Goal: Task Accomplishment & Management: Complete application form

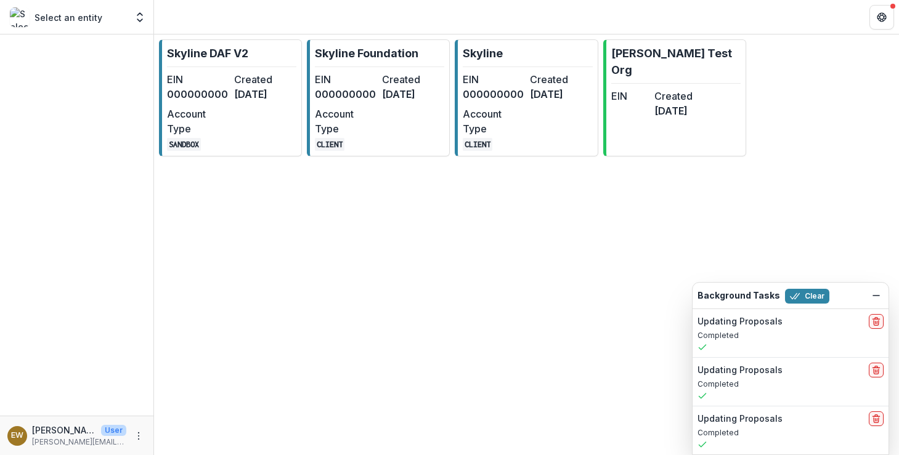
click at [349, 68] on link "Skyline Foundation EIN 000000000 Created 8 months ago Account Type CLIENT" at bounding box center [378, 97] width 143 height 117
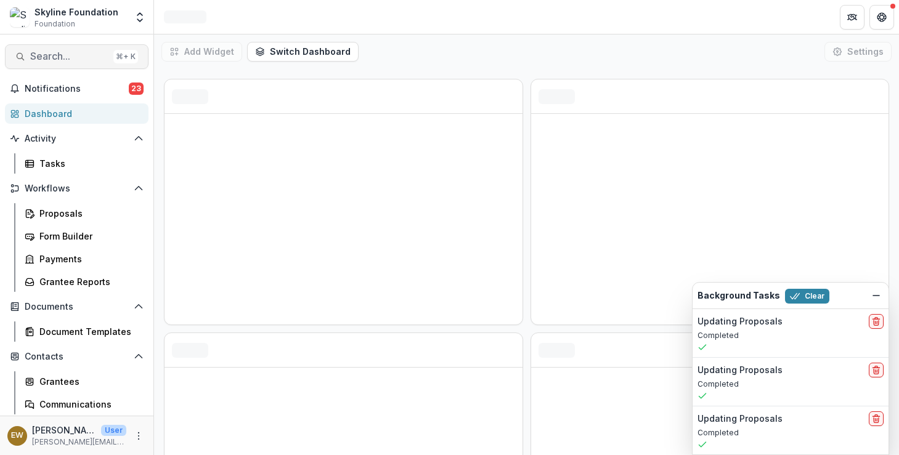
click at [70, 49] on button "Search... ⌘ + K" at bounding box center [77, 56] width 144 height 25
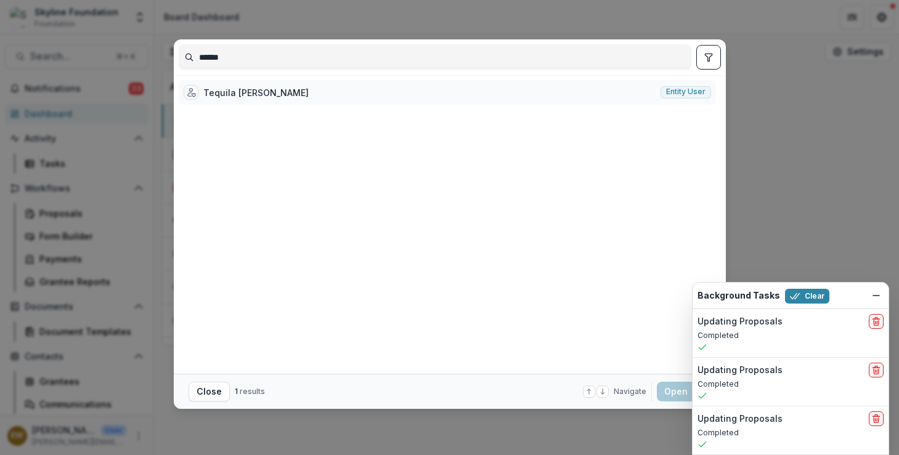
type input "******"
click at [286, 95] on div "Tequila M. Johnson Entity user" at bounding box center [447, 92] width 537 height 25
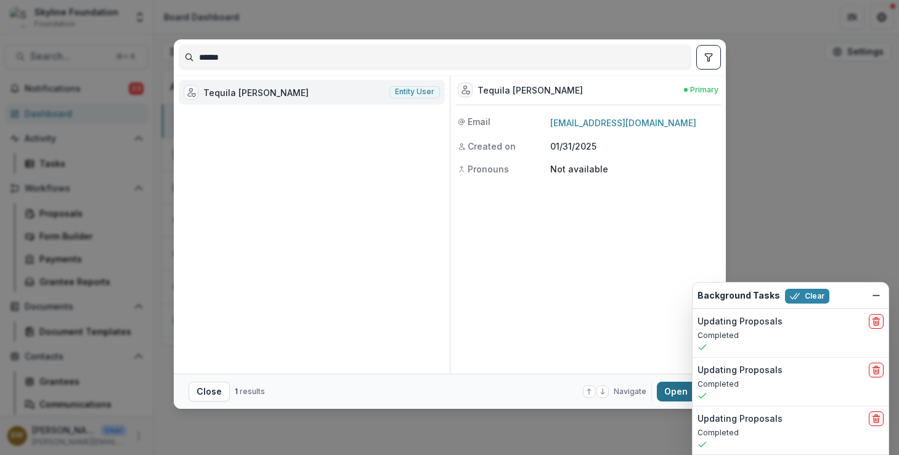
click at [671, 397] on button "Open with enter key" at bounding box center [684, 392] width 54 height 20
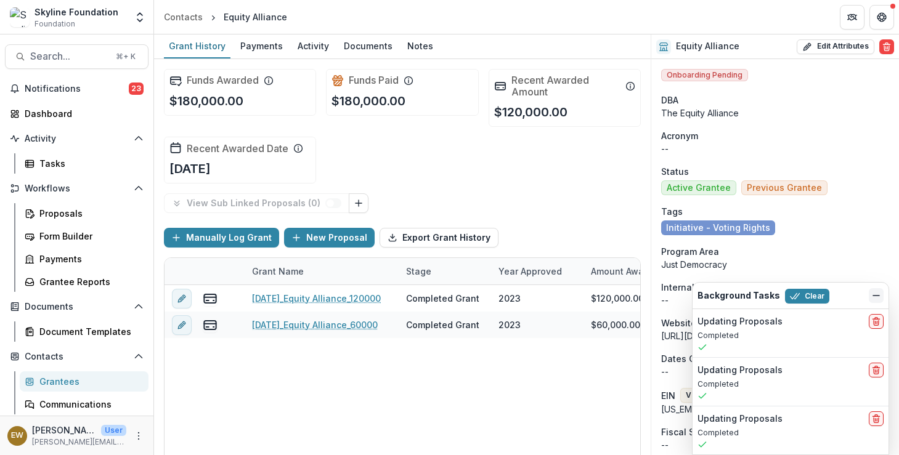
click at [876, 296] on icon "Dismiss" at bounding box center [876, 296] width 10 height 10
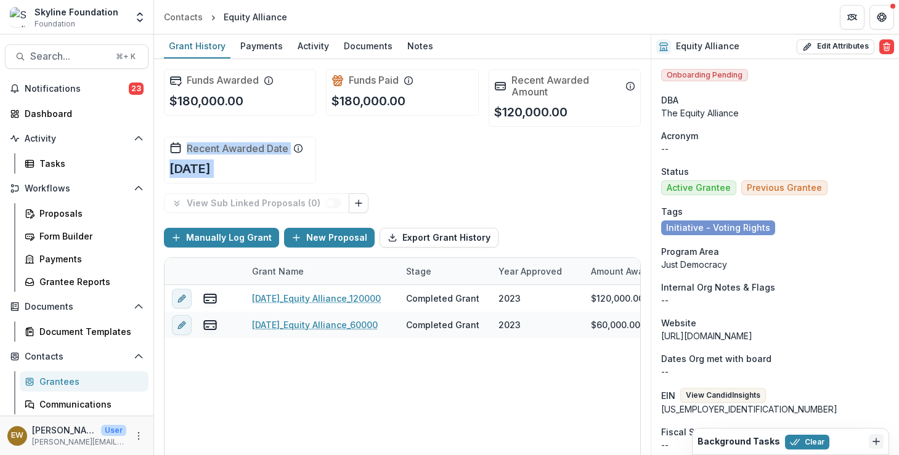
drag, startPoint x: 493, startPoint y: 180, endPoint x: 410, endPoint y: 402, distance: 236.9
click at [410, 404] on div "Funds Awarded $180,000.00 Funds Paid $180,000.00 Recent Awarded Amount $120,000…" at bounding box center [402, 257] width 497 height 396
drag, startPoint x: 469, startPoint y: 384, endPoint x: 423, endPoint y: 179, distance: 210.9
click at [424, 185] on div "Funds Awarded $180,000.00 Funds Paid $180,000.00 Recent Awarded Amount $120,000…" at bounding box center [402, 257] width 497 height 396
click at [470, 160] on div "Funds Awarded $180,000.00 Funds Paid $180,000.00 Recent Awarded Amount $120,000…" at bounding box center [402, 126] width 477 height 134
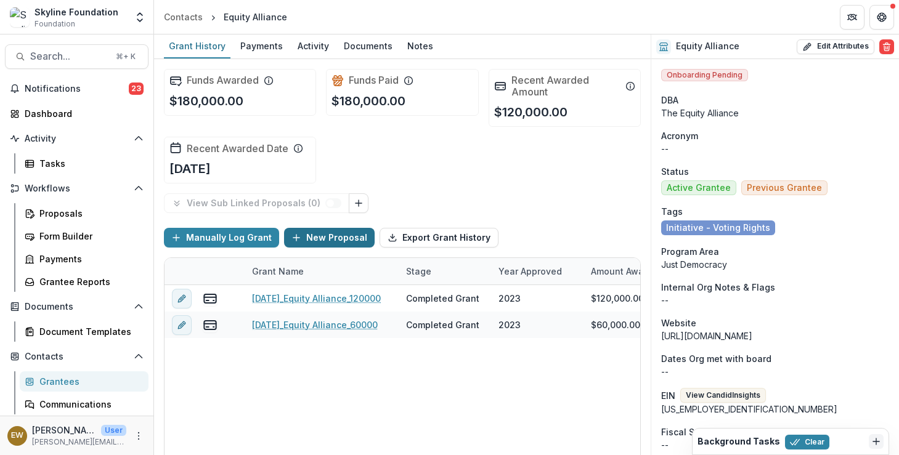
click at [296, 242] on icon "button" at bounding box center [296, 238] width 10 height 10
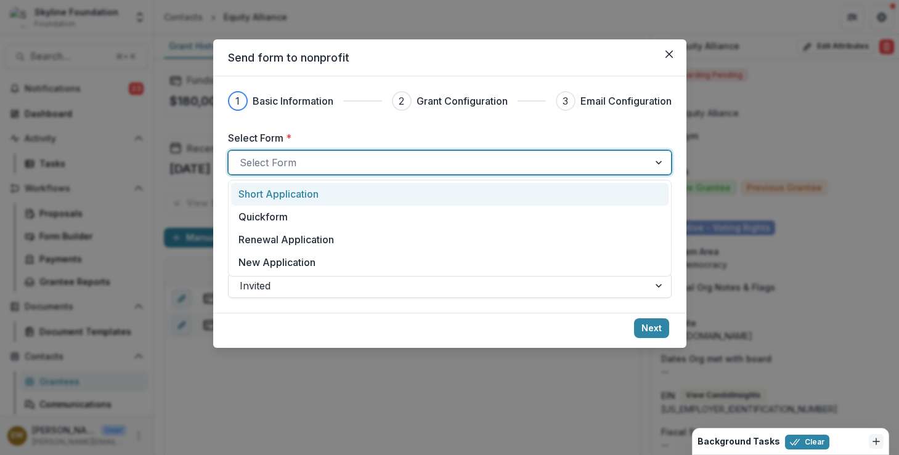
click at [333, 166] on div at bounding box center [439, 162] width 398 height 17
click at [285, 197] on p "Short Application" at bounding box center [278, 194] width 80 height 15
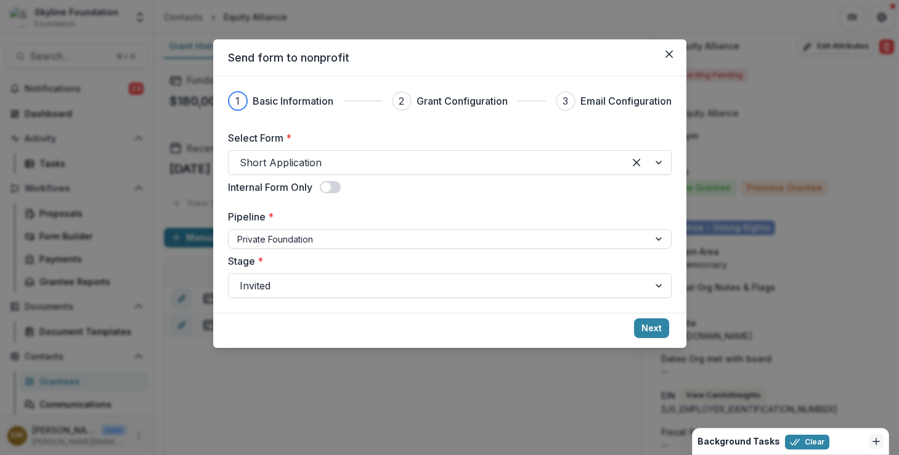
click at [291, 250] on div "Select Form * Short Application Internal Form Only Pipeline * Private Foundatio…" at bounding box center [450, 215] width 444 height 168
click at [600, 282] on div at bounding box center [439, 285] width 398 height 17
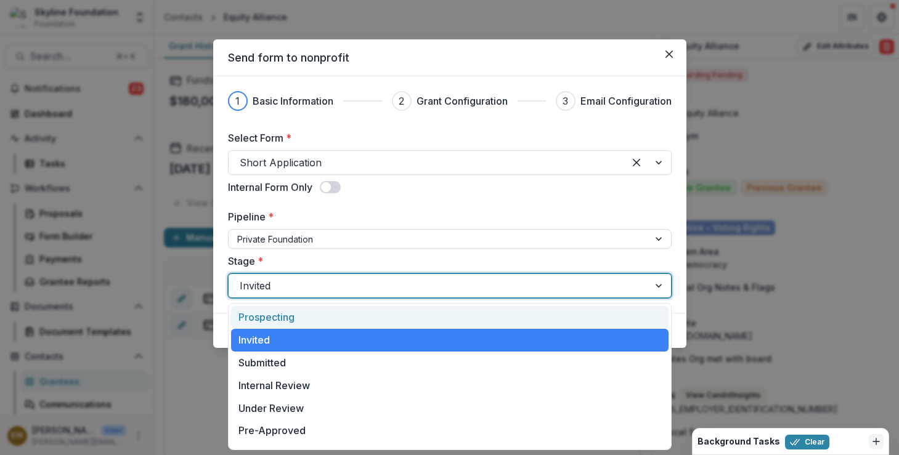
click at [561, 256] on label "Stage *" at bounding box center [446, 261] width 436 height 15
click at [243, 278] on input "Stage *" at bounding box center [241, 285] width 3 height 15
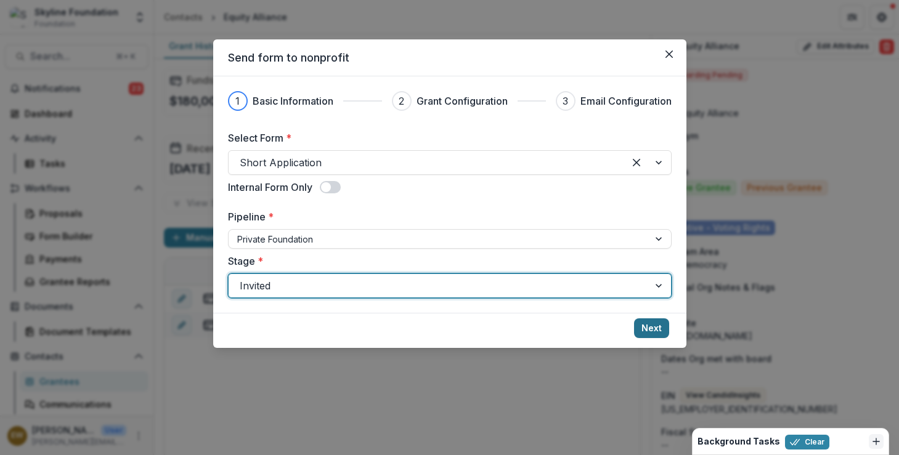
click at [662, 327] on button "Next" at bounding box center [651, 329] width 35 height 20
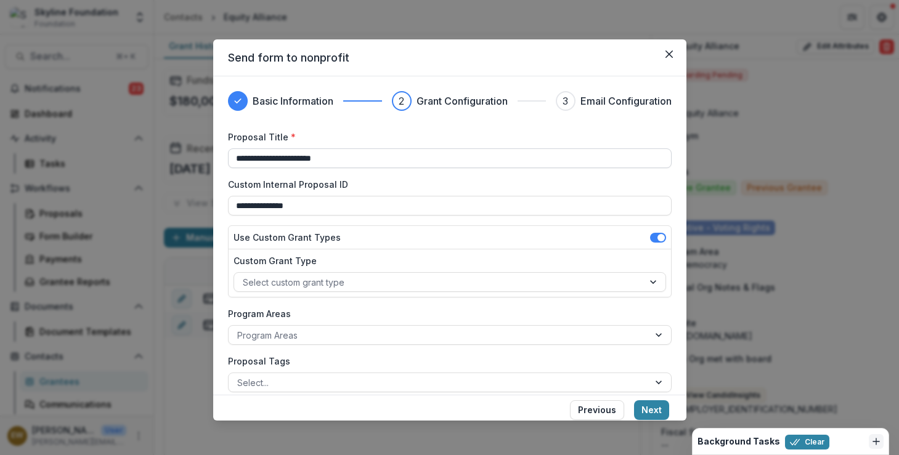
click at [228, 155] on input "**********" at bounding box center [450, 158] width 444 height 20
click at [282, 159] on input "**********" at bounding box center [450, 158] width 444 height 20
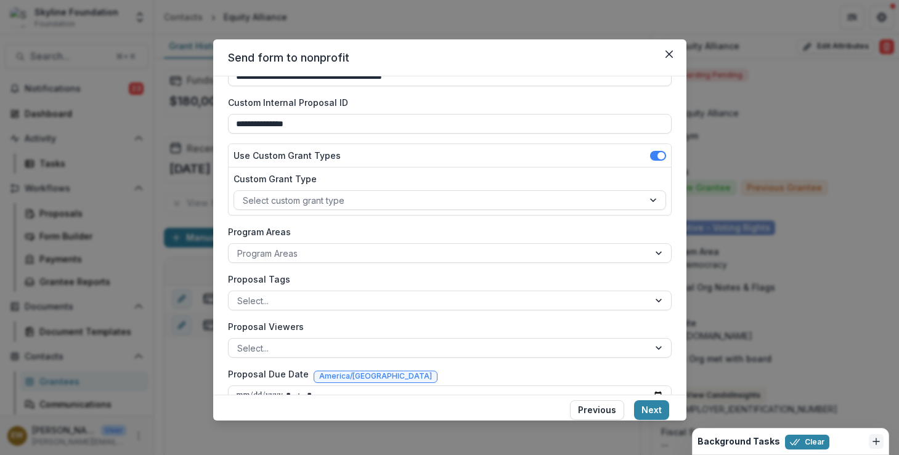
scroll to position [95, 0]
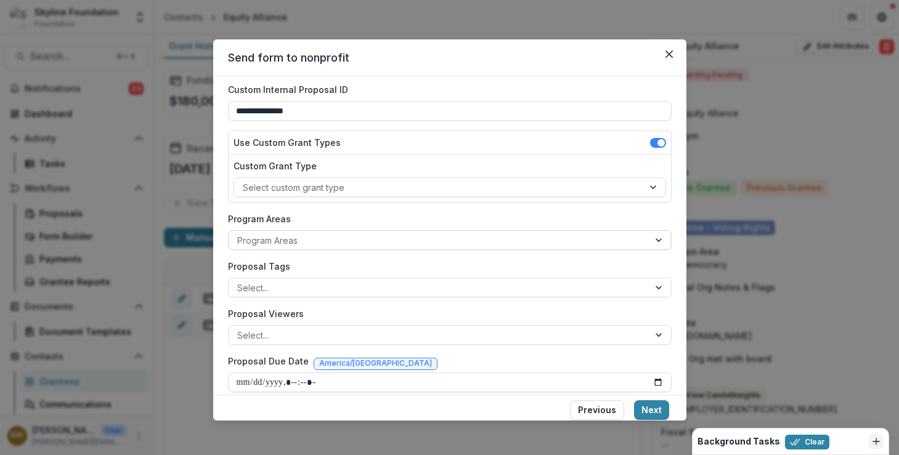
type input "**********"
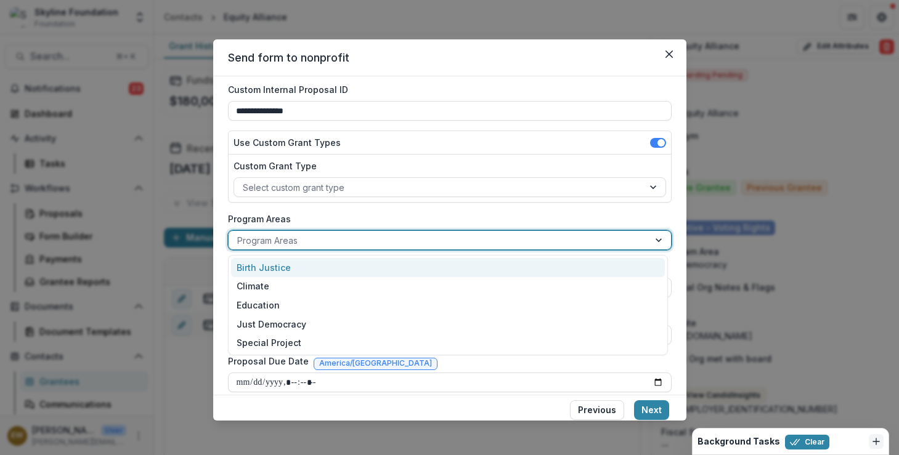
click at [281, 245] on div at bounding box center [438, 240] width 403 height 15
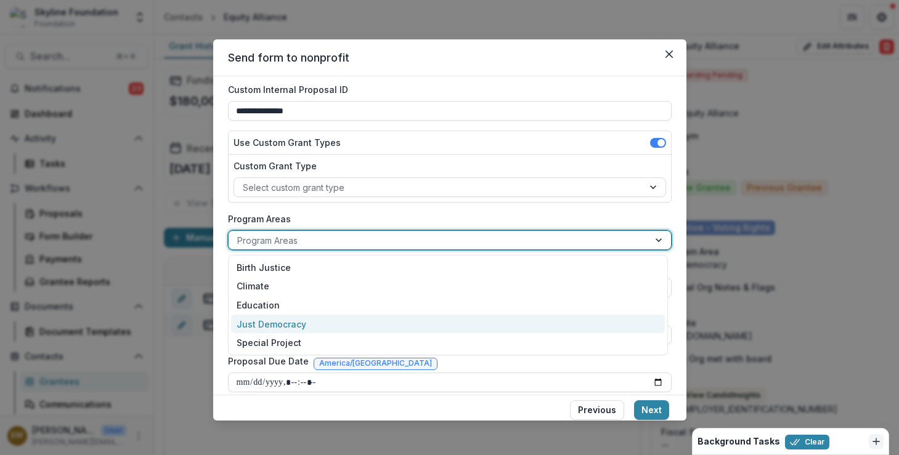
drag, startPoint x: 300, startPoint y: 269, endPoint x: 299, endPoint y: 320, distance: 51.8
click at [299, 320] on div "Birth Justice Climate Education Just Democracy Special Project" at bounding box center [448, 305] width 440 height 100
click at [299, 320] on div "Just Democracy" at bounding box center [448, 324] width 434 height 19
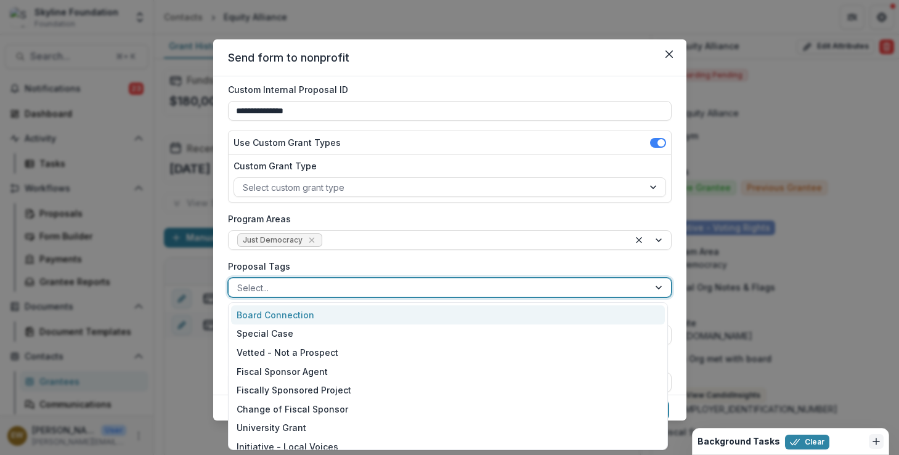
click at [283, 285] on div at bounding box center [438, 287] width 403 height 15
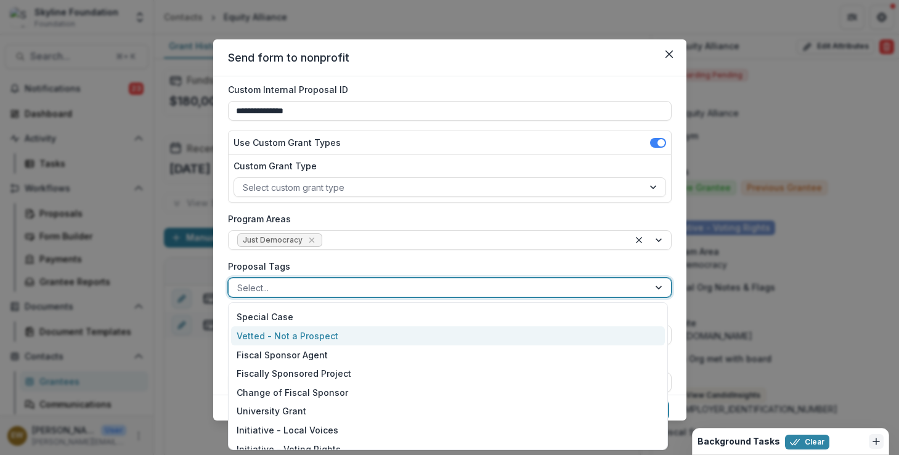
scroll to position [65, 0]
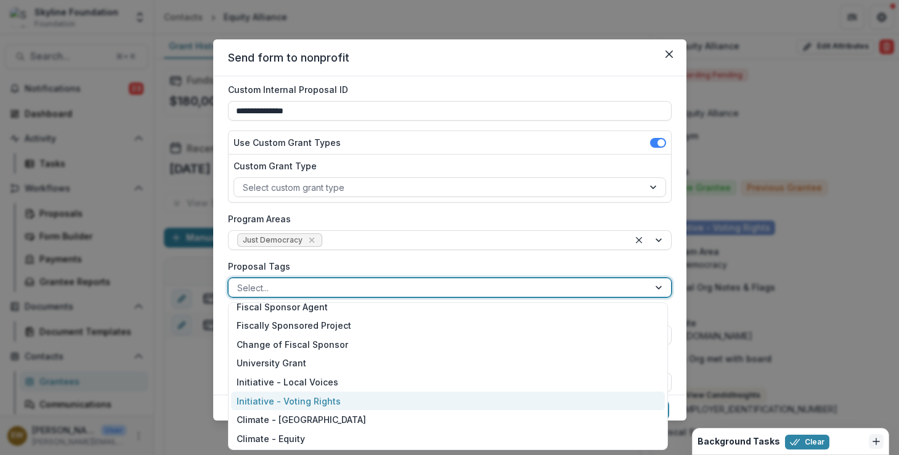
click at [355, 399] on div "Initiative - Voting Rights" at bounding box center [448, 401] width 434 height 19
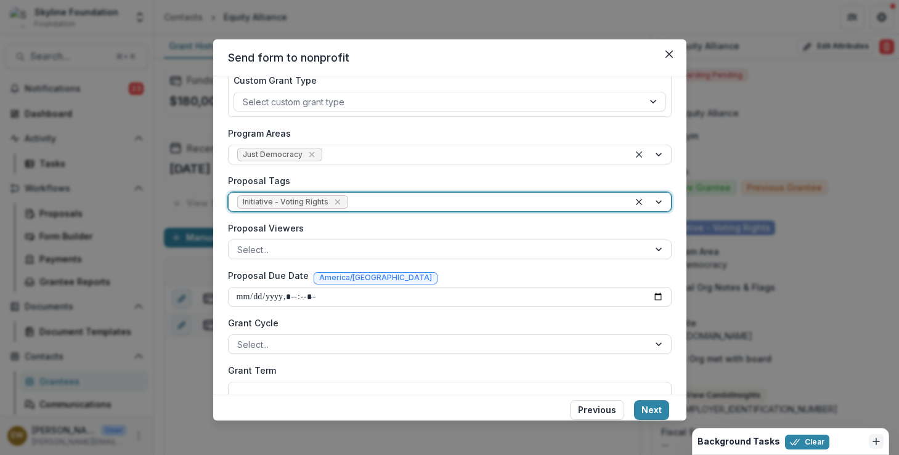
scroll to position [186, 0]
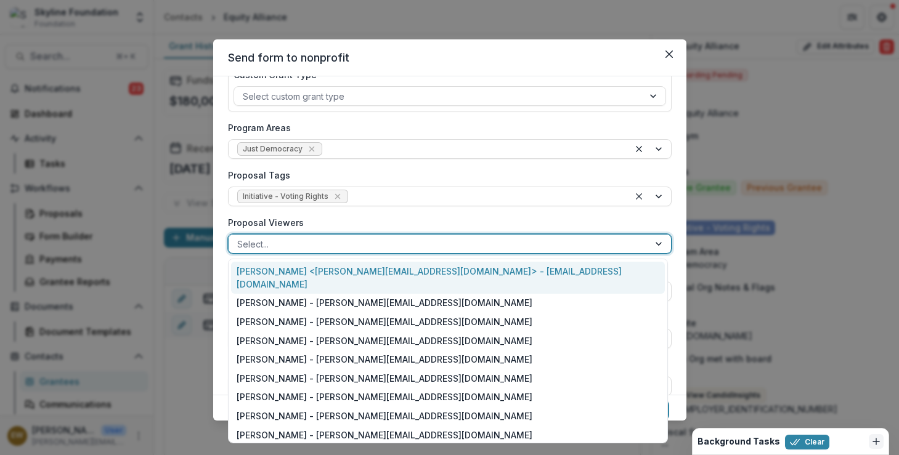
click at [299, 239] on div at bounding box center [438, 244] width 403 height 15
click at [291, 269] on div "Rose Brookhouse <rose@skylinefoundation.org> - rose@skylinefoundation.org" at bounding box center [448, 278] width 434 height 32
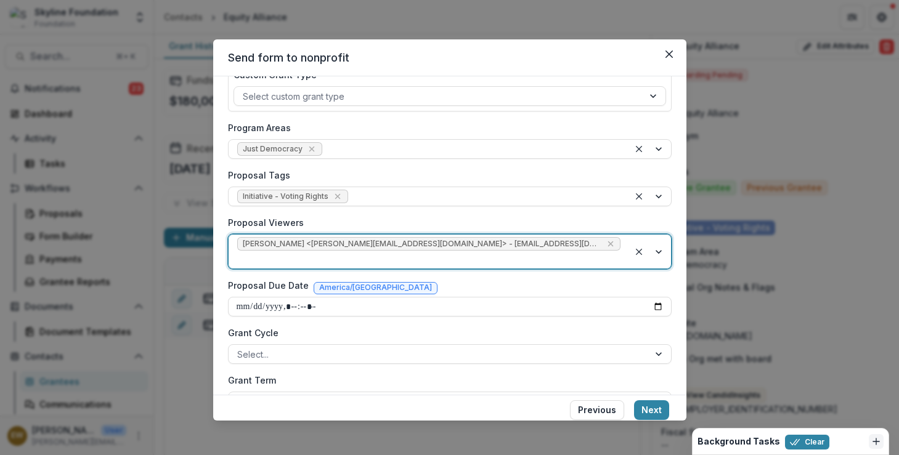
click at [572, 252] on div at bounding box center [428, 259] width 383 height 15
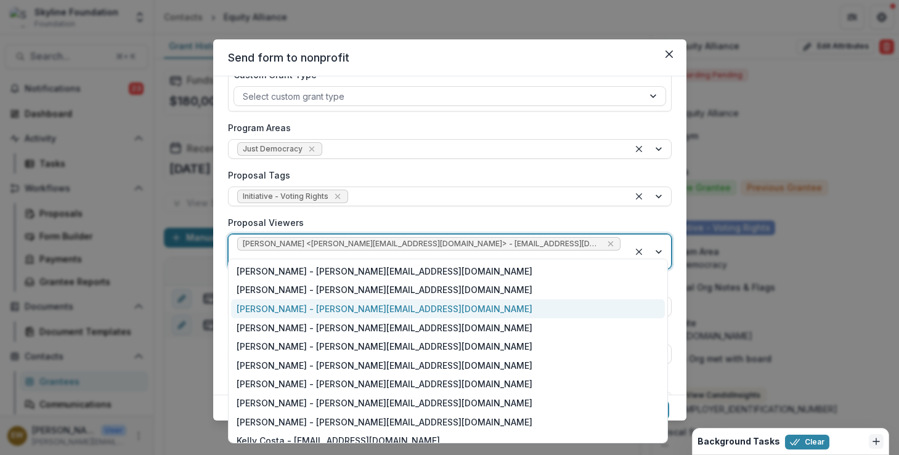
click at [441, 315] on div "Eddie Whitfield - eddie@skylinefoundation.org" at bounding box center [448, 308] width 434 height 19
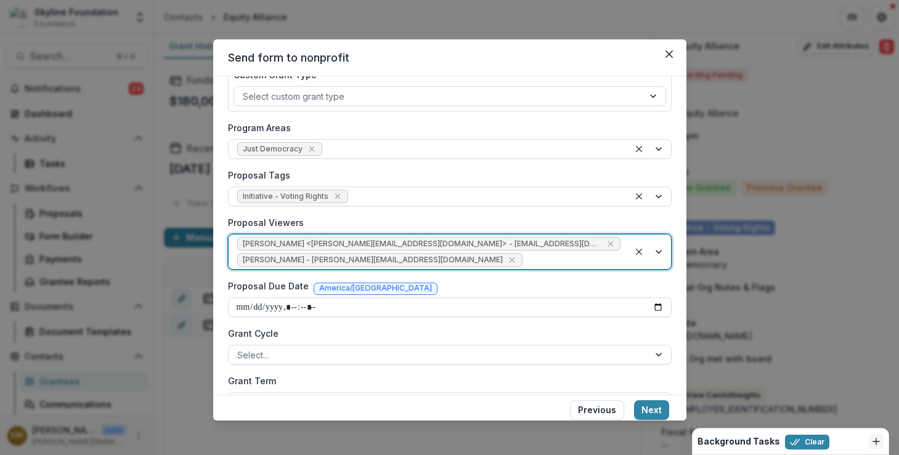
click at [551, 260] on div at bounding box center [572, 260] width 95 height 15
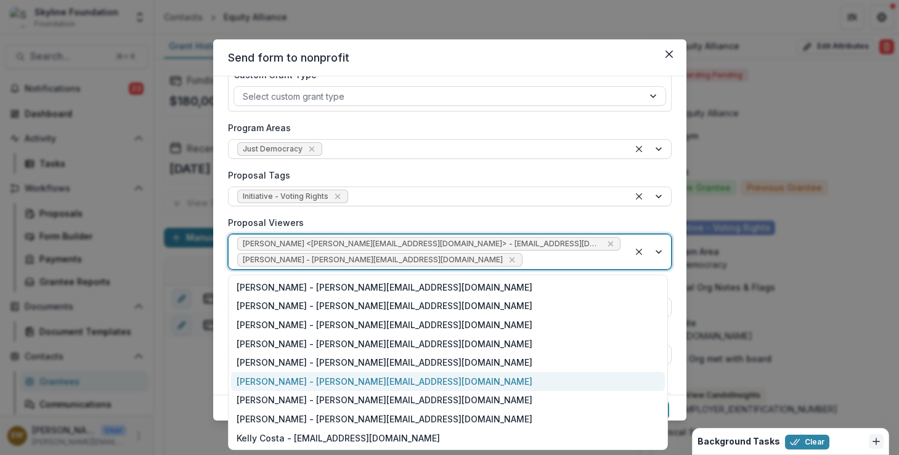
scroll to position [30, 0]
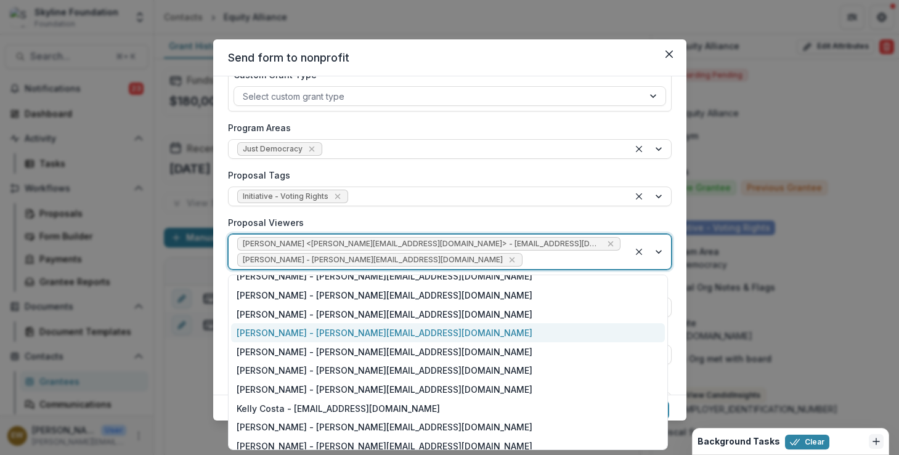
click at [431, 332] on div "Jenny Montoya - jenny@skylinefoundation.org" at bounding box center [448, 332] width 434 height 19
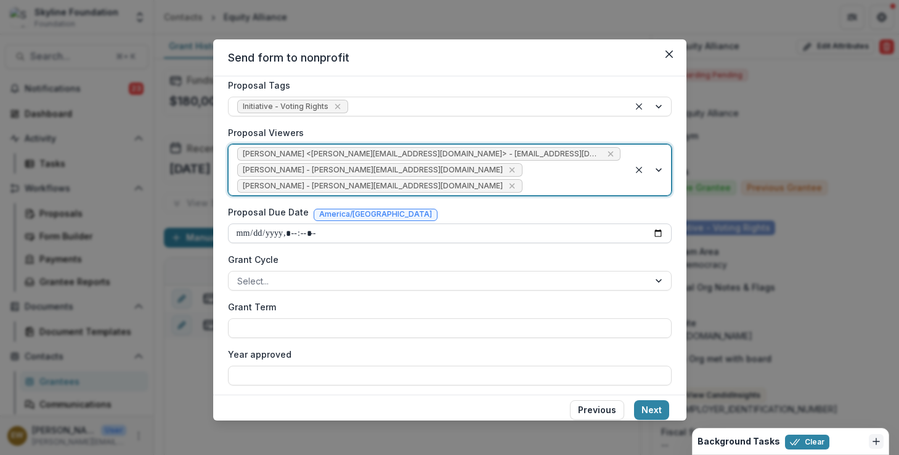
scroll to position [306, 0]
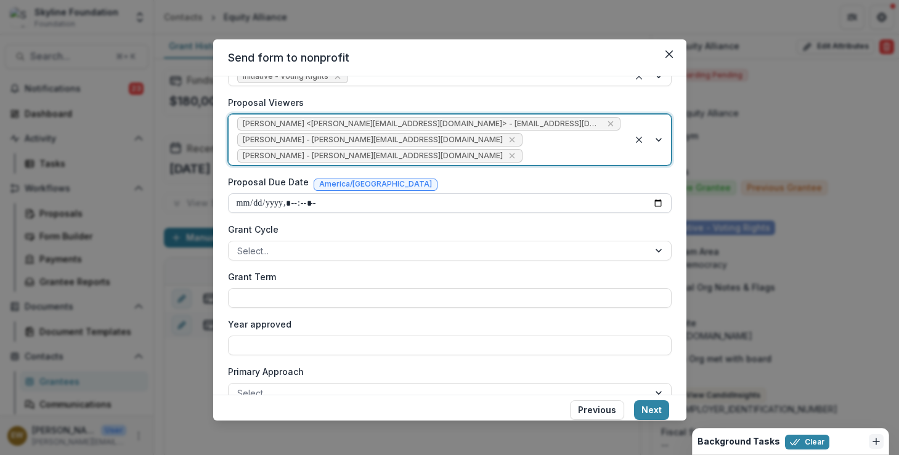
click at [654, 205] on input "Proposal Due Date" at bounding box center [450, 203] width 444 height 20
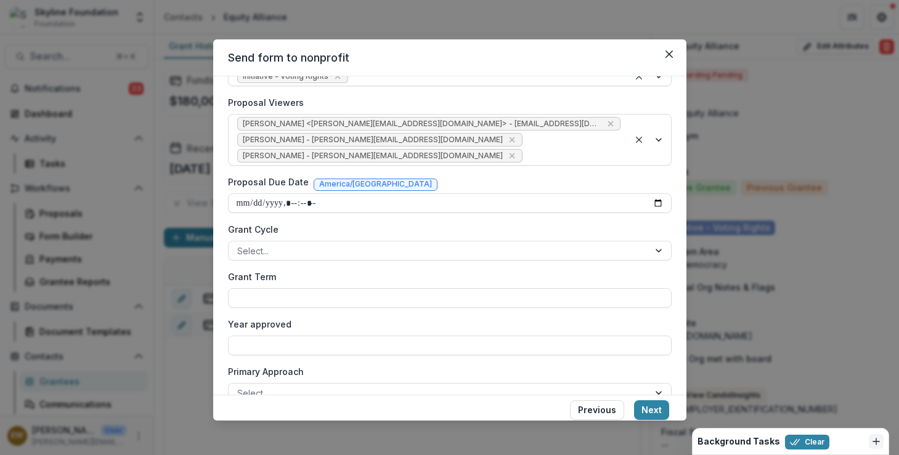
type input "**********"
click at [537, 177] on div "Proposal Due Date America/Monterrey" at bounding box center [450, 185] width 444 height 18
click at [371, 259] on div "Select..." at bounding box center [439, 251] width 420 height 18
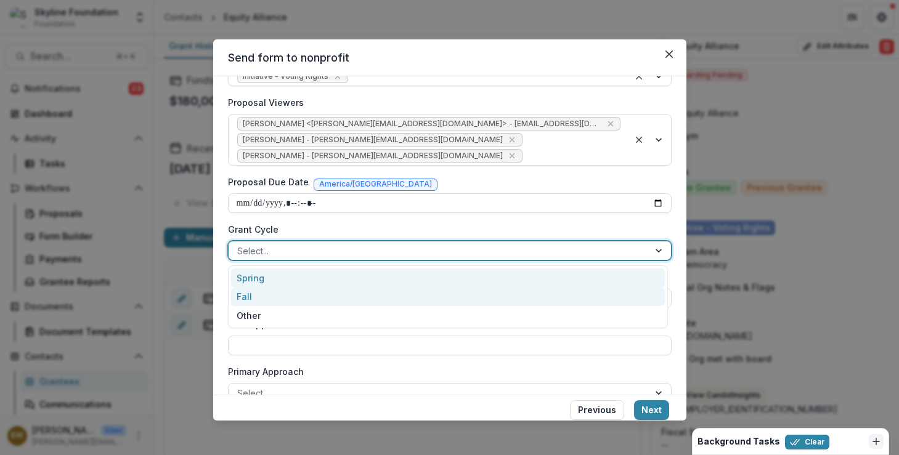
click at [308, 283] on div "Spring" at bounding box center [448, 278] width 434 height 19
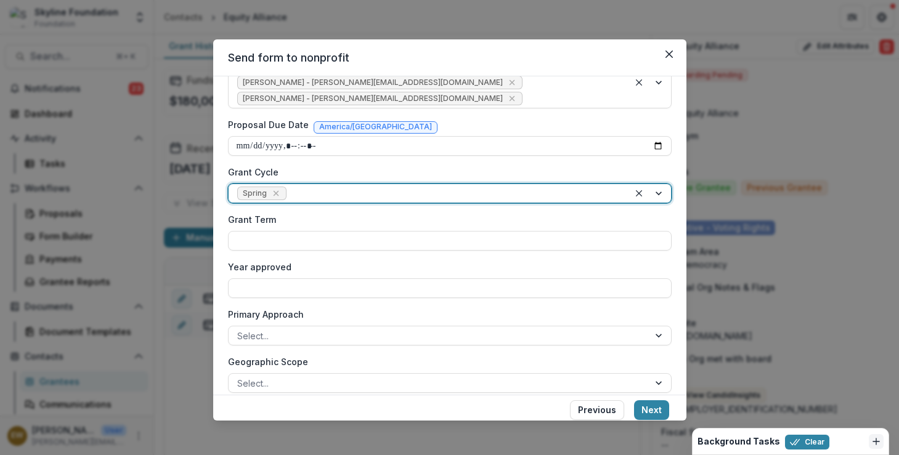
scroll to position [367, 0]
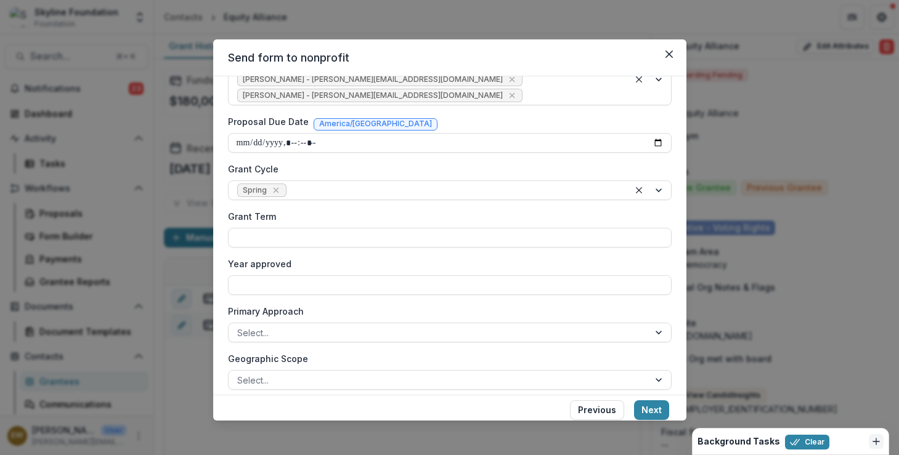
click at [304, 221] on label "Grant Term" at bounding box center [446, 216] width 436 height 13
click at [304, 228] on input "Grant Term" at bounding box center [450, 238] width 444 height 20
click at [292, 245] on input "Grant Term" at bounding box center [450, 238] width 444 height 20
type input "*"
type input "*********"
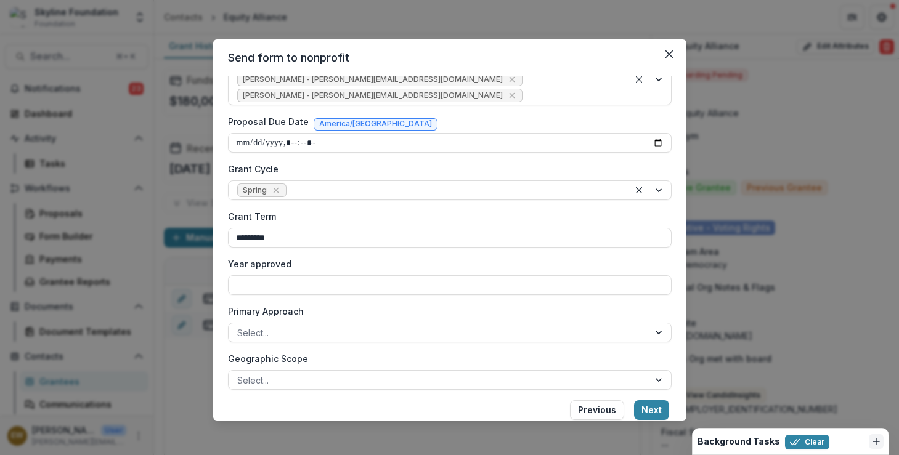
scroll to position [423, 0]
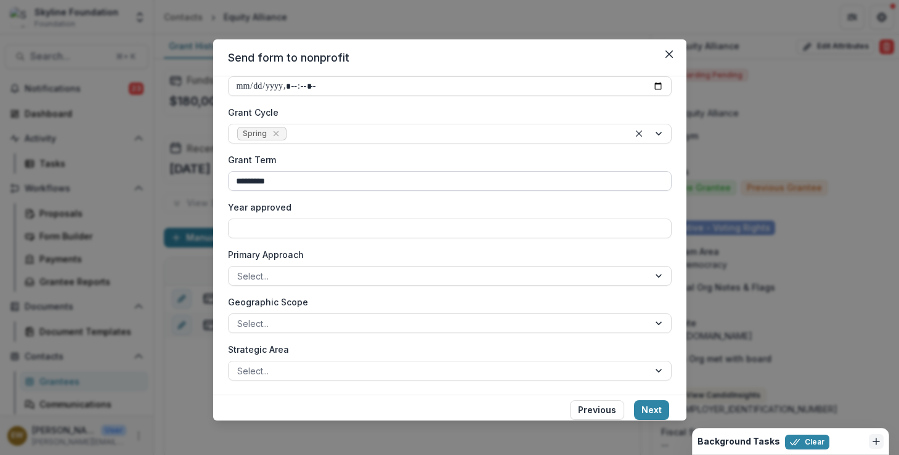
click at [288, 182] on input "*********" at bounding box center [450, 181] width 444 height 20
click at [266, 272] on div at bounding box center [438, 276] width 403 height 15
click at [308, 189] on input "****" at bounding box center [450, 181] width 444 height 20
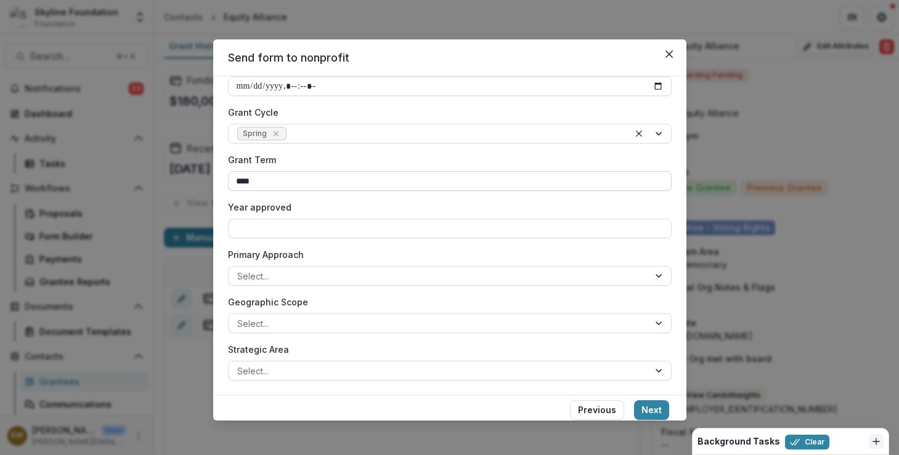
click at [308, 189] on input "****" at bounding box center [450, 181] width 444 height 20
type input "****"
click at [299, 233] on input "Year approved" at bounding box center [450, 229] width 444 height 20
type input "*"
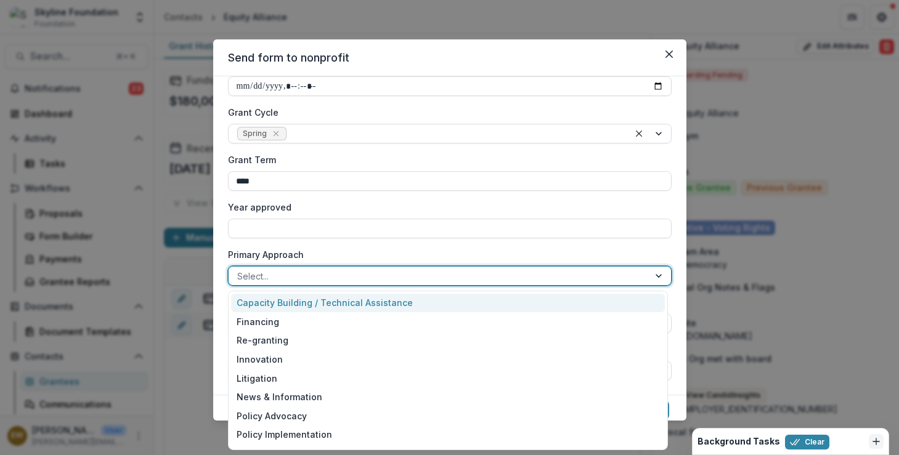
click at [269, 281] on div at bounding box center [438, 276] width 403 height 15
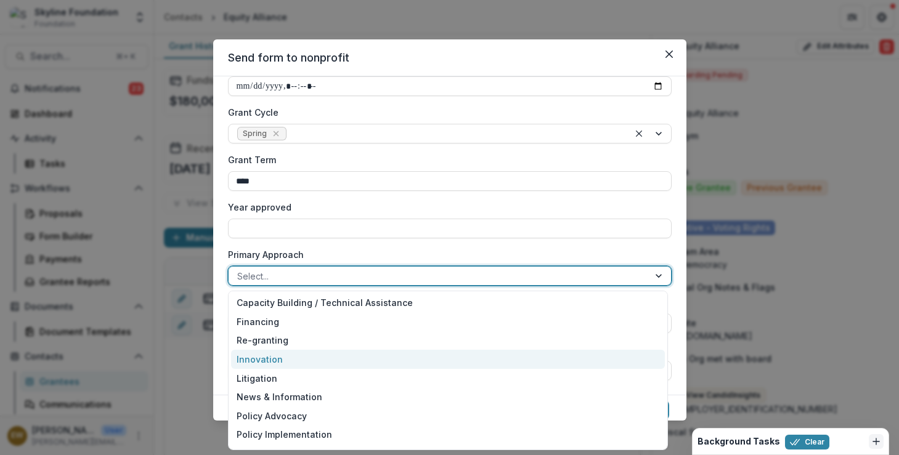
scroll to position [9, 0]
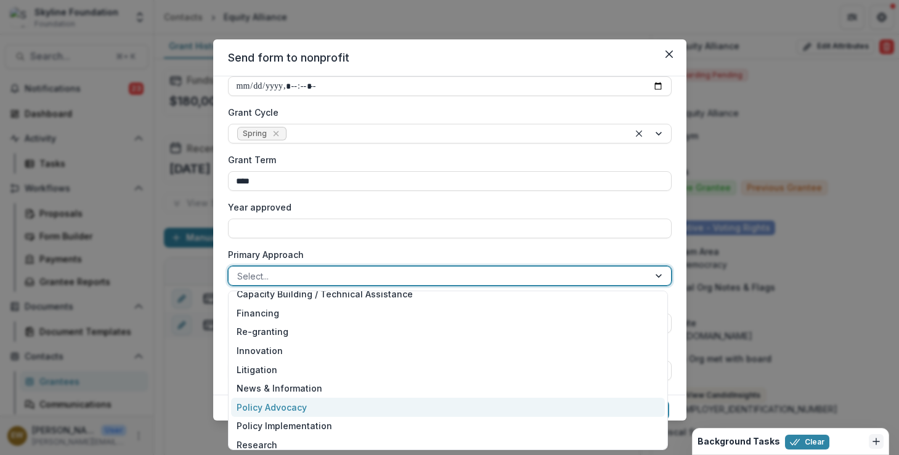
click at [303, 406] on div "Policy Advocacy" at bounding box center [448, 407] width 434 height 19
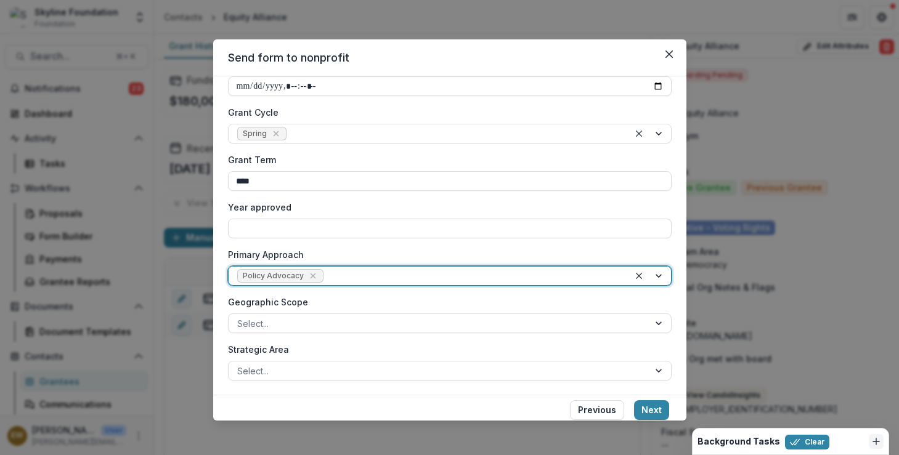
click at [349, 272] on div at bounding box center [473, 276] width 294 height 15
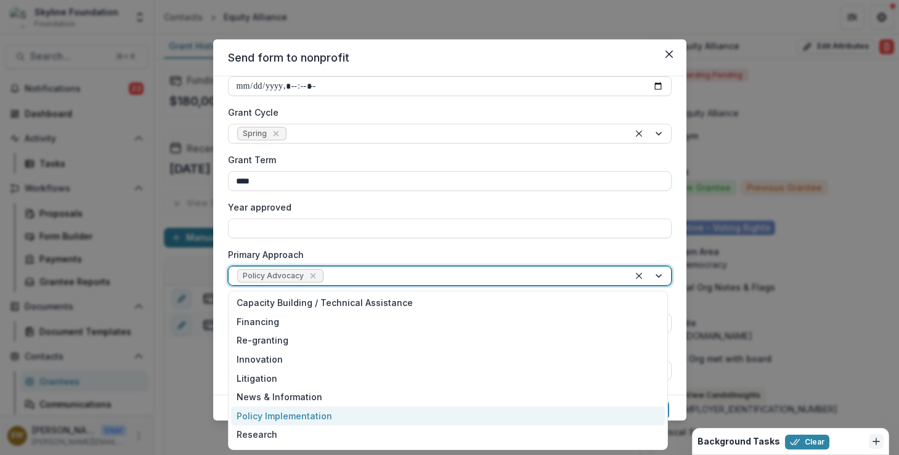
click at [320, 413] on div "Policy Implementation" at bounding box center [448, 416] width 434 height 19
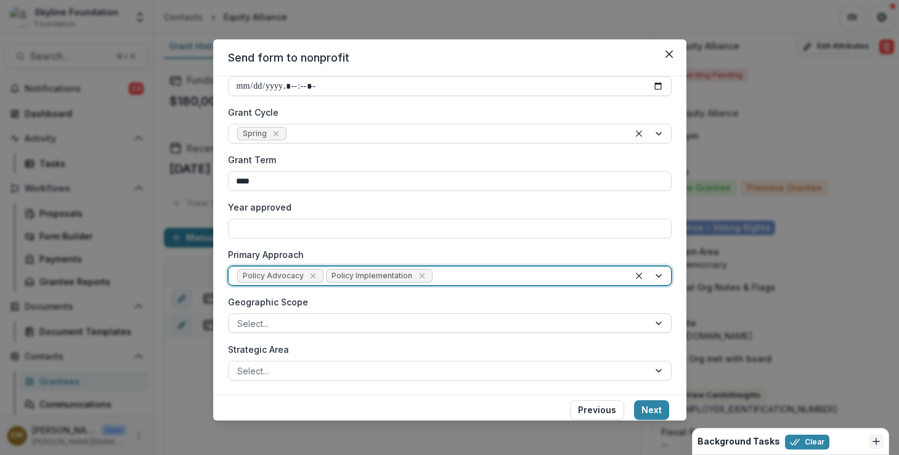
click at [299, 330] on div at bounding box center [438, 323] width 403 height 15
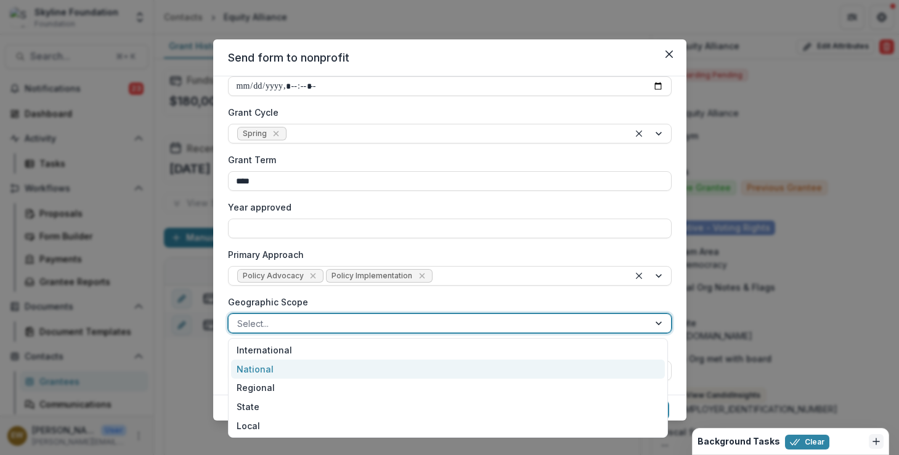
click at [293, 366] on div "National" at bounding box center [448, 369] width 434 height 19
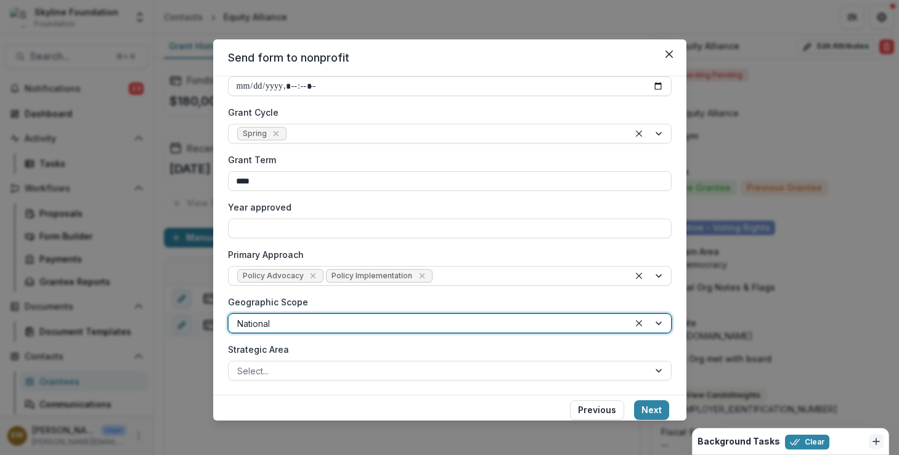
click at [298, 357] on div "Strategic Area Select..." at bounding box center [450, 362] width 444 height 38
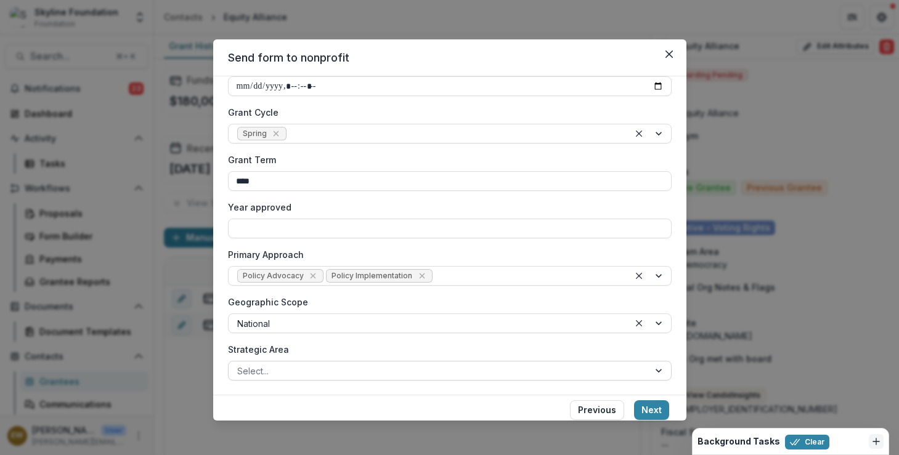
click at [296, 360] on div "Strategic Area Select..." at bounding box center [450, 362] width 444 height 38
click at [292, 367] on div at bounding box center [438, 371] width 403 height 15
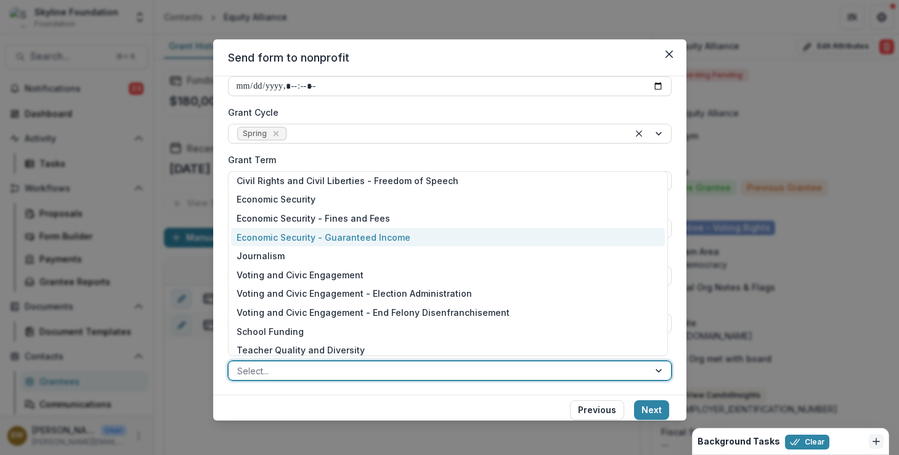
scroll to position [29, 0]
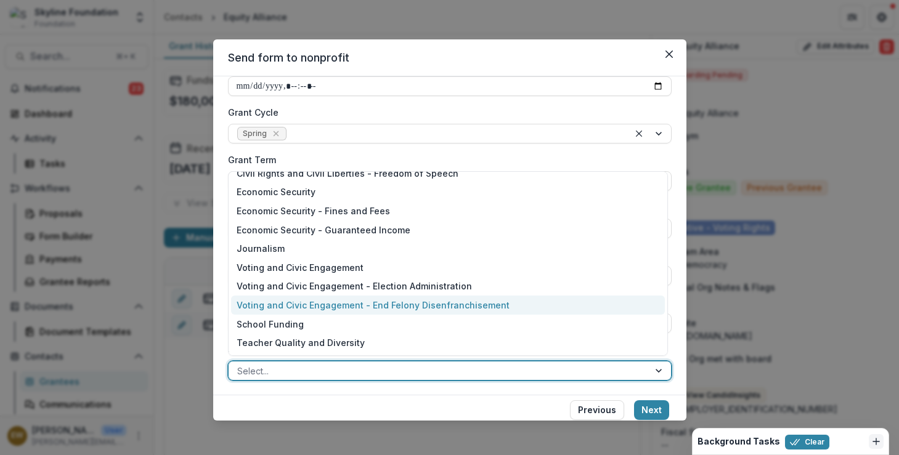
click at [393, 306] on div "Voting and Civic Engagement - End Felony Disenfranchisement" at bounding box center [448, 305] width 434 height 19
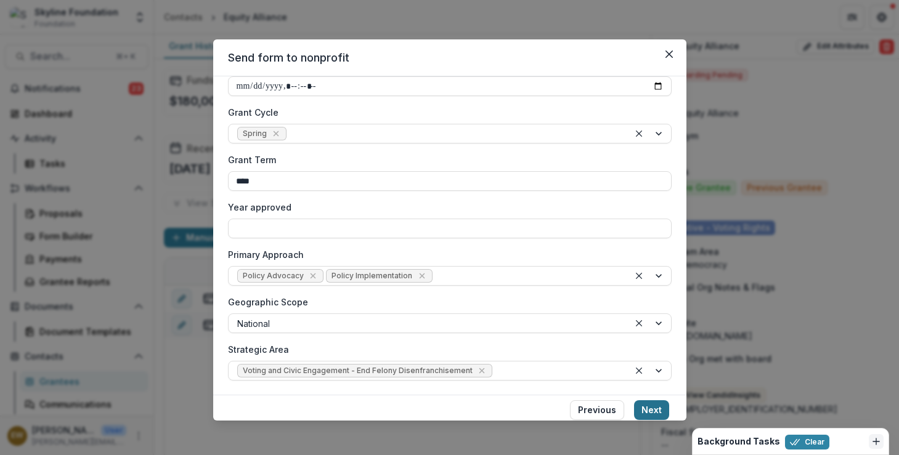
click at [644, 403] on button "Next" at bounding box center [651, 410] width 35 height 20
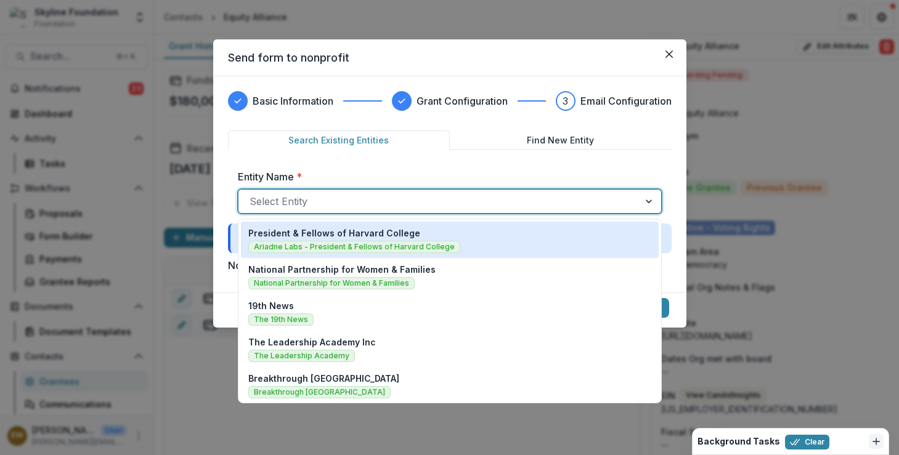
click at [402, 197] on div at bounding box center [439, 201] width 378 height 17
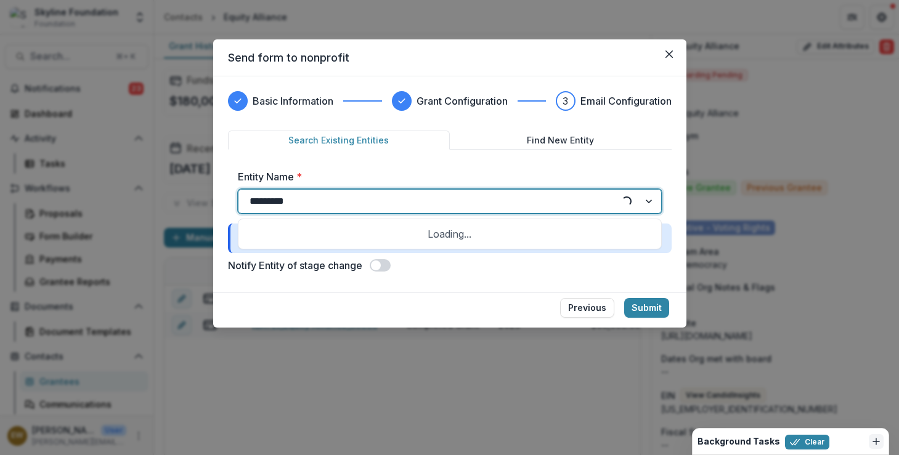
type input "**********"
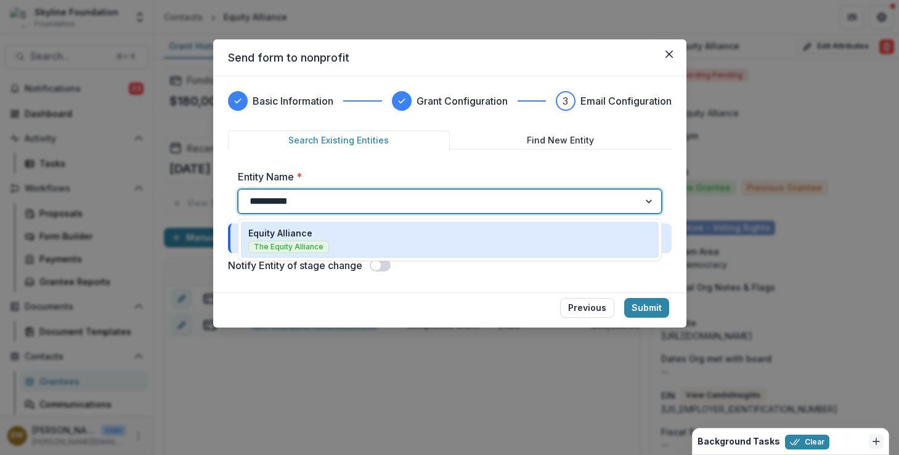
click at [424, 231] on div "Equity Alliance The Equity Alliance" at bounding box center [449, 240] width 403 height 26
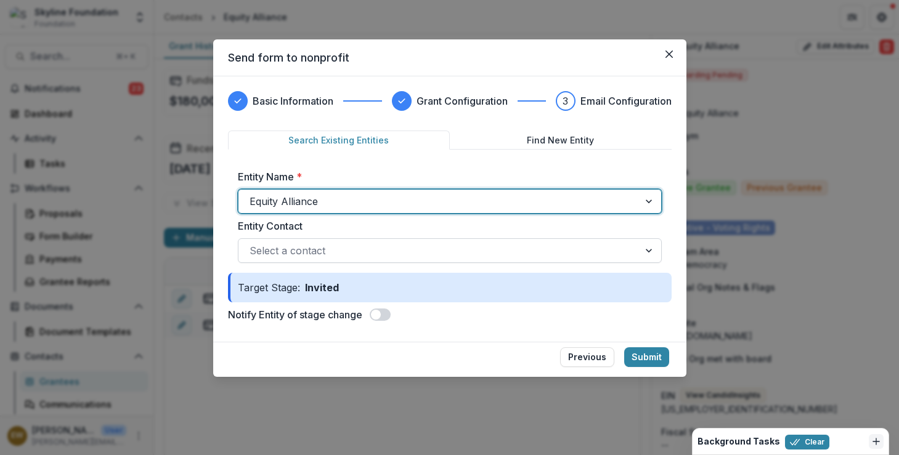
click at [548, 262] on div "Select a contact" at bounding box center [450, 250] width 424 height 25
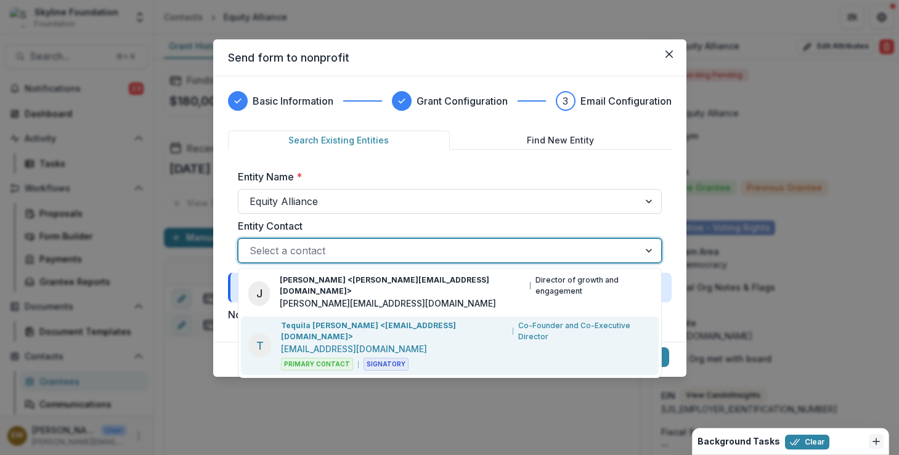
click at [474, 320] on div "Tequila M. Johnson <tequila@theequityalliance.org> Co-Founder and Co-Executive …" at bounding box center [466, 331] width 370 height 22
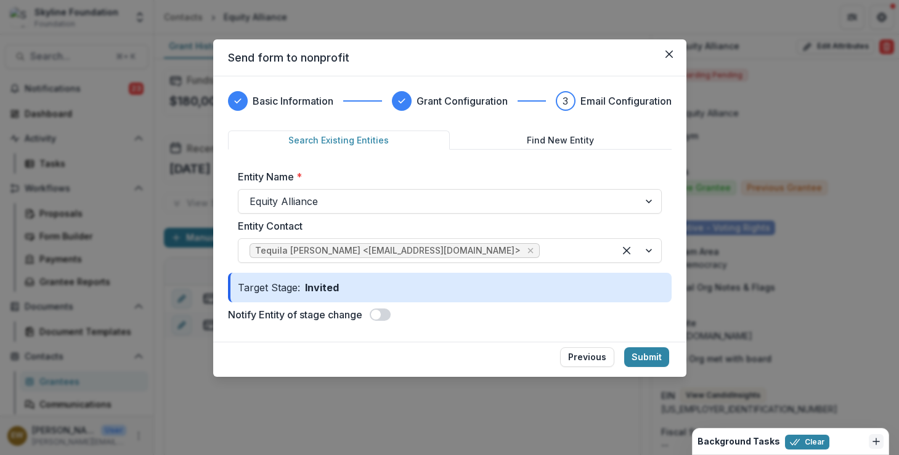
click at [644, 334] on div "Basic Information Grant Configuration 3 Email Configuration Search Existing Ent…" at bounding box center [449, 209] width 473 height 266
click at [648, 357] on button "Submit" at bounding box center [646, 357] width 45 height 20
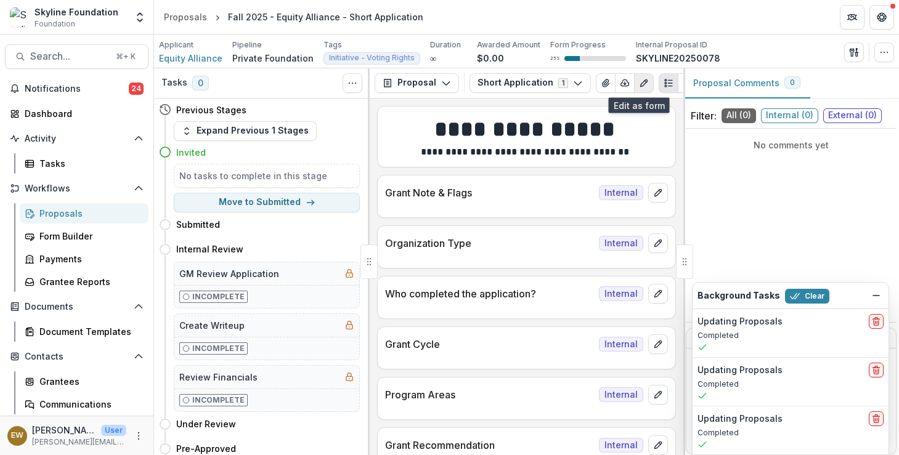
click at [635, 88] on button "Edit as form" at bounding box center [644, 83] width 20 height 20
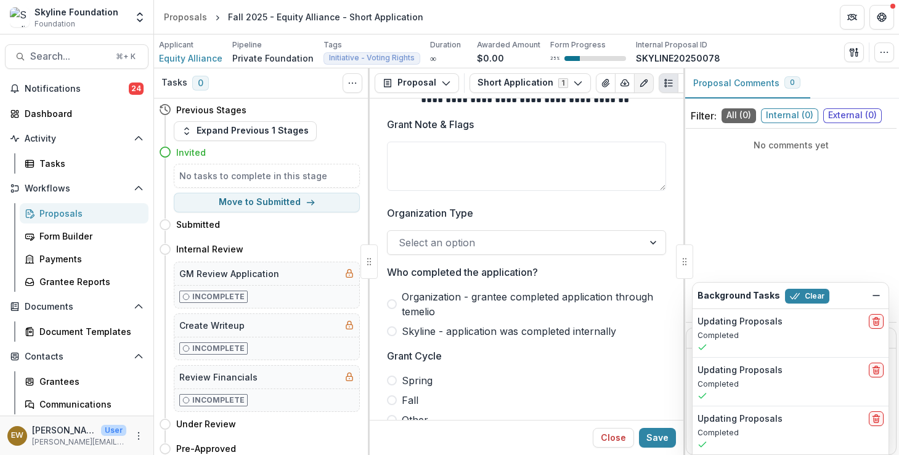
scroll to position [65, 0]
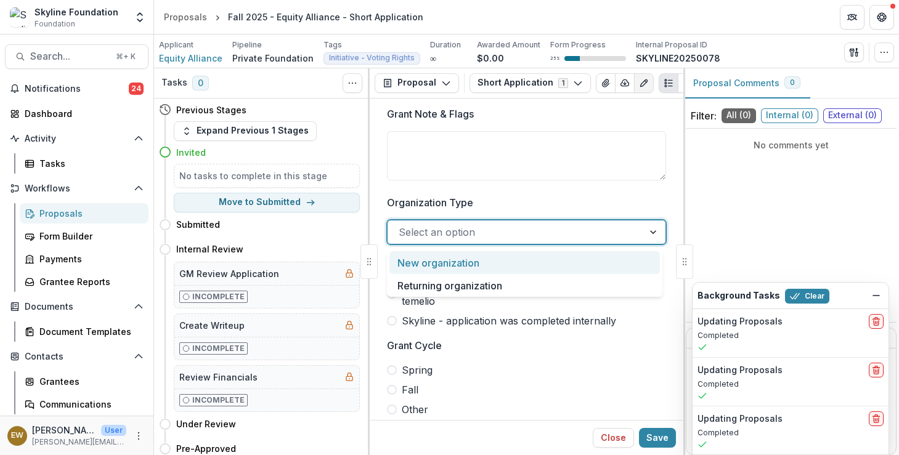
click at [467, 245] on div "Select an option" at bounding box center [526, 232] width 279 height 25
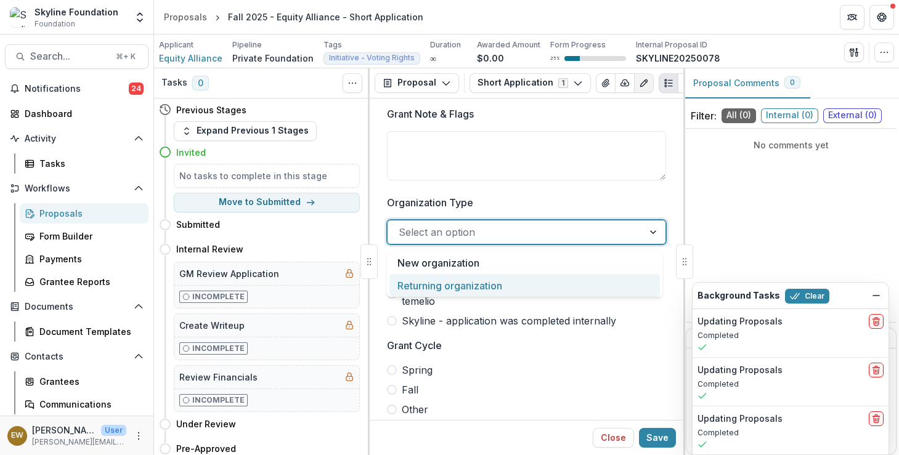
click at [458, 286] on div "Returning organization" at bounding box center [524, 285] width 270 height 23
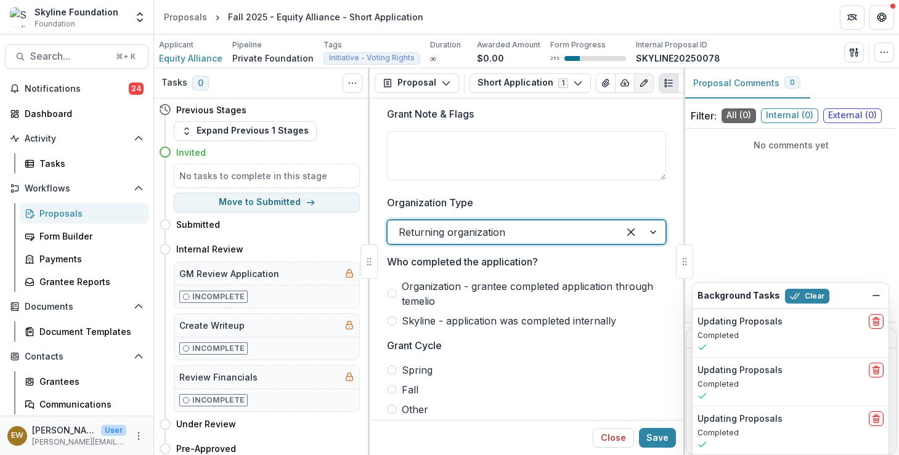
click at [413, 325] on span "Skyline - application was completed internally" at bounding box center [509, 321] width 214 height 15
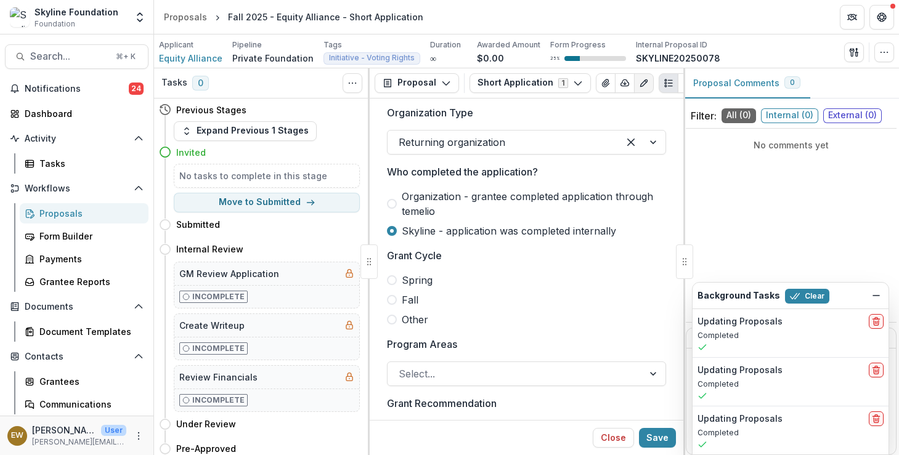
click at [396, 307] on label "Fall" at bounding box center [526, 300] width 279 height 15
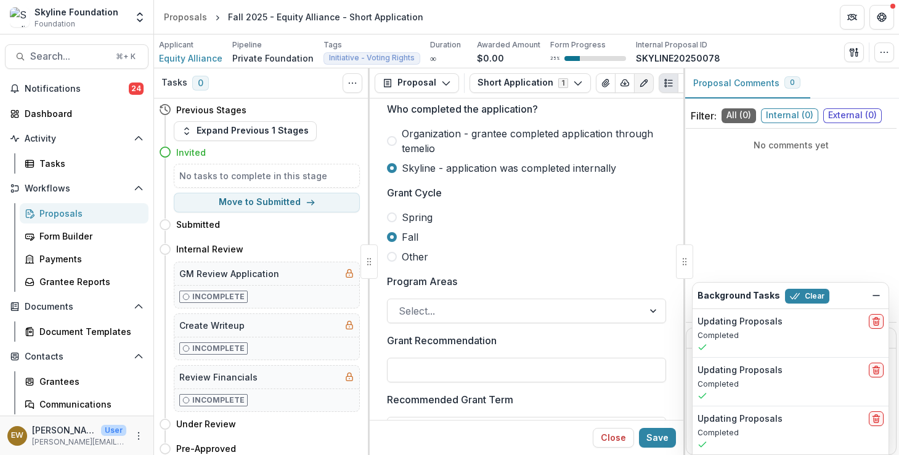
scroll to position [224, 0]
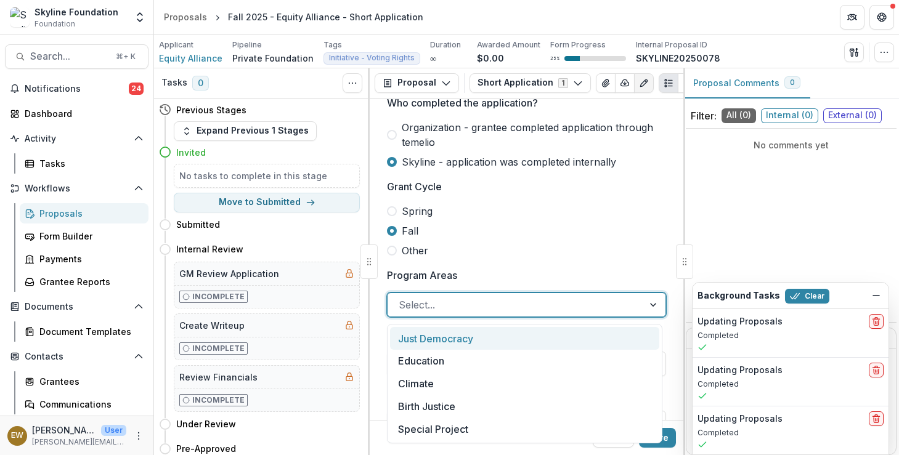
click at [417, 298] on div "Select..." at bounding box center [516, 305] width 256 height 20
click at [436, 329] on div "Just Democracy" at bounding box center [524, 338] width 269 height 23
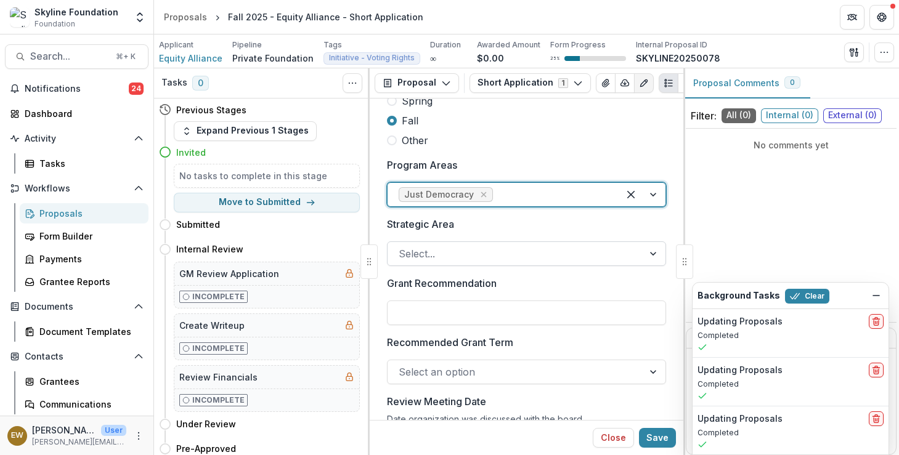
scroll to position [338, 0]
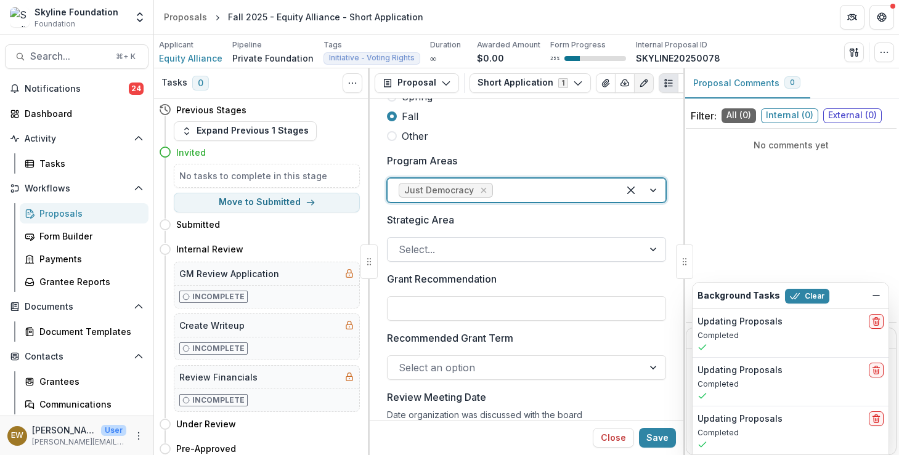
click at [452, 250] on div at bounding box center [516, 249] width 234 height 17
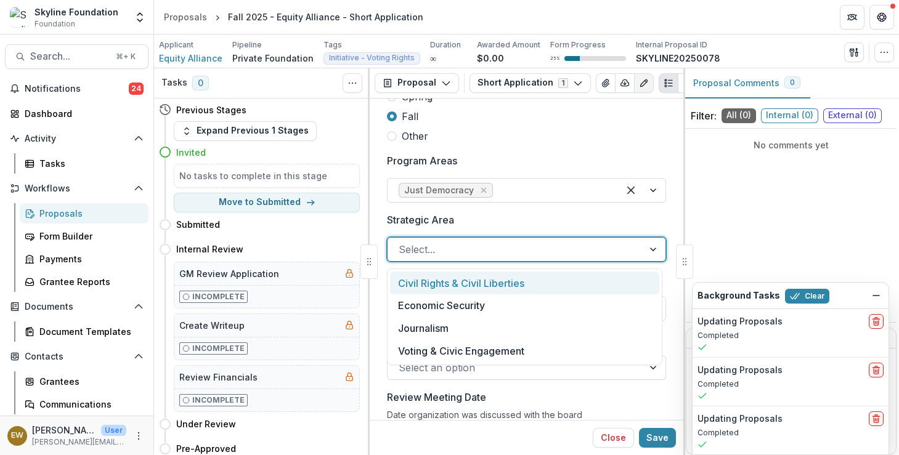
click at [471, 284] on div "Civil Rights & Civil Liberties" at bounding box center [524, 283] width 269 height 23
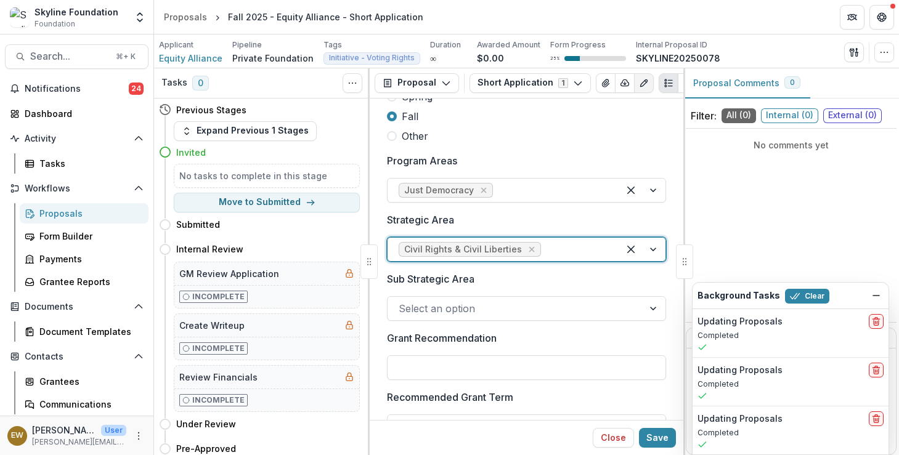
scroll to position [421, 0]
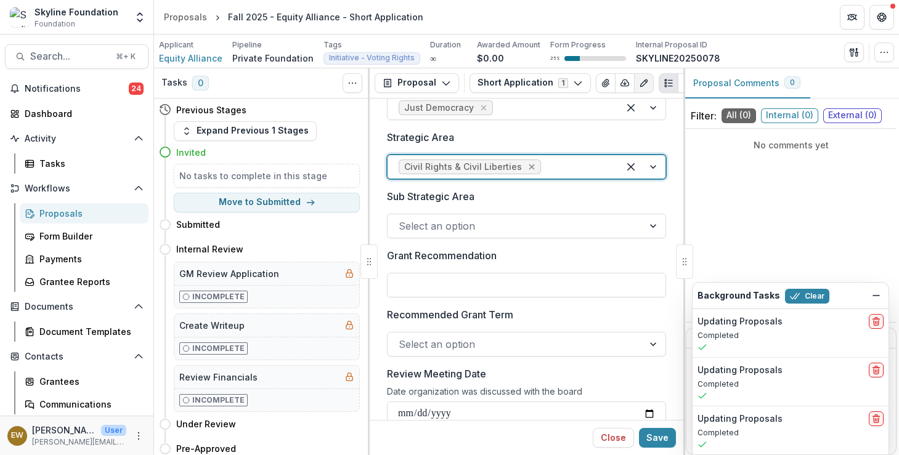
click at [527, 172] on icon "Remove Civil Rights & Civil Liberties" at bounding box center [532, 167] width 10 height 10
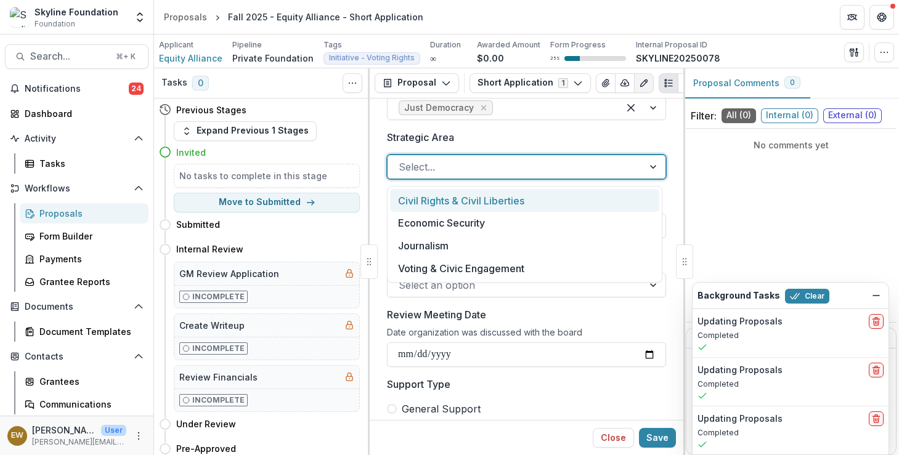
click at [524, 172] on div at bounding box center [516, 166] width 234 height 17
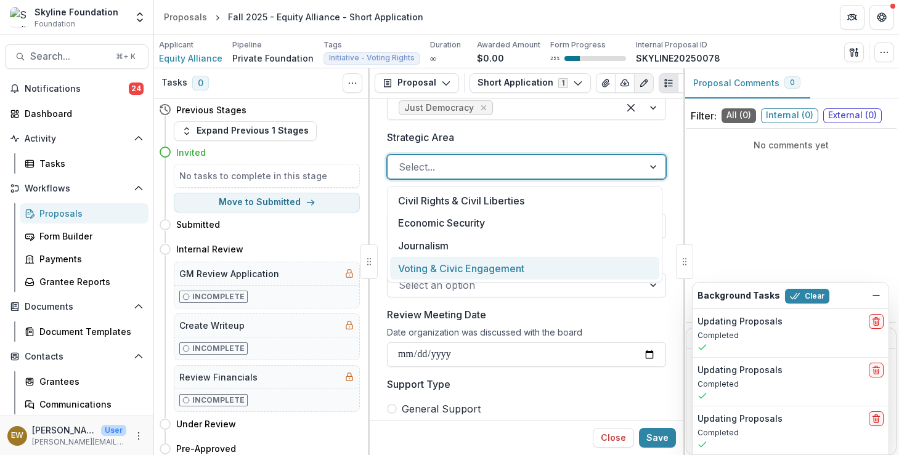
click at [490, 268] on div "Voting & Civic Engagement" at bounding box center [524, 268] width 269 height 23
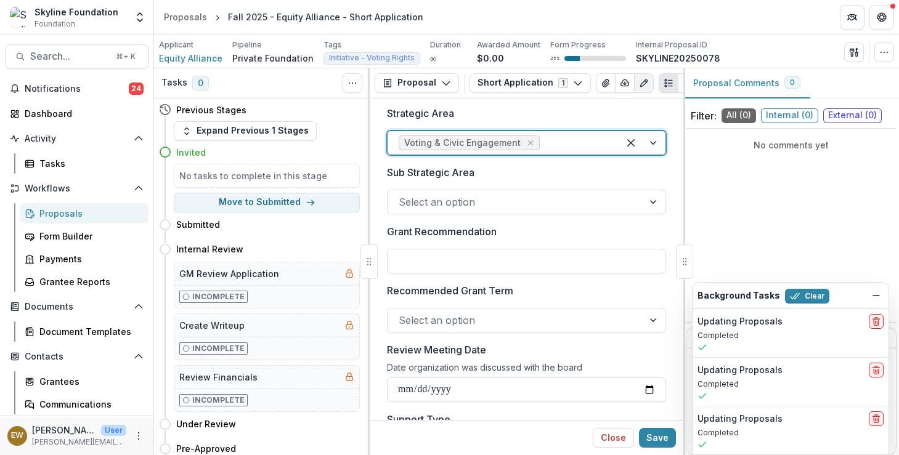
scroll to position [445, 0]
click at [476, 198] on div at bounding box center [516, 201] width 234 height 17
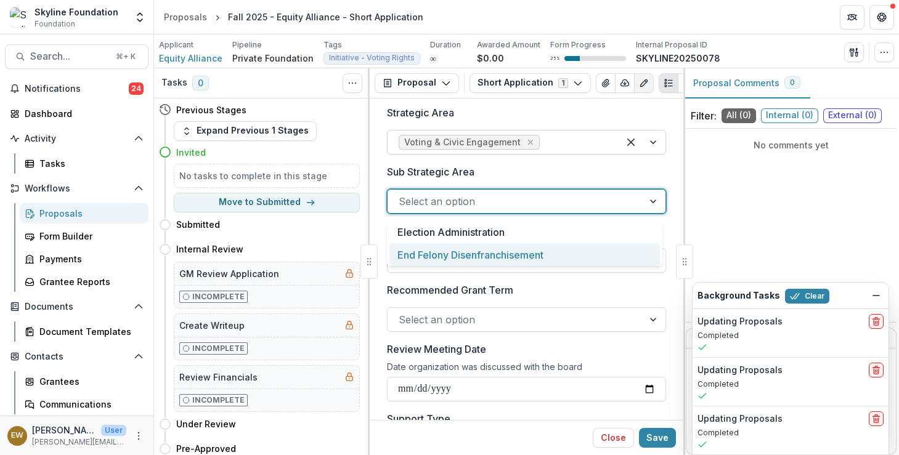
click at [468, 256] on div "End Felony Disenfranchisement" at bounding box center [524, 254] width 270 height 23
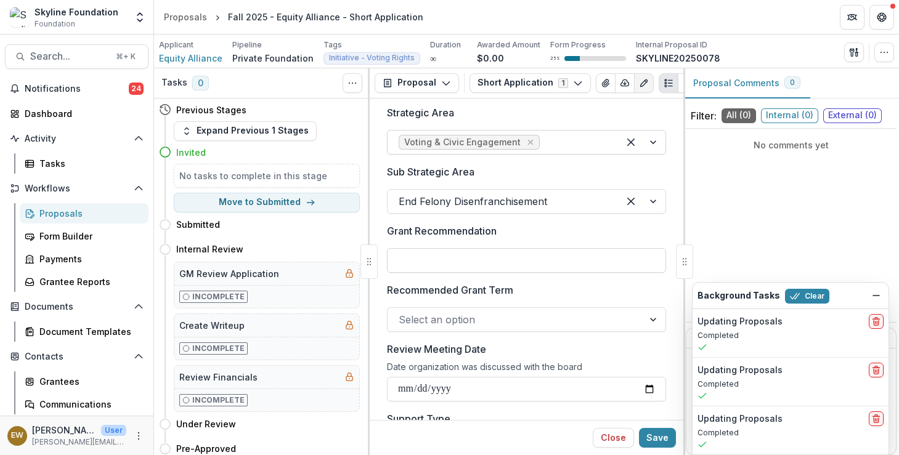
click at [443, 264] on input "Grant Recommendation" at bounding box center [526, 260] width 279 height 25
type input "********"
click at [487, 322] on div at bounding box center [516, 319] width 234 height 17
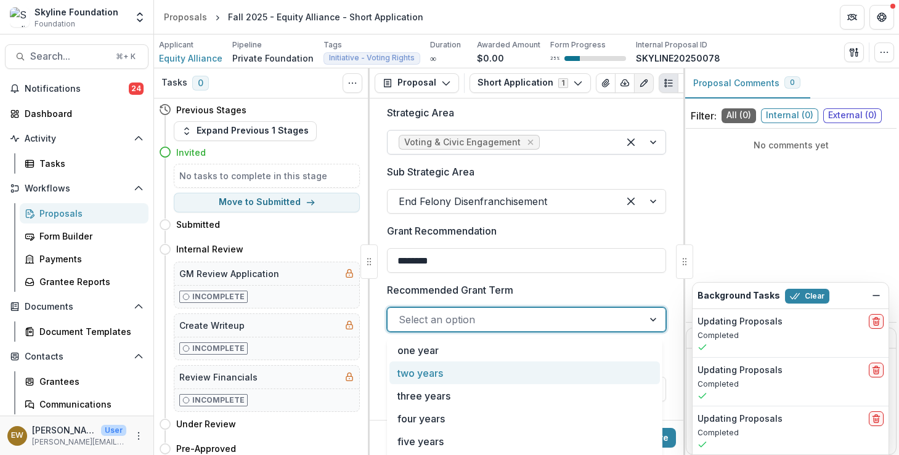
click at [455, 381] on div "two years" at bounding box center [524, 373] width 270 height 23
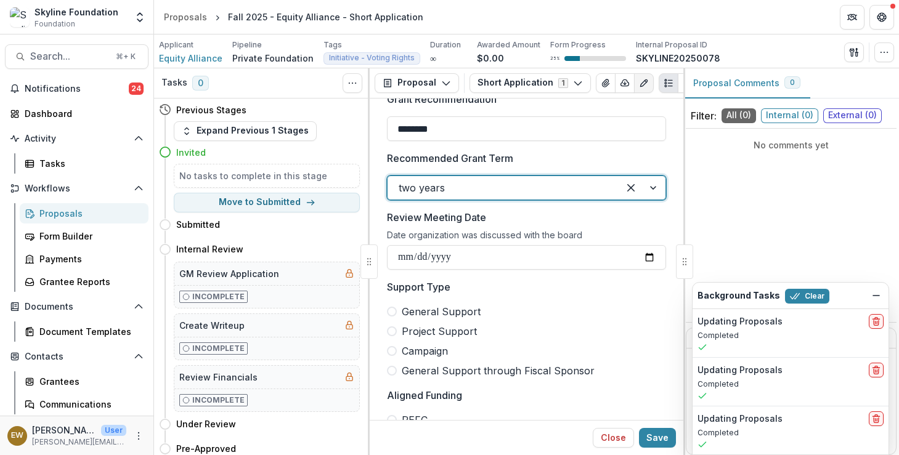
scroll to position [582, 0]
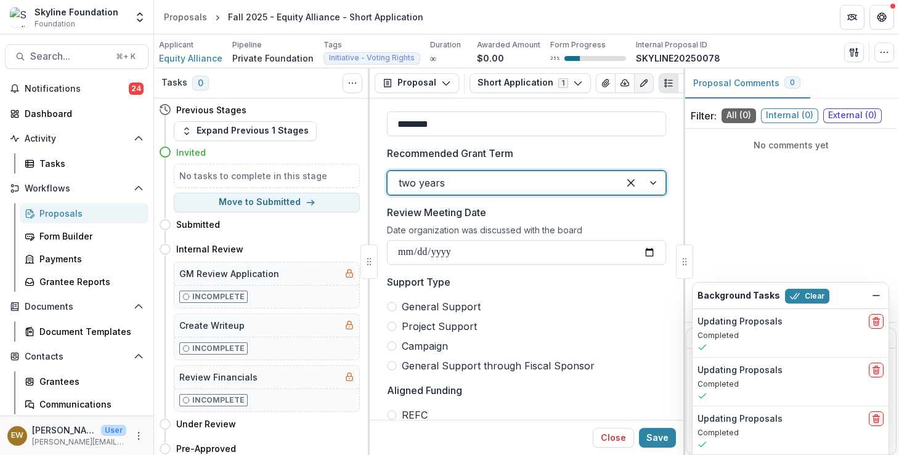
click at [575, 182] on div at bounding box center [503, 182] width 209 height 17
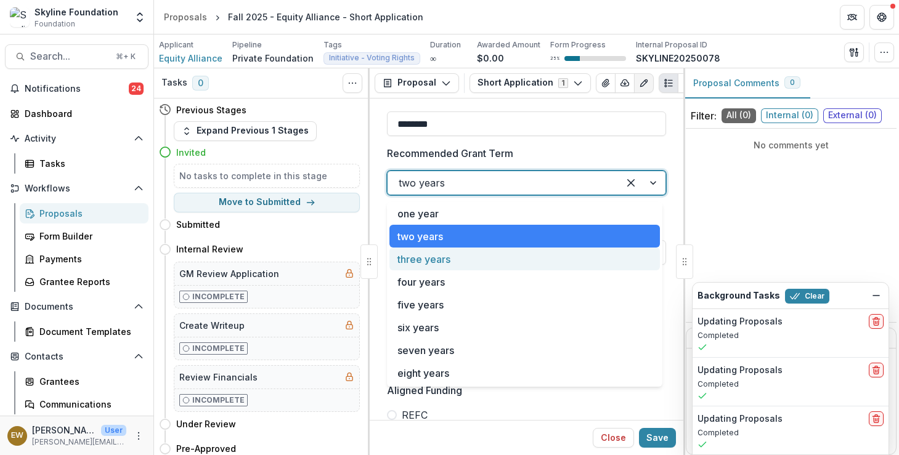
click at [530, 258] on div "three years" at bounding box center [524, 259] width 270 height 23
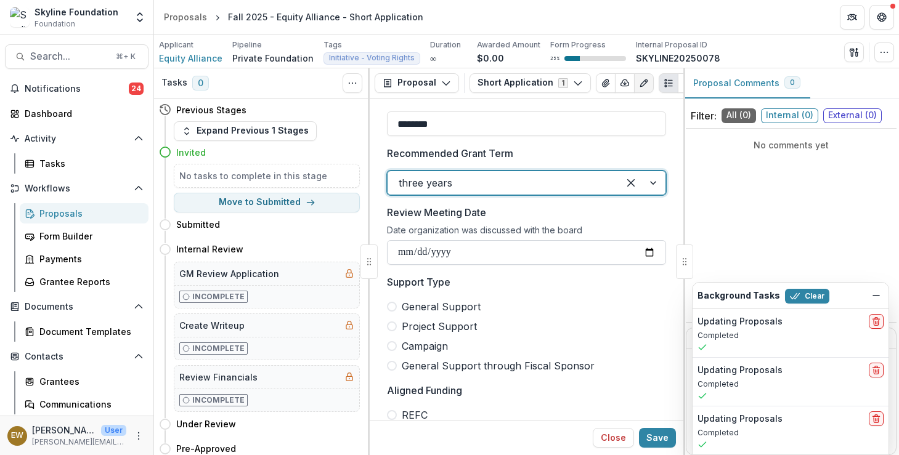
click at [640, 252] on input "Review Meeting Date" at bounding box center [526, 252] width 279 height 25
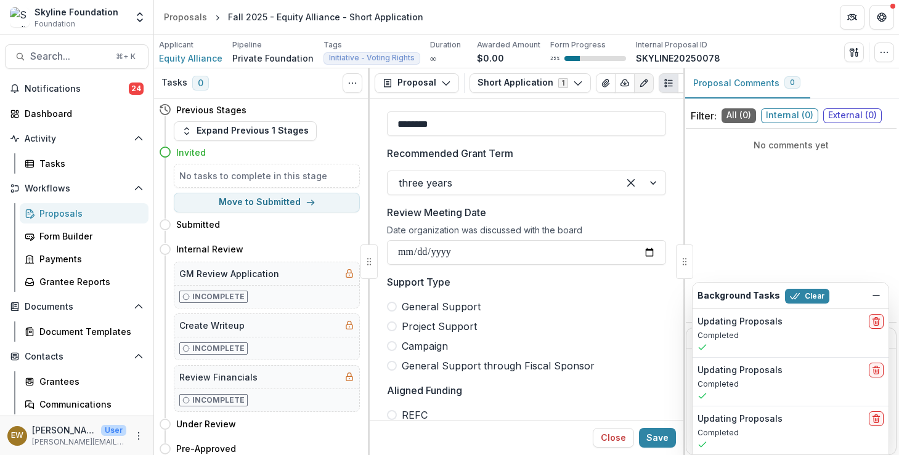
type input "**********"
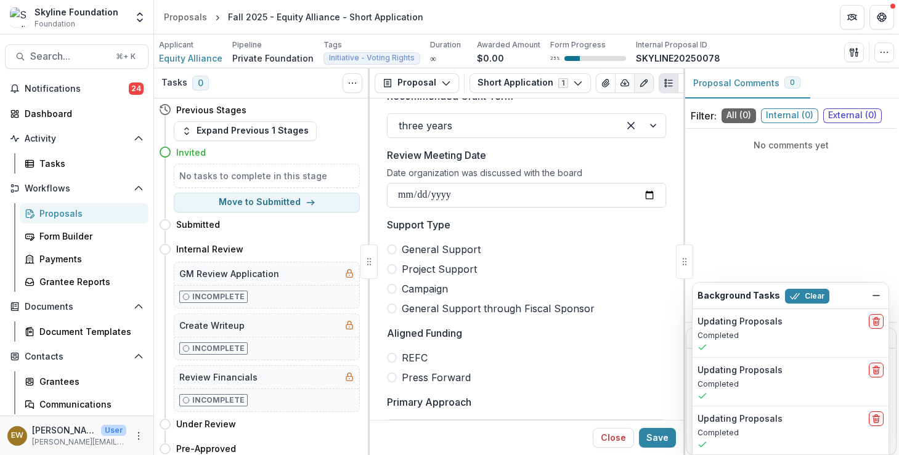
click at [415, 253] on span "General Support" at bounding box center [441, 249] width 79 height 15
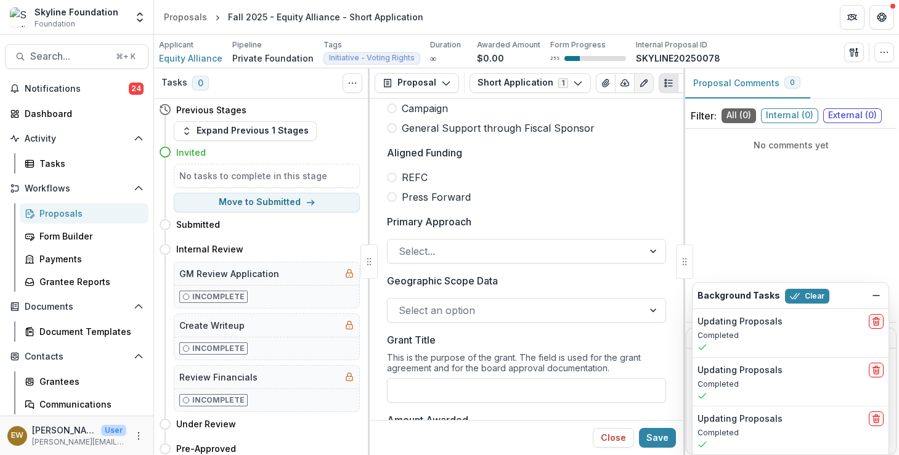
scroll to position [826, 0]
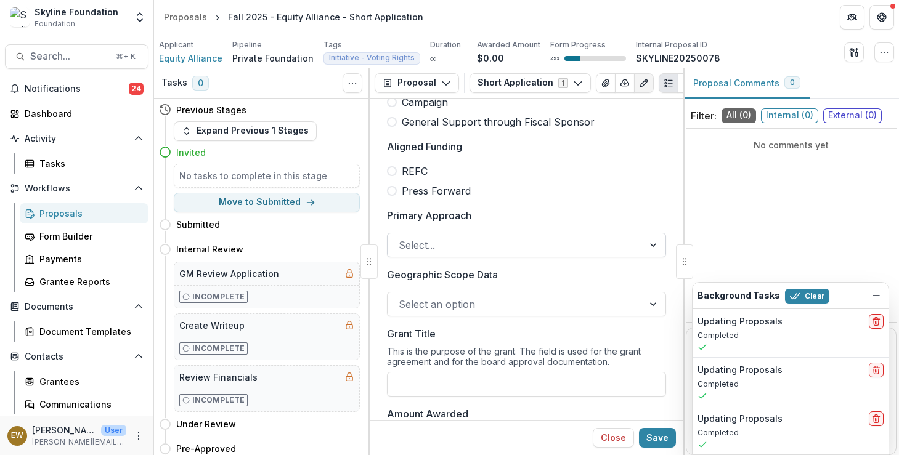
click at [447, 250] on div at bounding box center [516, 245] width 234 height 17
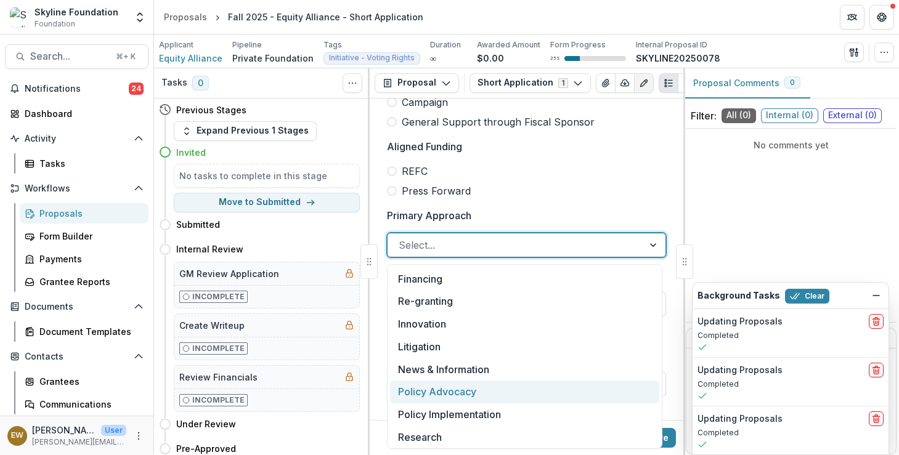
click at [463, 388] on div "Policy Advocacy" at bounding box center [524, 392] width 269 height 23
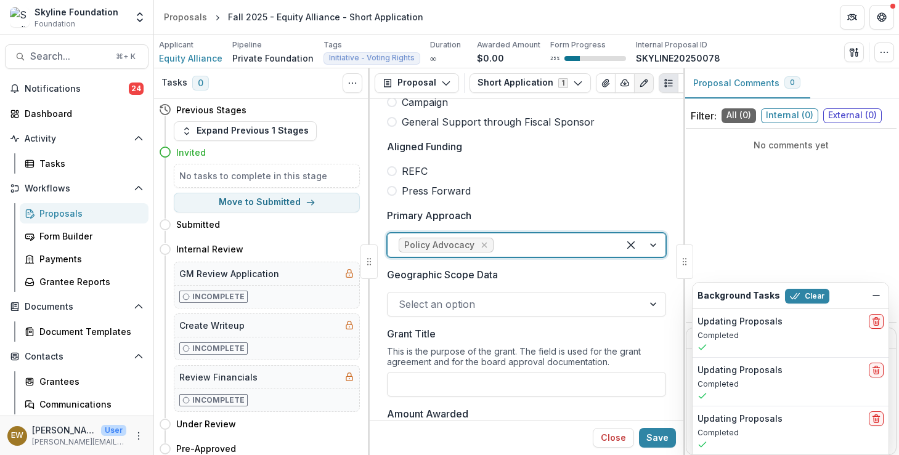
click at [527, 246] on div at bounding box center [552, 245] width 112 height 17
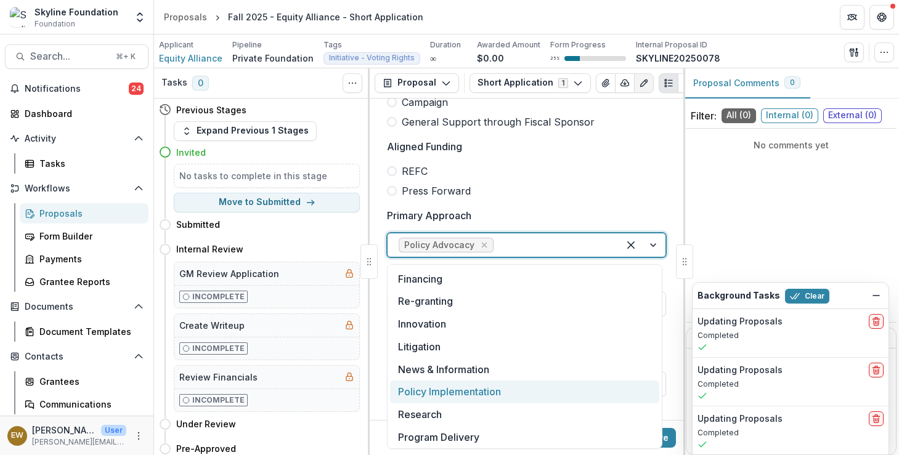
click at [465, 394] on div "Policy Implementation" at bounding box center [524, 392] width 269 height 23
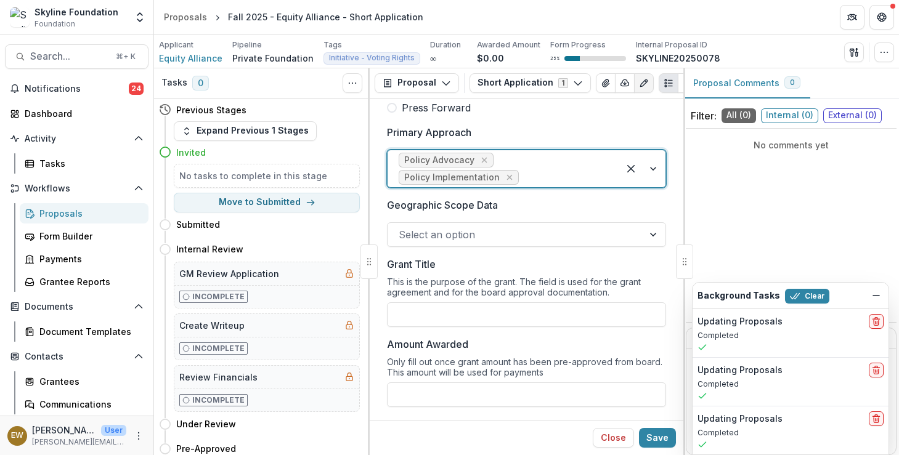
scroll to position [923, 0]
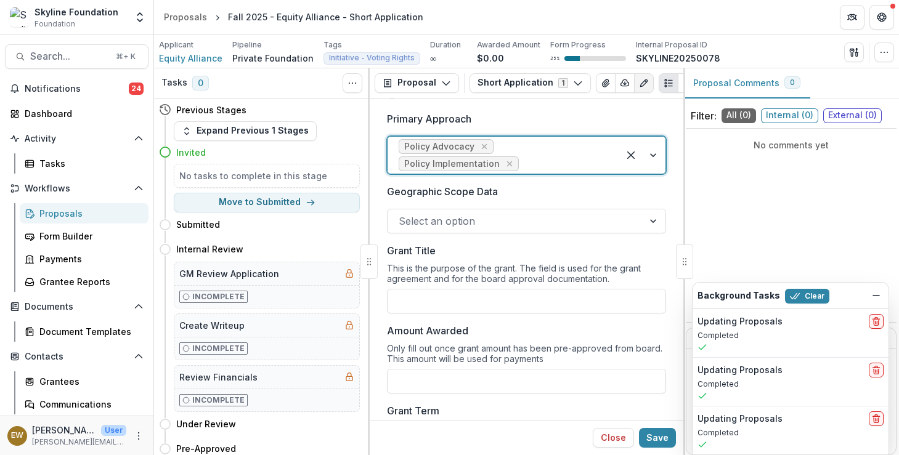
click at [470, 214] on div "Select an option" at bounding box center [516, 221] width 256 height 20
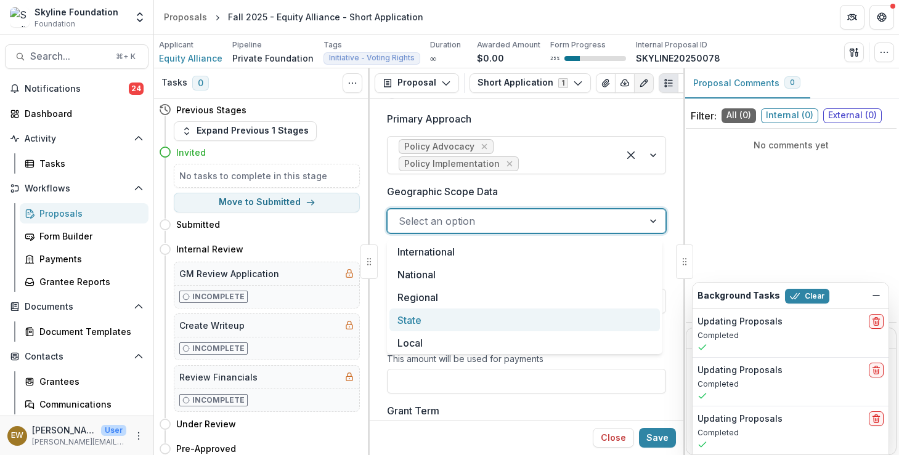
click at [447, 313] on div "State" at bounding box center [524, 320] width 270 height 23
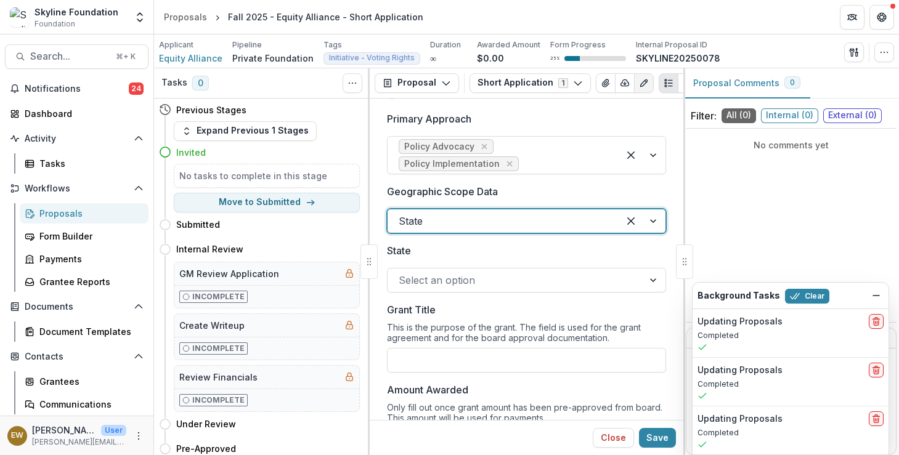
scroll to position [944, 0]
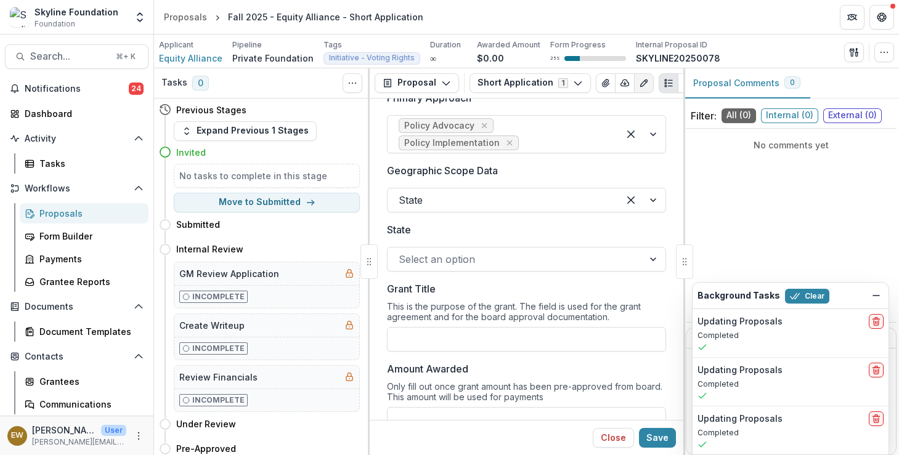
click at [435, 266] on div at bounding box center [516, 259] width 234 height 17
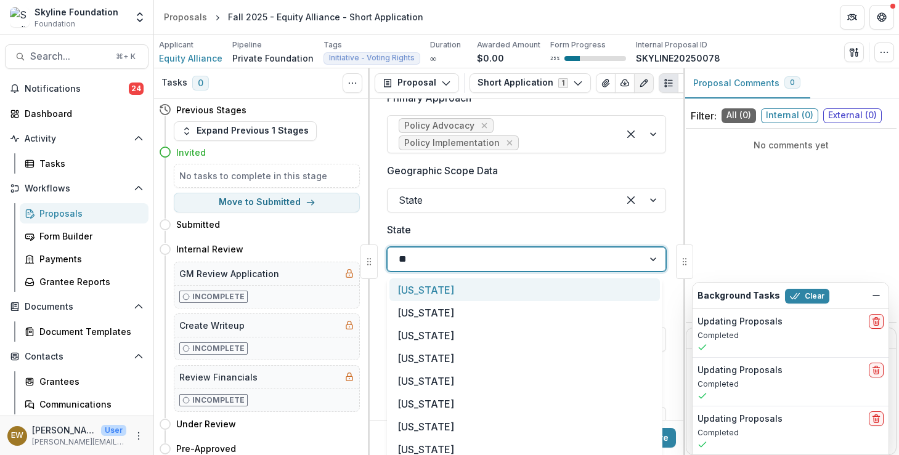
type input "***"
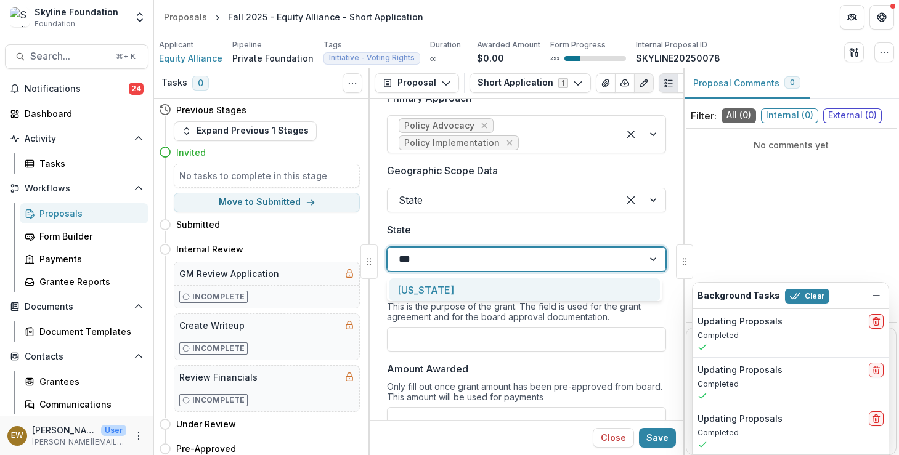
click at [437, 278] on div "Tennessee" at bounding box center [524, 289] width 270 height 23
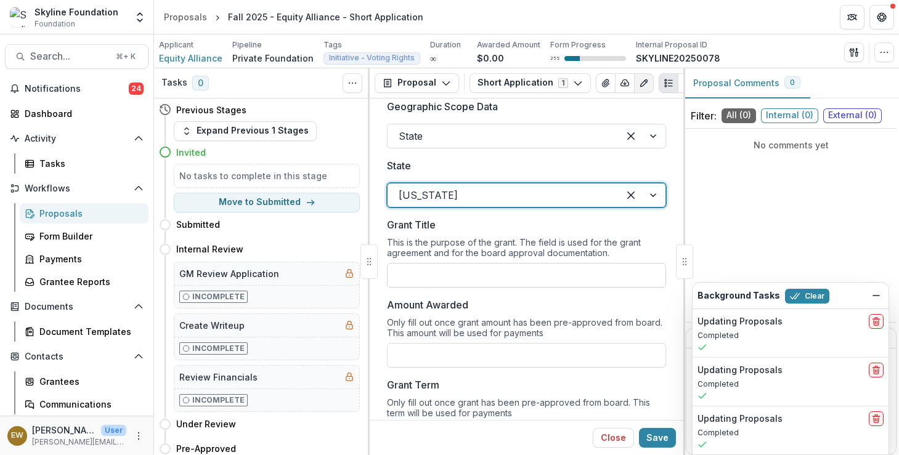
scroll to position [1014, 0]
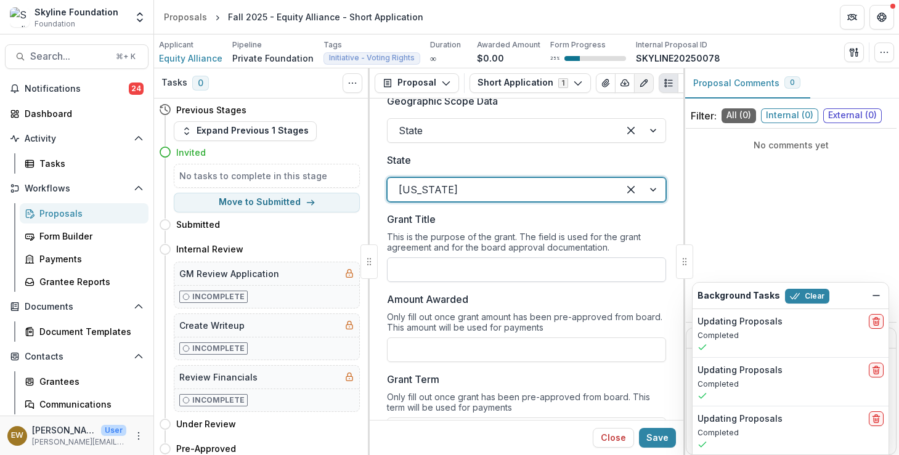
click at [423, 278] on input "Grant Title" at bounding box center [526, 270] width 279 height 25
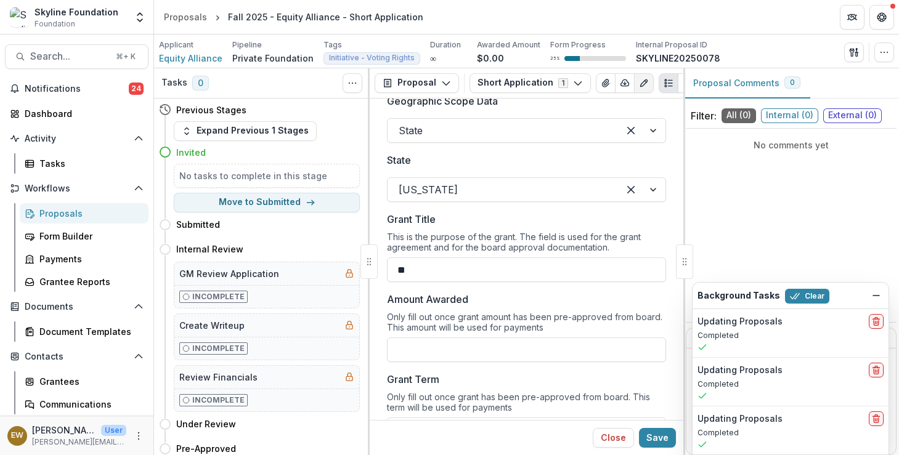
type input "**********"
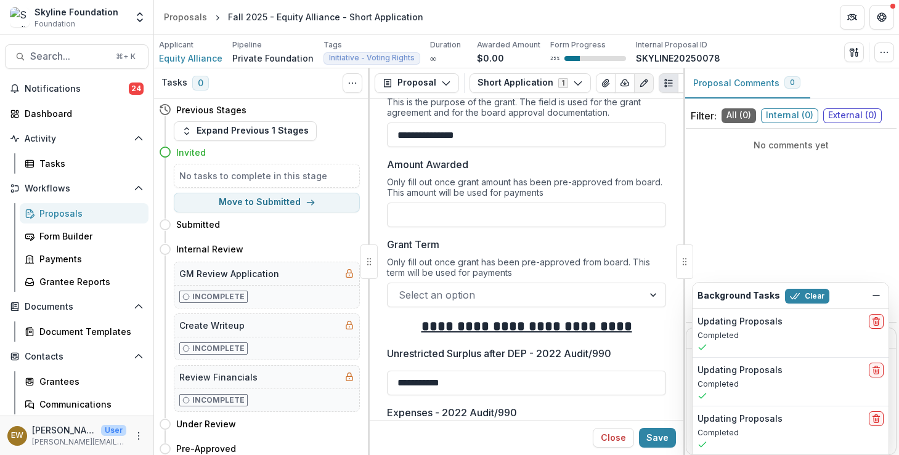
scroll to position [1173, 0]
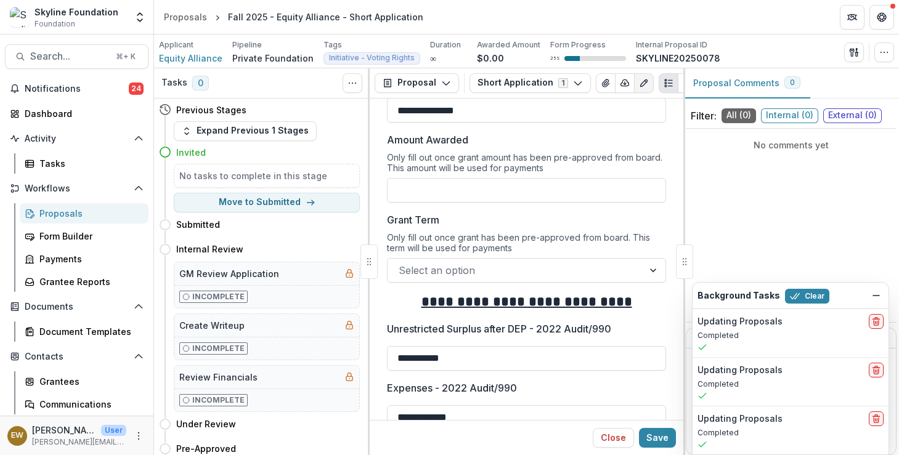
click at [450, 264] on div at bounding box center [516, 270] width 234 height 17
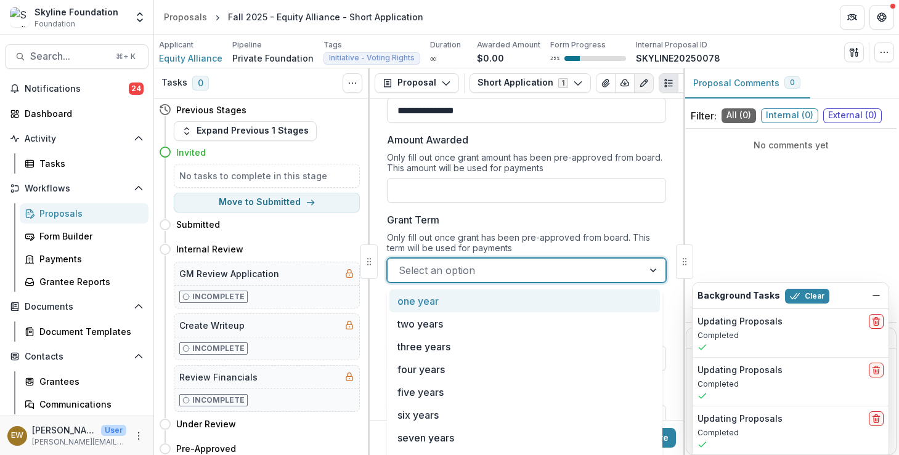
click at [448, 241] on div "Only fill out once grant has been pre-approved from board. This term will be us…" at bounding box center [526, 245] width 279 height 26
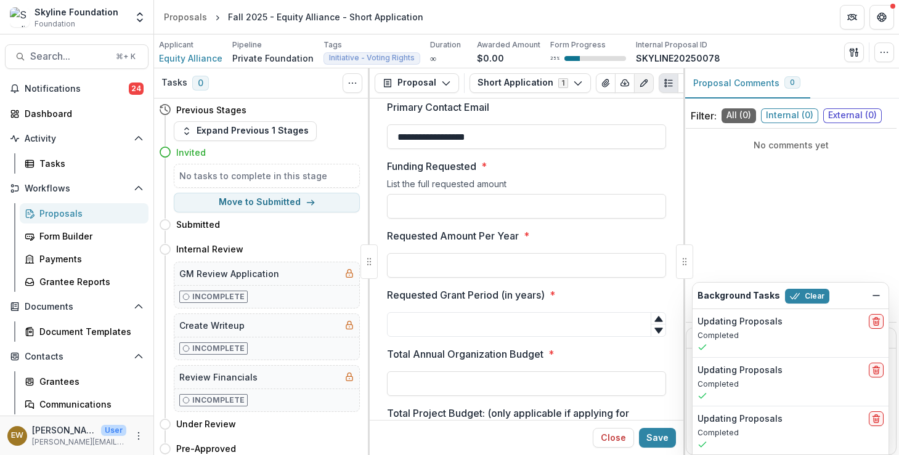
scroll to position [2411, 0]
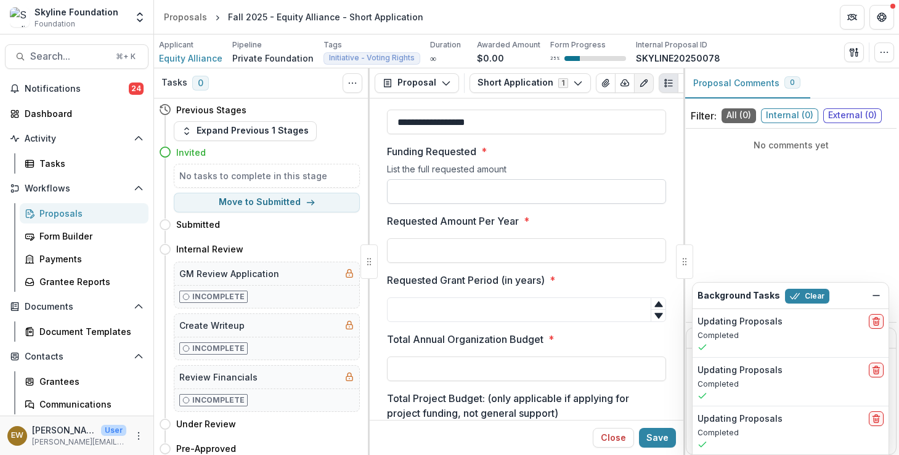
click at [433, 197] on input "Funding Requested *" at bounding box center [526, 191] width 279 height 25
type input "********"
click at [455, 255] on input "Requested Amount Per Year *" at bounding box center [526, 250] width 279 height 25
type input "*******"
type input "*"
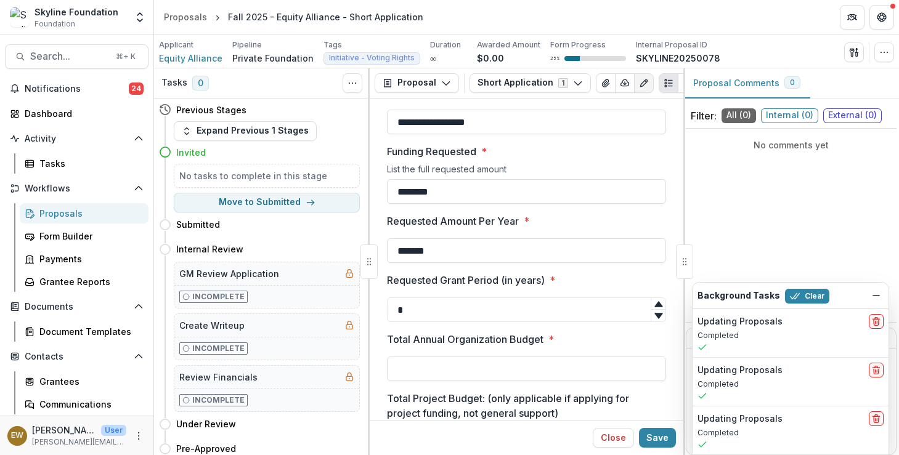
type input "*******"
click at [656, 304] on icon at bounding box center [659, 304] width 10 height 10
type input "*"
click at [656, 304] on icon at bounding box center [659, 304] width 10 height 10
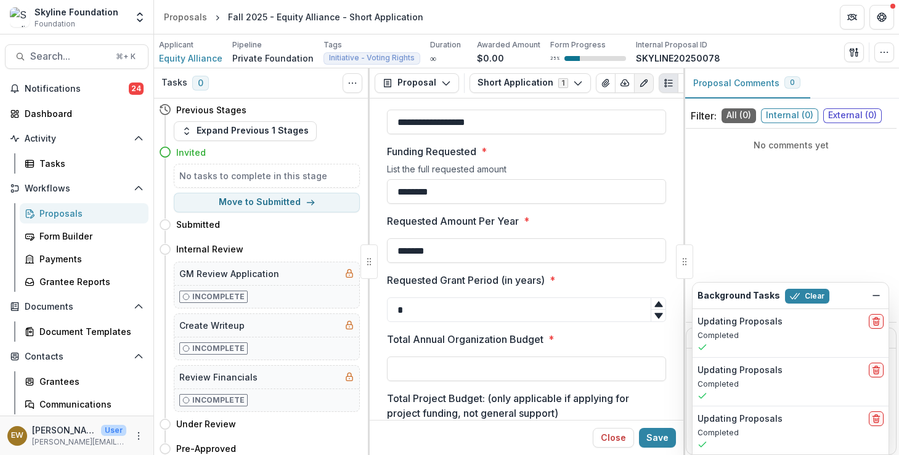
scroll to position [2484, 0]
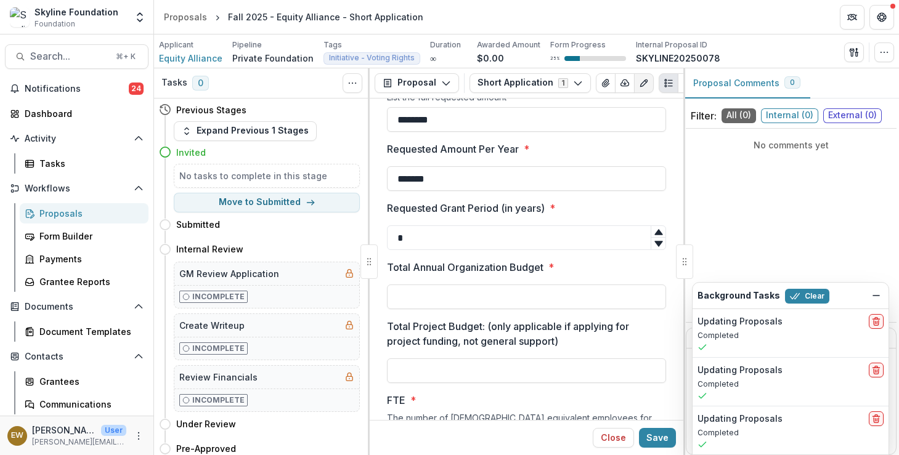
click at [576, 286] on div "Total Annual Organization Budget *" at bounding box center [526, 284] width 279 height 49
click at [561, 293] on input "Total Annual Organization Budget *" at bounding box center [526, 297] width 279 height 25
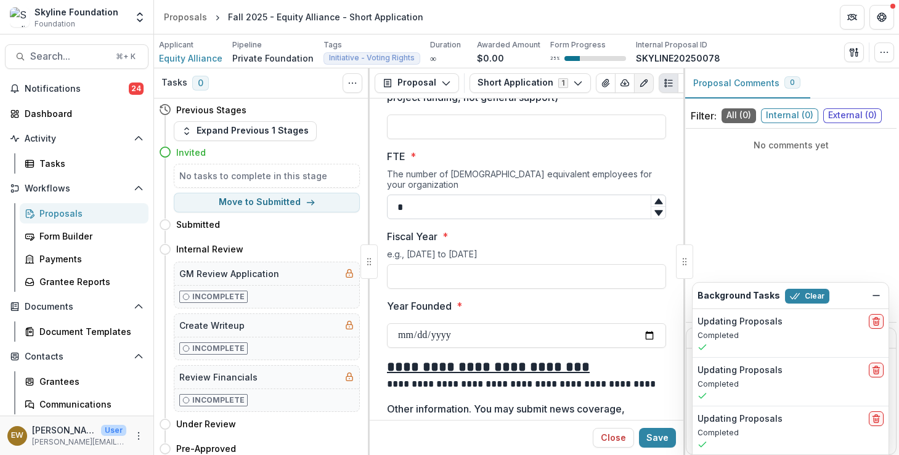
scroll to position [2736, 0]
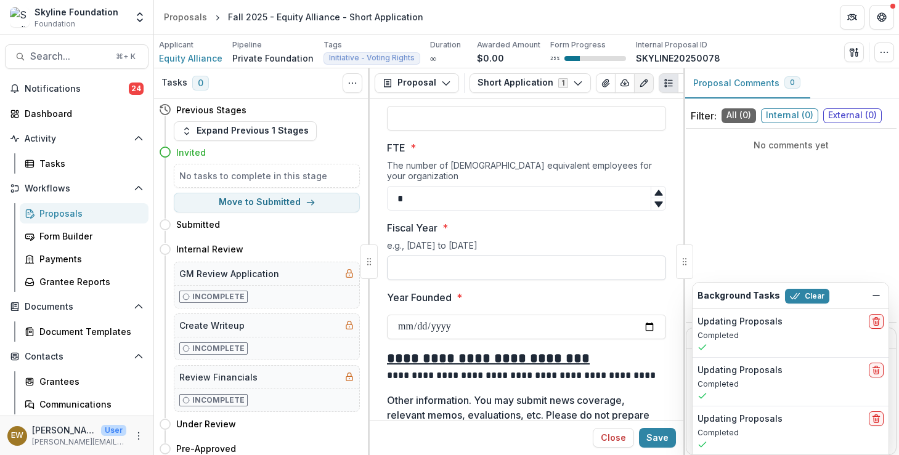
type input "**********"
click at [427, 261] on input "Fiscal Year *" at bounding box center [526, 268] width 279 height 25
type input "**********"
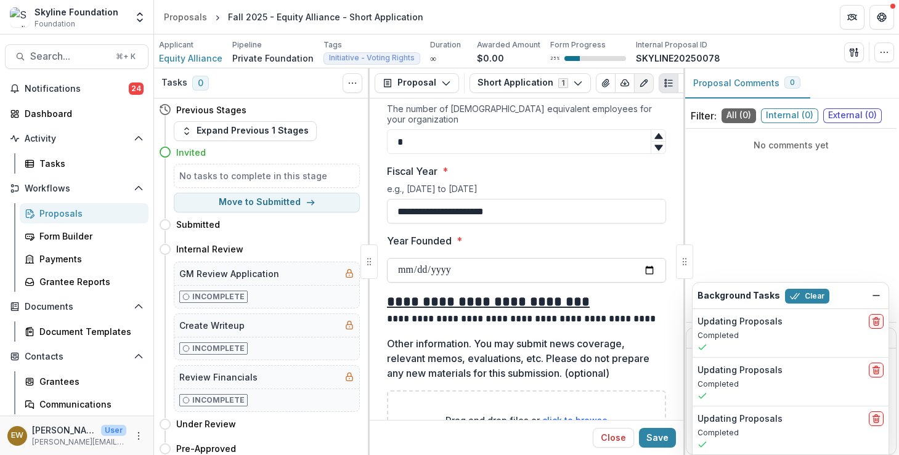
click at [648, 266] on input "Year Founded *" at bounding box center [526, 270] width 279 height 25
type input "**********"
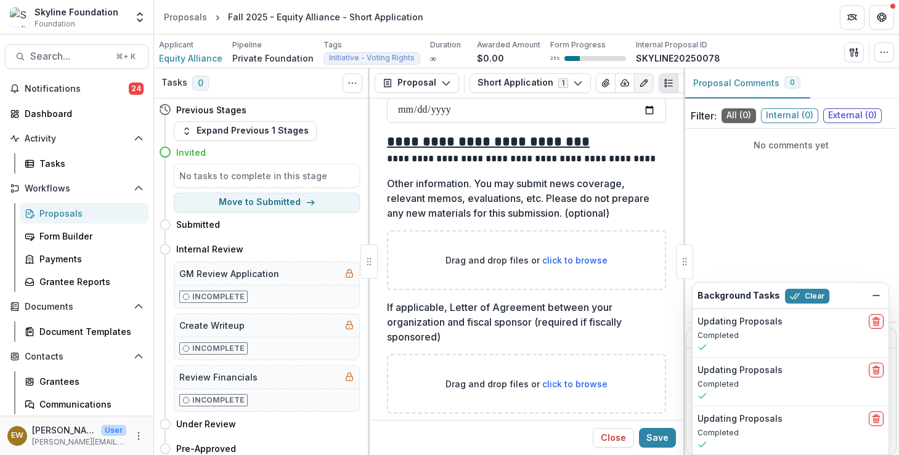
scroll to position [2958, 0]
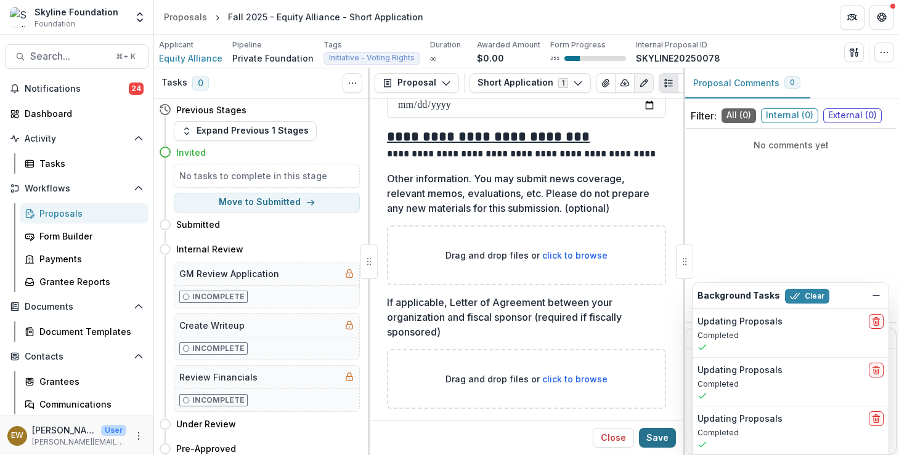
click at [660, 439] on button "Save" at bounding box center [657, 438] width 37 height 20
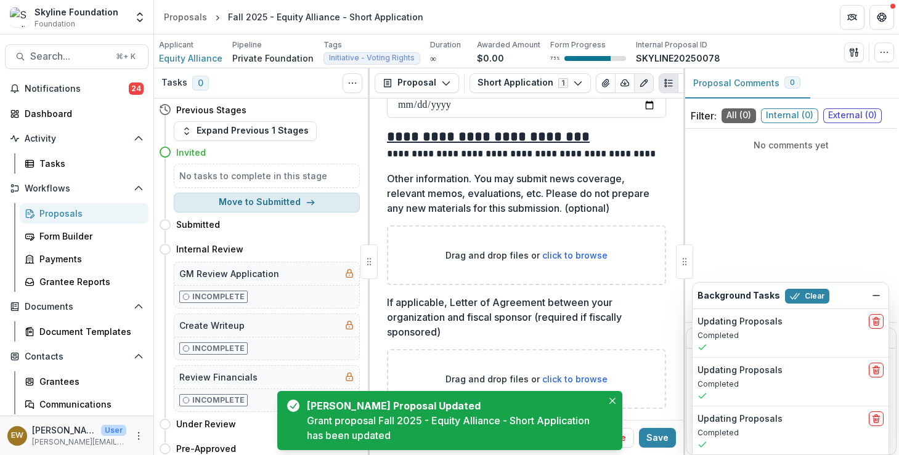
click at [306, 198] on icon "button" at bounding box center [311, 203] width 10 height 10
select select "*********"
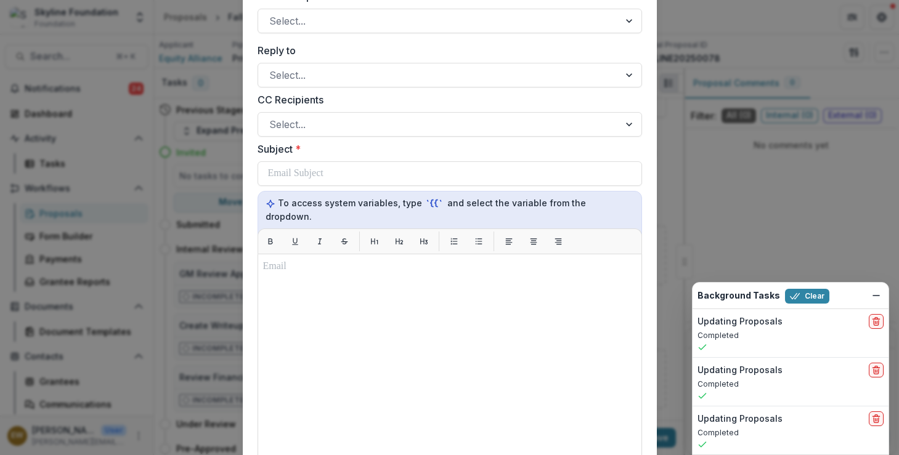
scroll to position [0, 0]
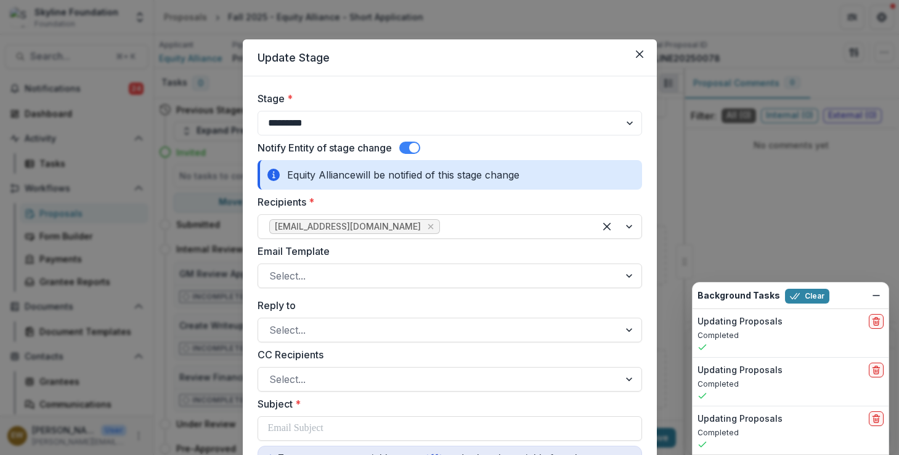
click at [418, 142] on label at bounding box center [409, 148] width 21 height 12
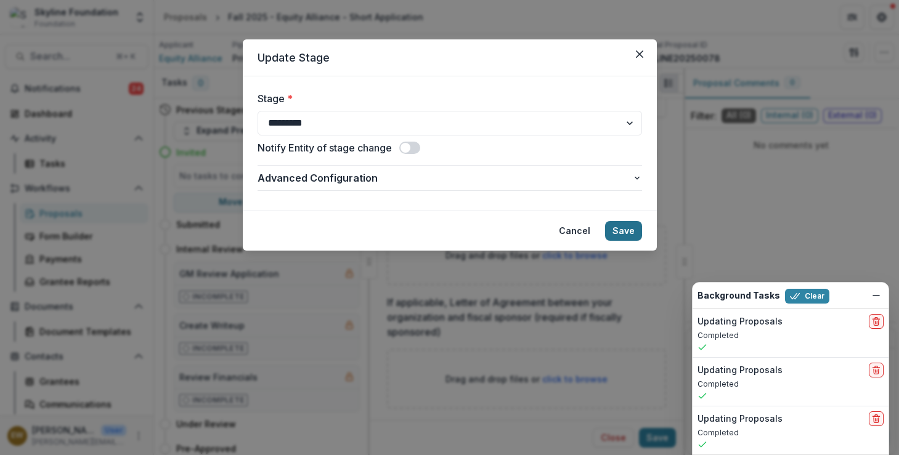
click at [634, 233] on button "Save" at bounding box center [623, 231] width 37 height 20
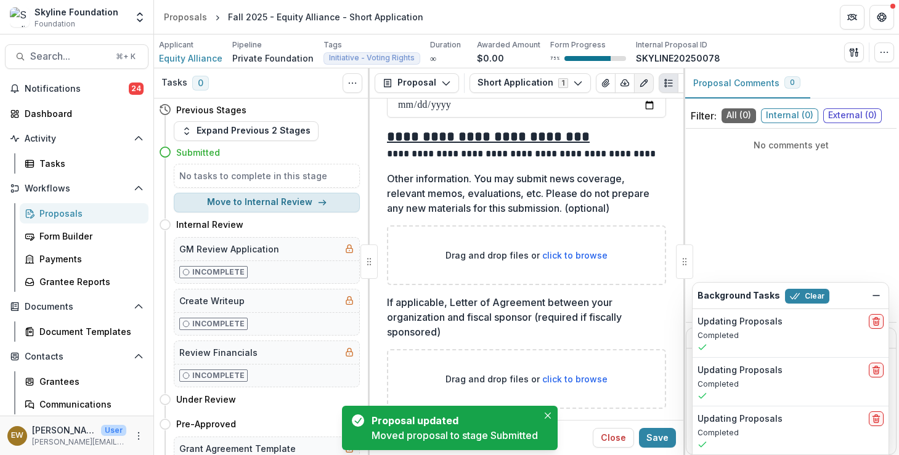
click at [269, 206] on button "Move to Internal Review" at bounding box center [267, 203] width 186 height 20
select select "**********"
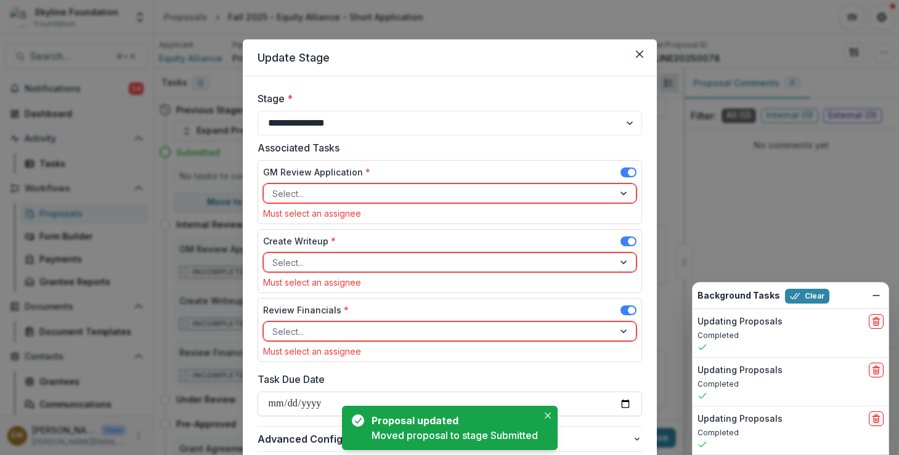
click at [420, 184] on div "Select..." at bounding box center [449, 194] width 373 height 20
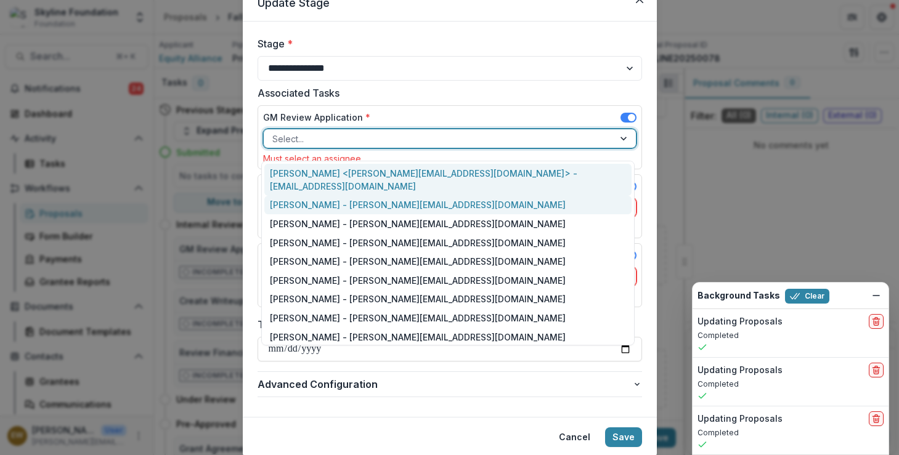
scroll to position [63, 0]
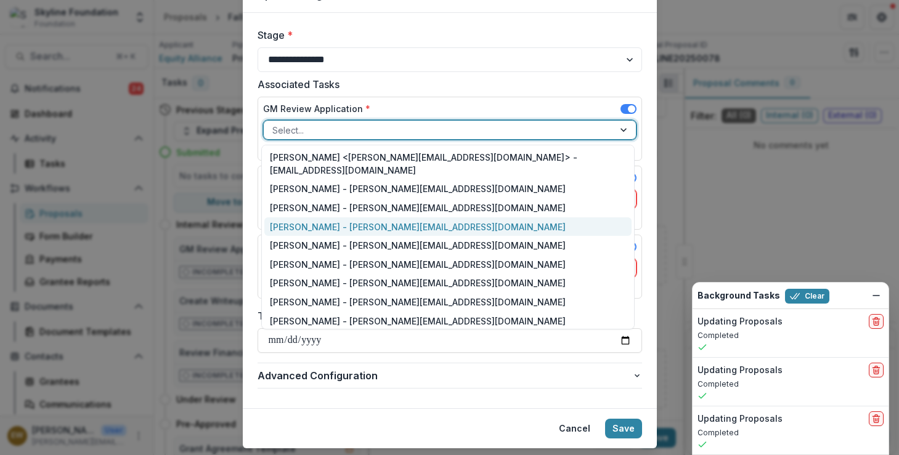
click at [372, 217] on div "Eddie Whitfield - eddie@skylinefoundation.org" at bounding box center [447, 226] width 367 height 19
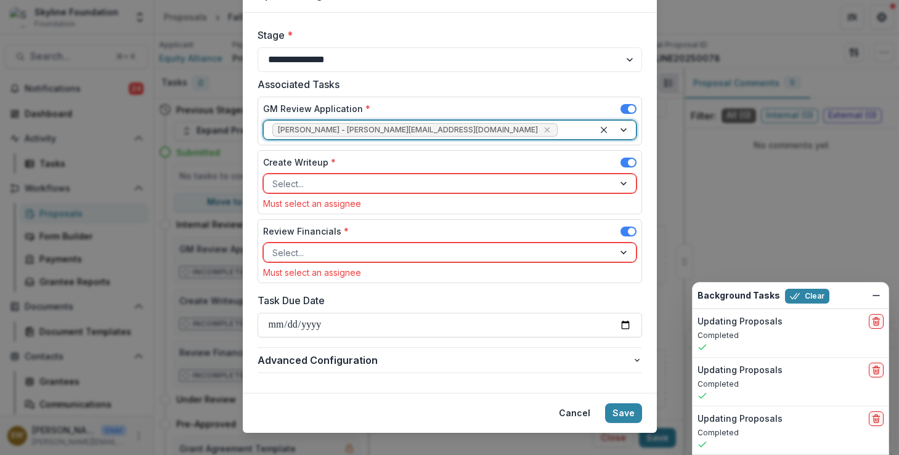
click at [459, 99] on div "GM Review Application * option Eddie Whitfield - eddie@skylinefoundation.org, s…" at bounding box center [450, 121] width 384 height 49
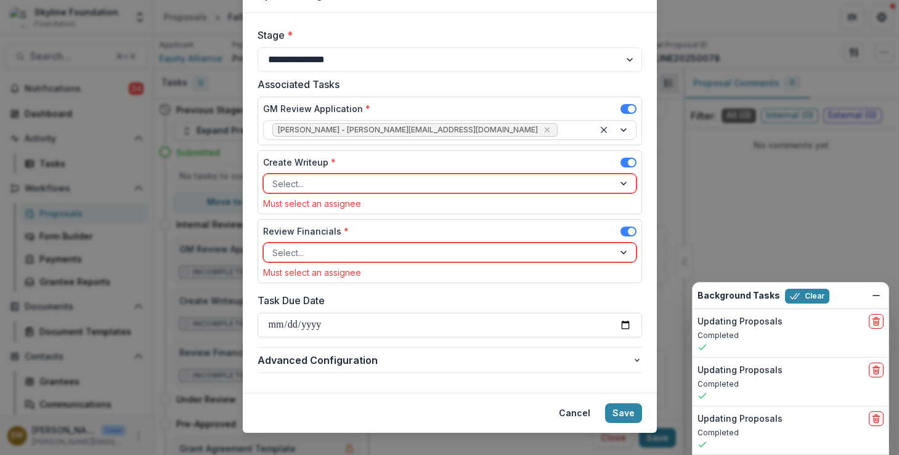
scroll to position [81, 0]
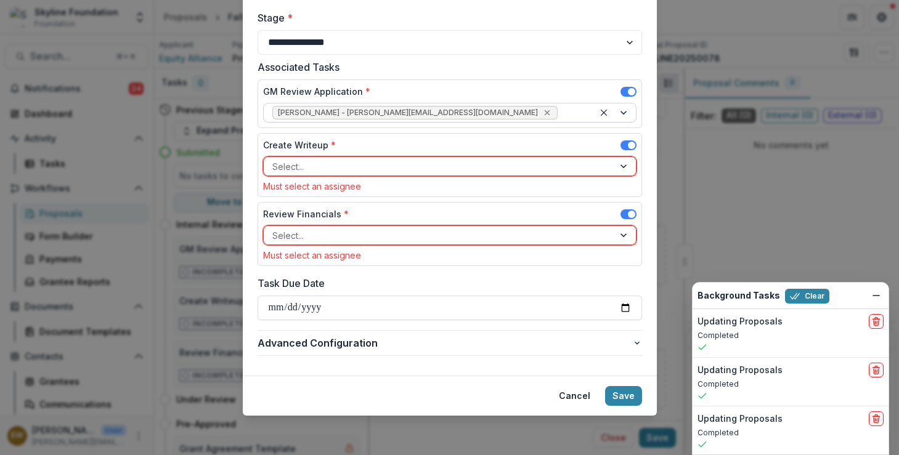
click at [545, 113] on icon "Remove Eddie Whitfield - eddie@skylinefoundation.org" at bounding box center [548, 113] width 6 height 6
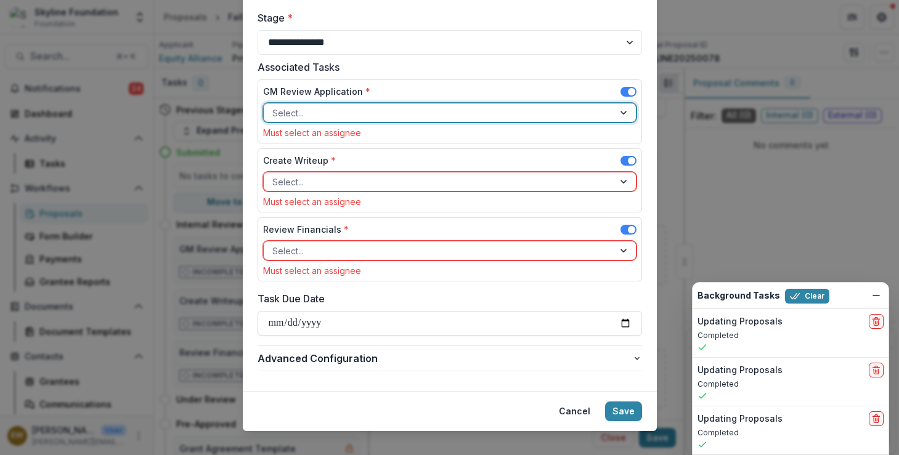
click at [444, 113] on div at bounding box center [438, 112] width 333 height 15
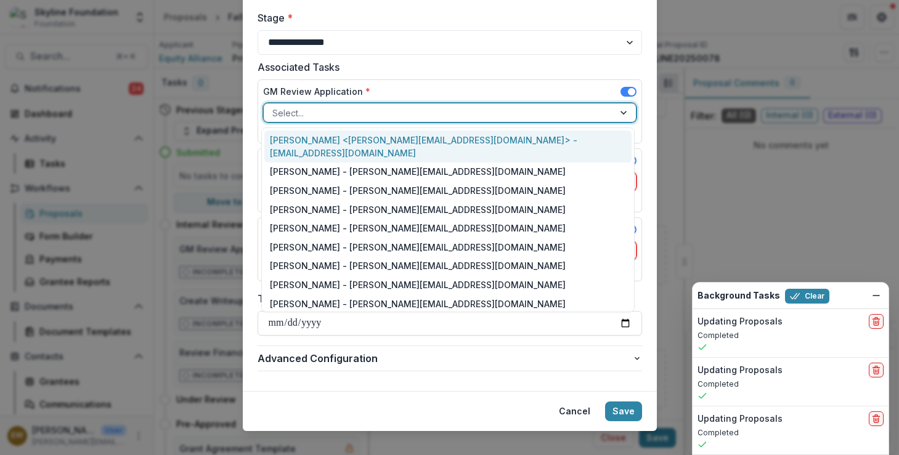
click at [387, 147] on div "Rose Brookhouse <rose@skylinefoundation.org> - rose@skylinefoundation.org" at bounding box center [447, 147] width 367 height 32
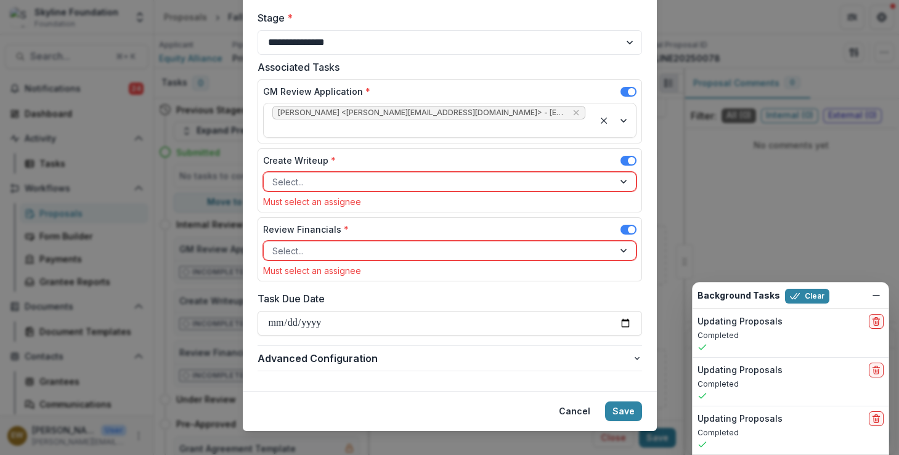
click at [388, 154] on div "Create Writeup *" at bounding box center [449, 163] width 373 height 18
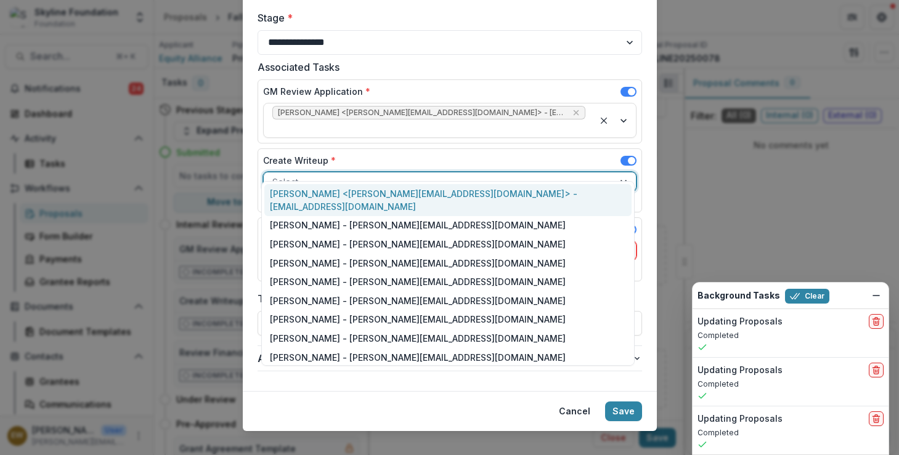
click at [547, 174] on div "Select..." at bounding box center [439, 182] width 350 height 18
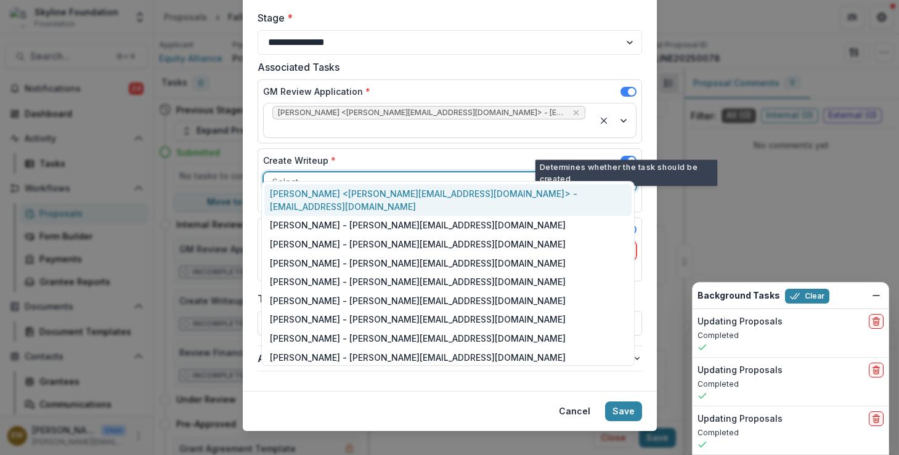
click at [628, 157] on span at bounding box center [631, 160] width 7 height 7
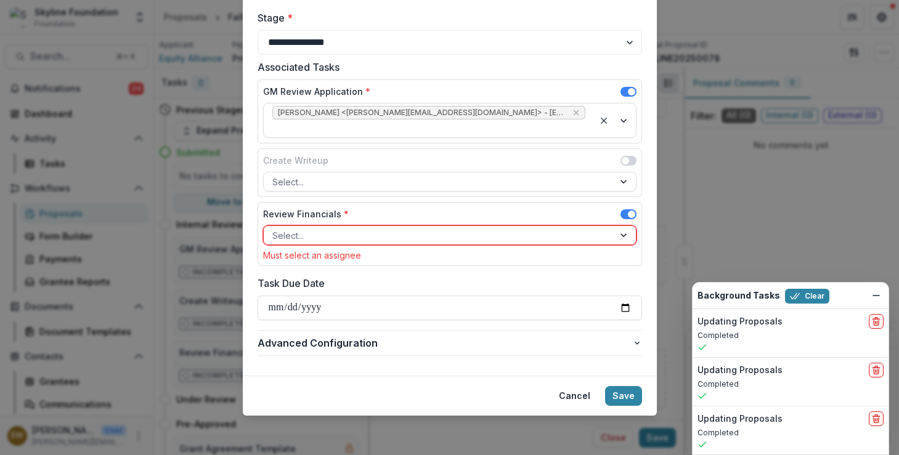
scroll to position [65, 0]
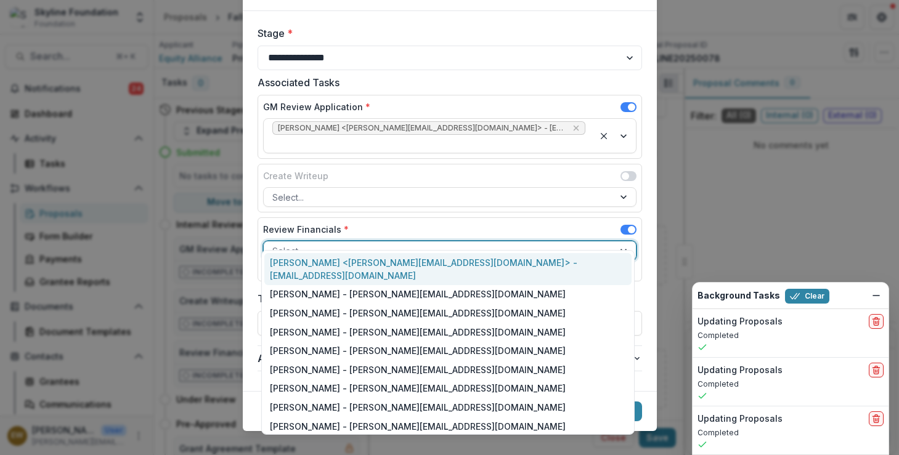
click at [371, 243] on div at bounding box center [438, 250] width 333 height 15
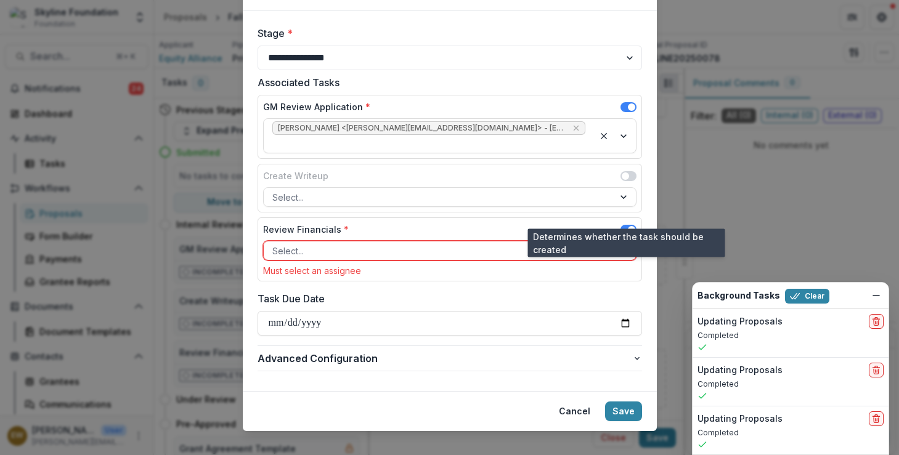
click at [631, 226] on span at bounding box center [631, 229] width 7 height 7
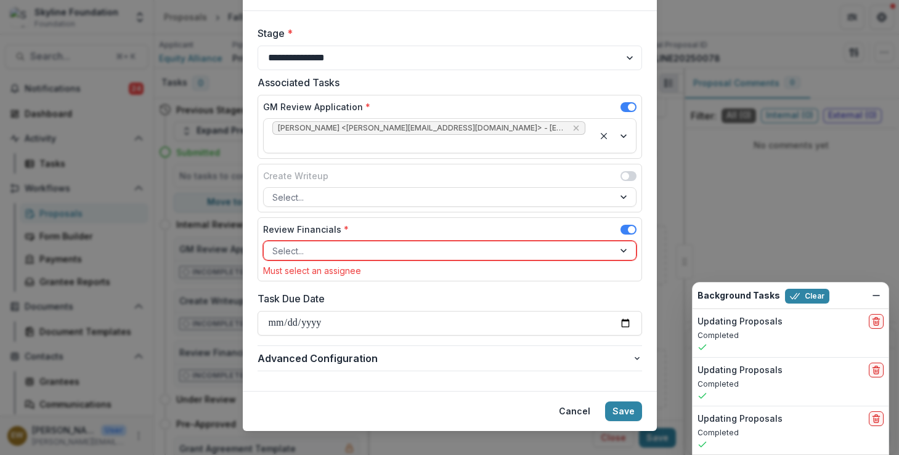
scroll to position [50, 0]
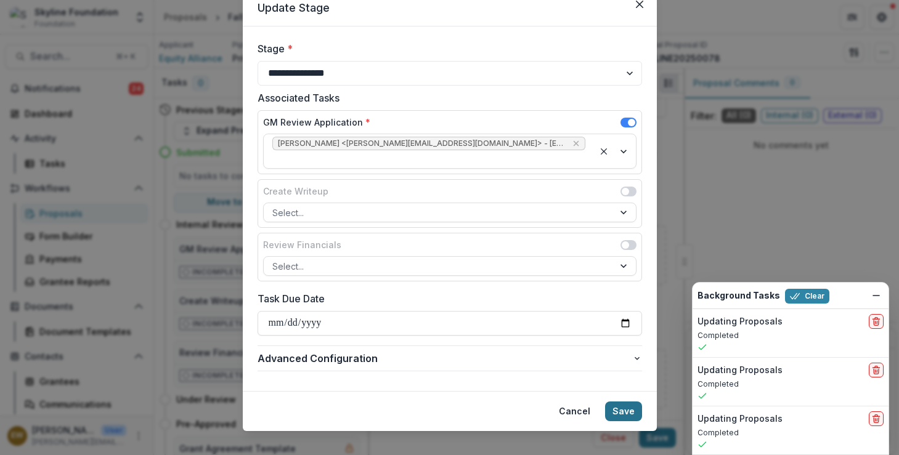
click at [614, 402] on button "Save" at bounding box center [623, 412] width 37 height 20
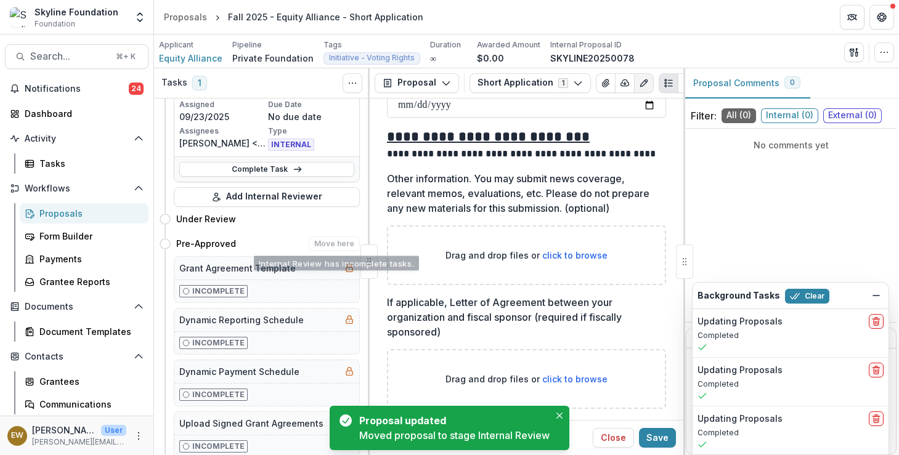
scroll to position [0, 0]
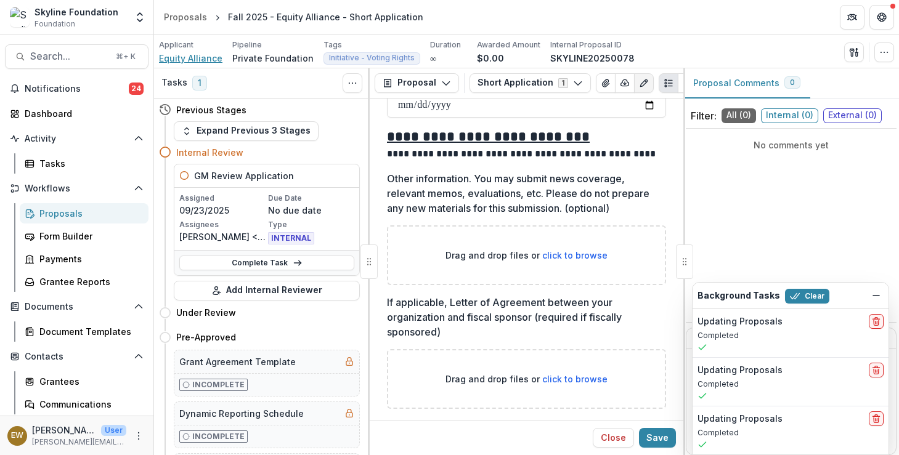
click at [197, 60] on span "Equity Alliance" at bounding box center [190, 58] width 63 height 13
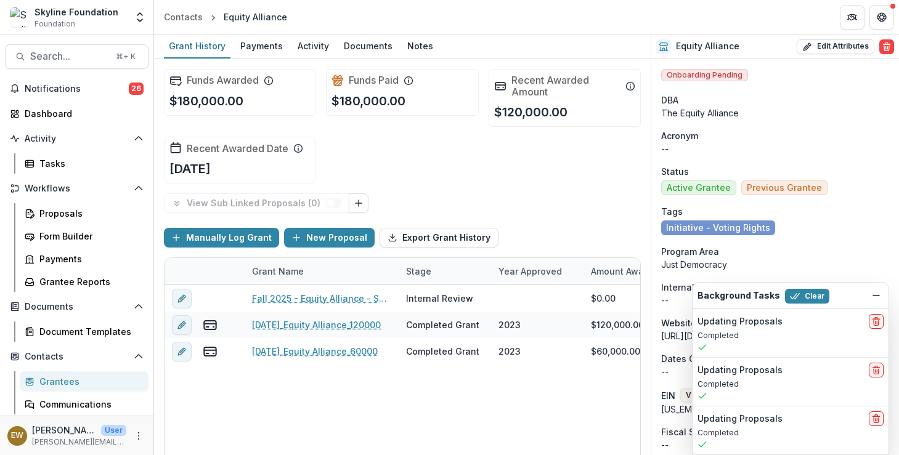
click at [841, 54] on div "Equity Alliance Edit Attributes Are you sure? This action will permanently dele…" at bounding box center [775, 47] width 248 height 25
click at [835, 50] on button "Edit Attributes" at bounding box center [836, 46] width 78 height 15
select select
select select "**********"
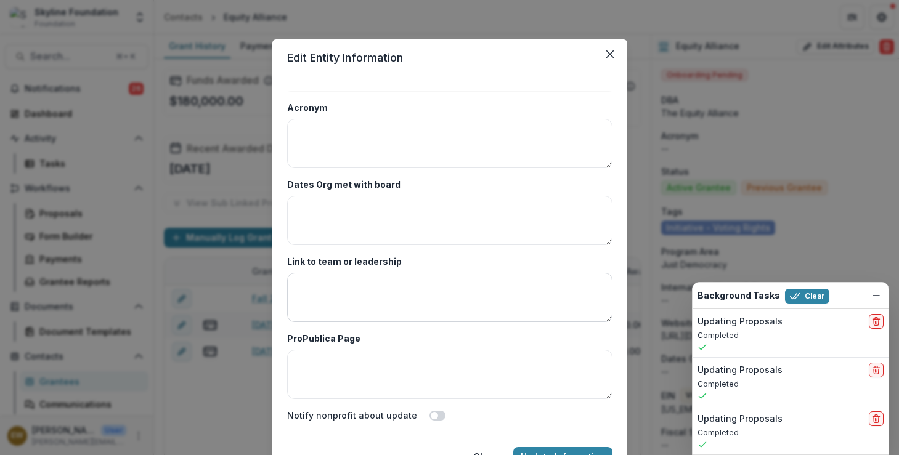
scroll to position [61, 0]
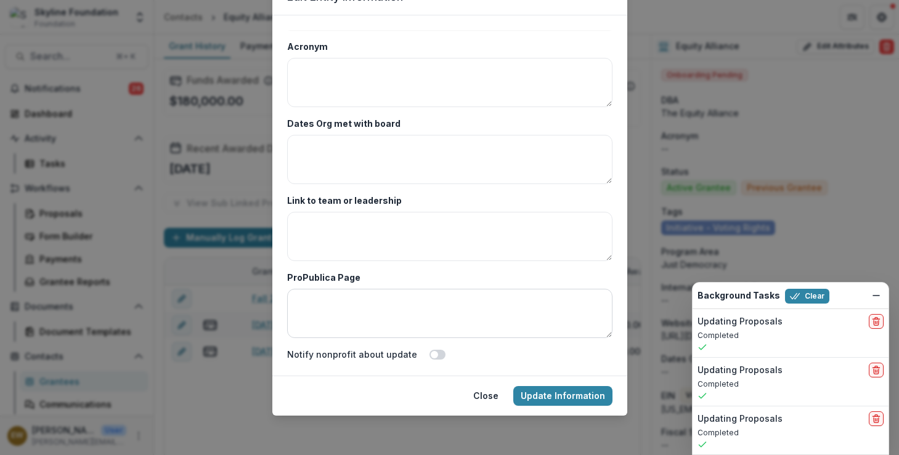
click at [430, 315] on textarea "ProPublica Page" at bounding box center [449, 313] width 325 height 49
paste textarea "**********"
type textarea "**********"
click at [426, 261] on textarea "Link to team or leadership" at bounding box center [449, 236] width 325 height 49
paste textarea "**********"
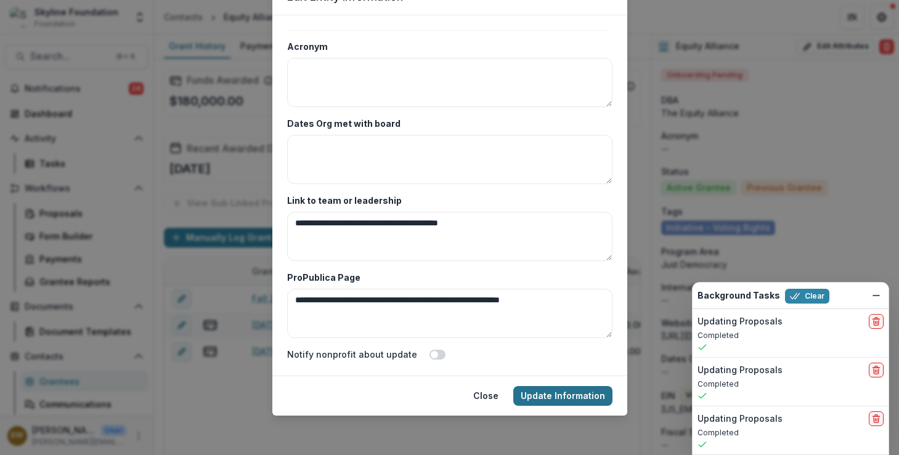
type textarea "**********"
click at [559, 393] on button "Update Information" at bounding box center [562, 396] width 99 height 20
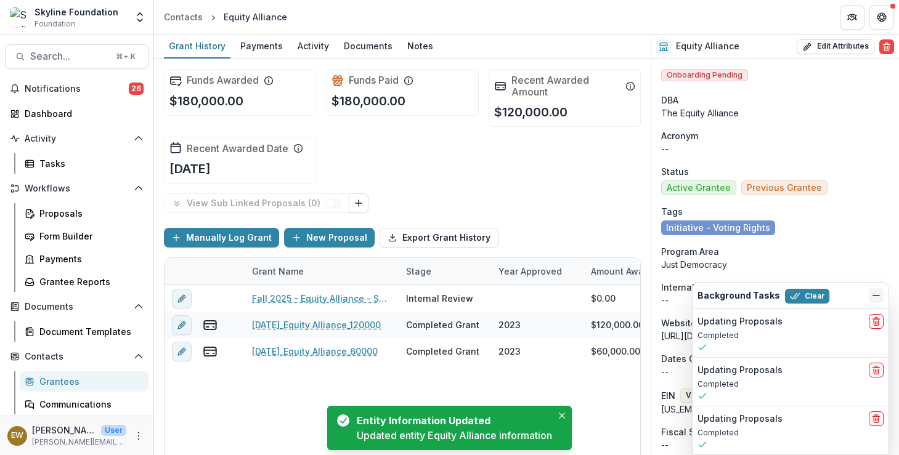
click at [879, 291] on icon "Dismiss" at bounding box center [876, 296] width 10 height 10
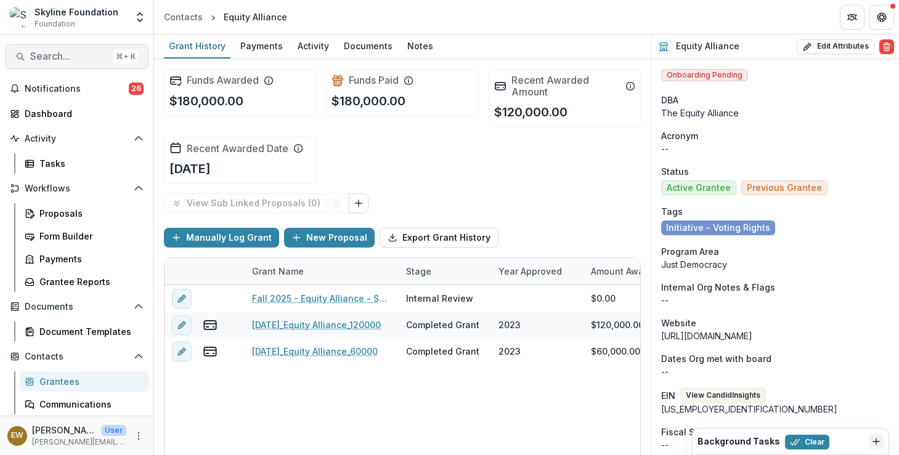
click at [89, 55] on span "Search..." at bounding box center [69, 57] width 78 height 12
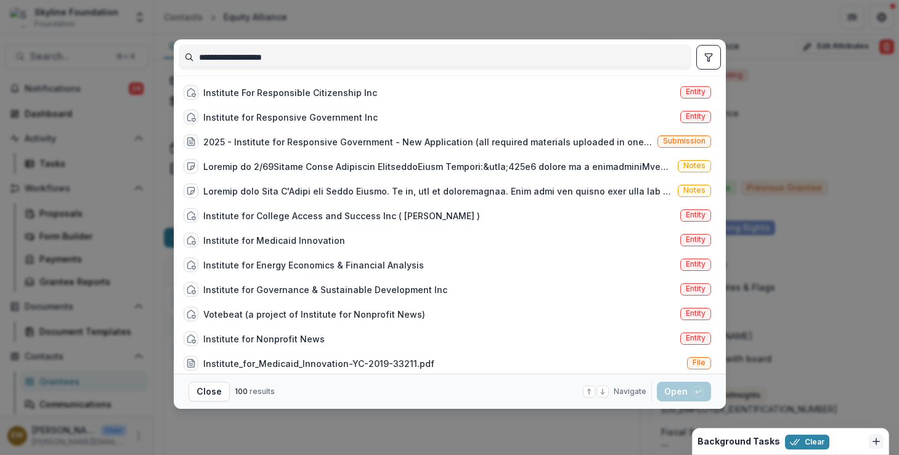
type input "**********"
drag, startPoint x: 266, startPoint y: 79, endPoint x: 279, endPoint y: 114, distance: 37.4
click at [279, 114] on div "Institute for Responsive Government Inc" at bounding box center [290, 117] width 174 height 13
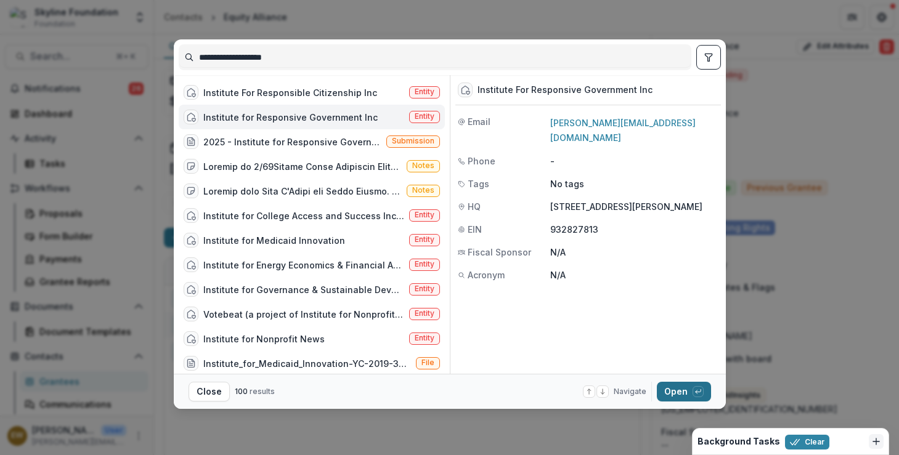
click at [670, 393] on button "Open with enter key" at bounding box center [684, 392] width 54 height 20
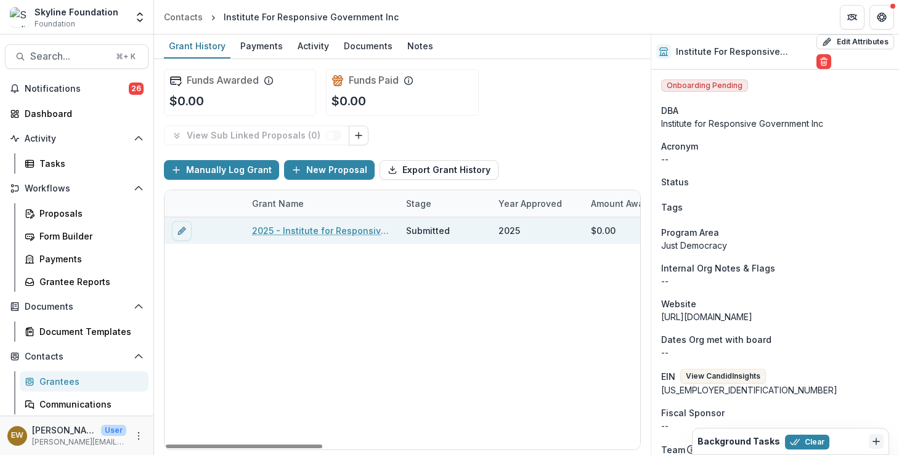
click at [345, 229] on link "2025 - Institute for Responsive Government - New Application" at bounding box center [321, 230] width 139 height 13
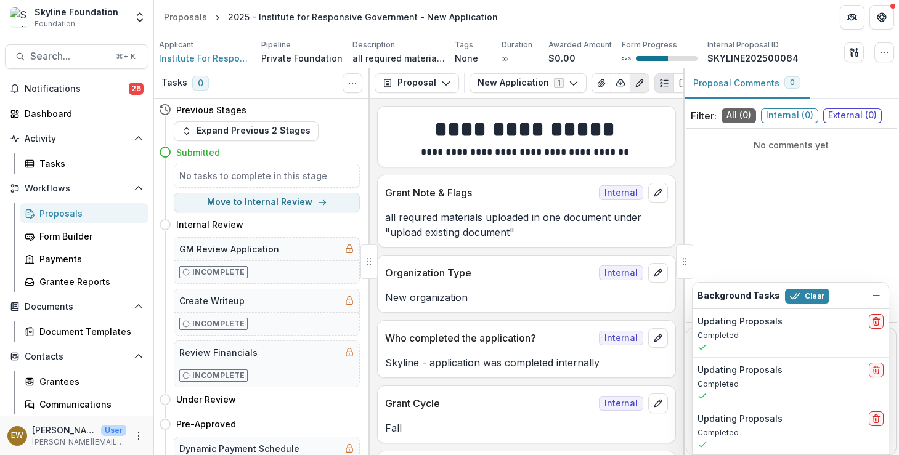
click at [638, 77] on button "Edit as form" at bounding box center [640, 83] width 20 height 20
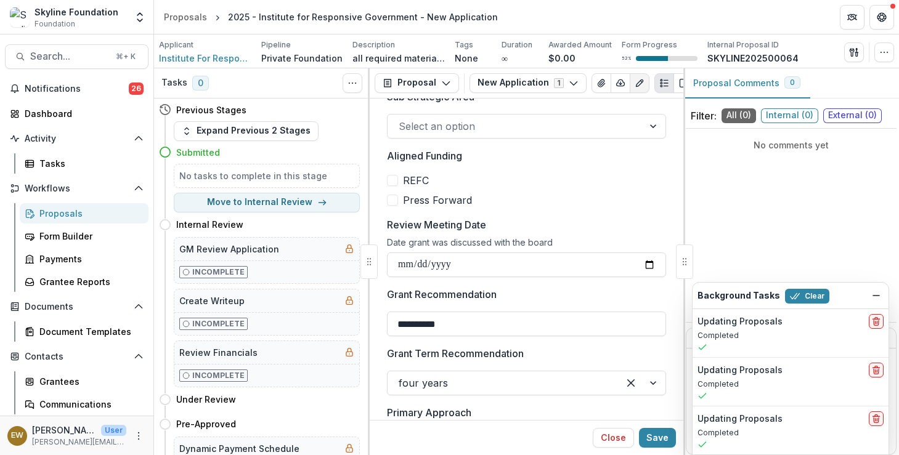
scroll to position [534, 0]
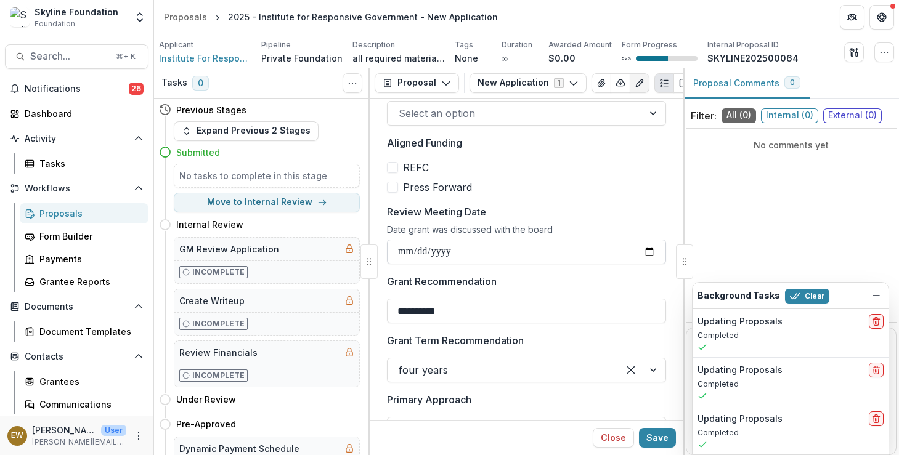
click at [644, 250] on input "**********" at bounding box center [526, 252] width 279 height 25
type input "**********"
click at [666, 439] on button "Save" at bounding box center [657, 438] width 37 height 20
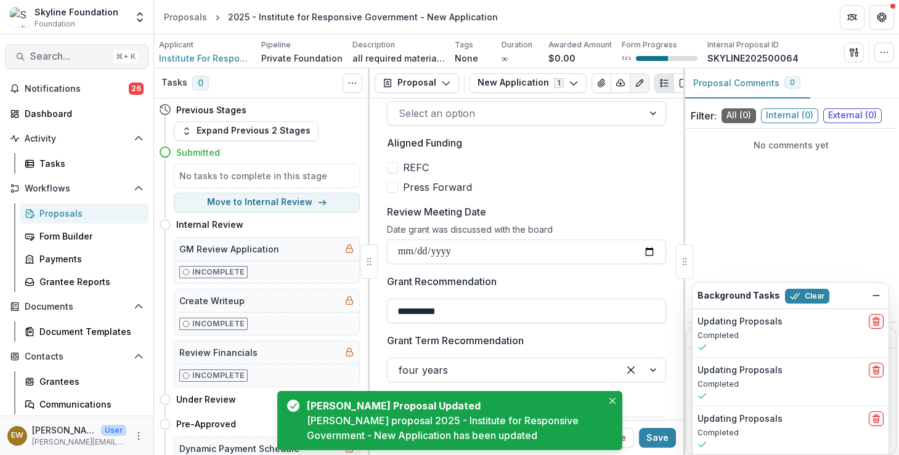
click at [79, 54] on span "Search..." at bounding box center [69, 57] width 78 height 12
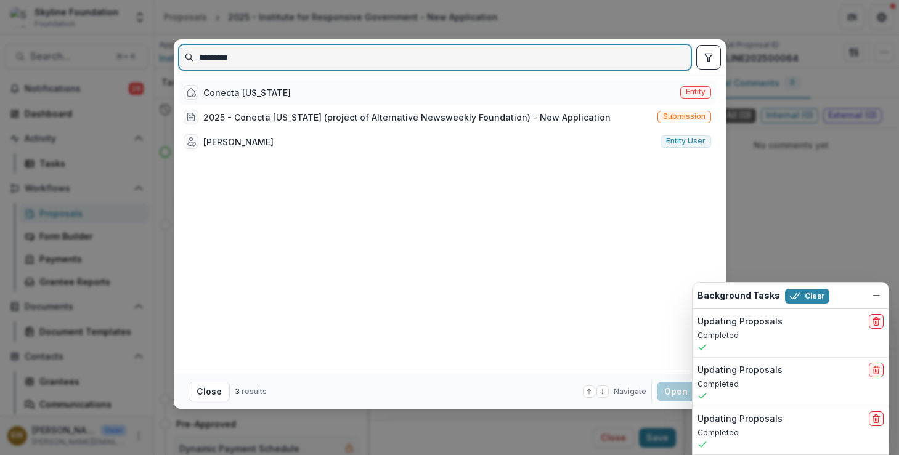
type input "*********"
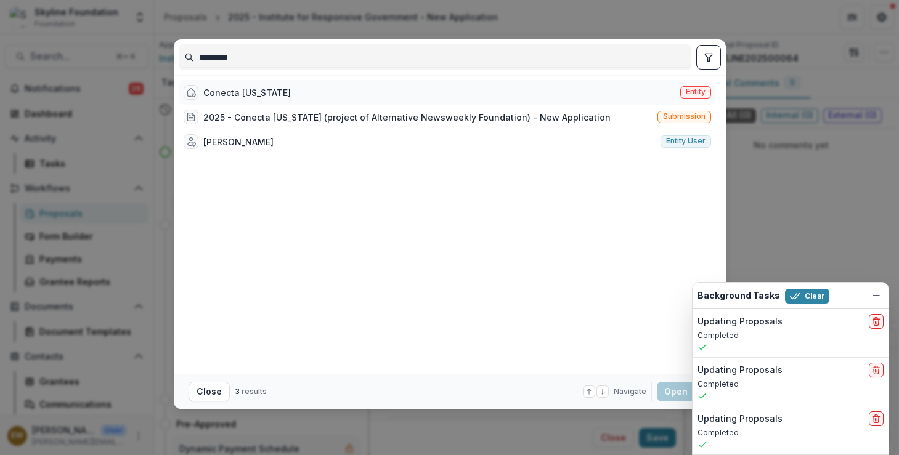
click at [232, 87] on div "Conecta Arizona" at bounding box center [246, 92] width 87 height 13
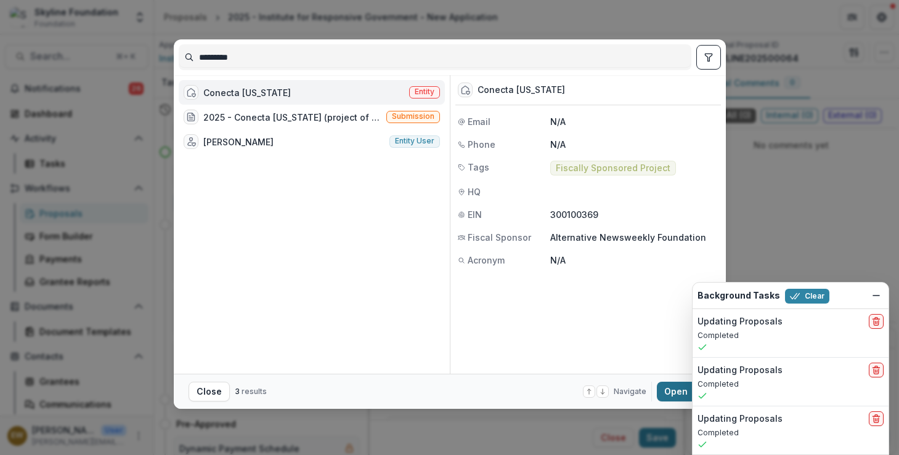
click at [673, 397] on button "Open with enter key" at bounding box center [684, 392] width 54 height 20
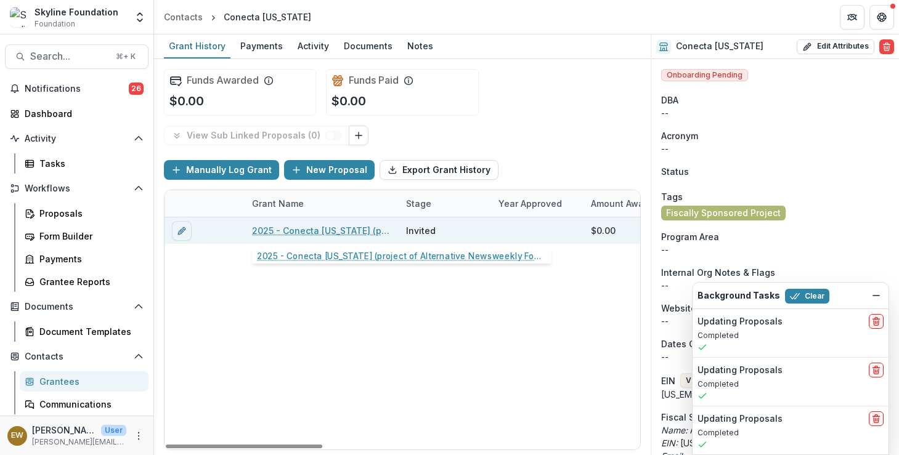
click at [326, 235] on link "2025 - Conecta Arizona (project of Alternative Newsweekly Foundation) - New App…" at bounding box center [321, 230] width 139 height 13
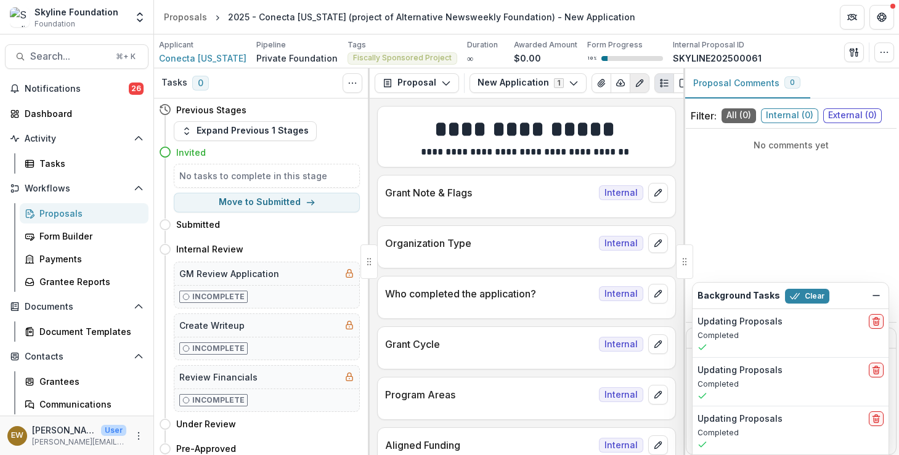
click at [636, 80] on icon "Edit as form" at bounding box center [639, 82] width 7 height 7
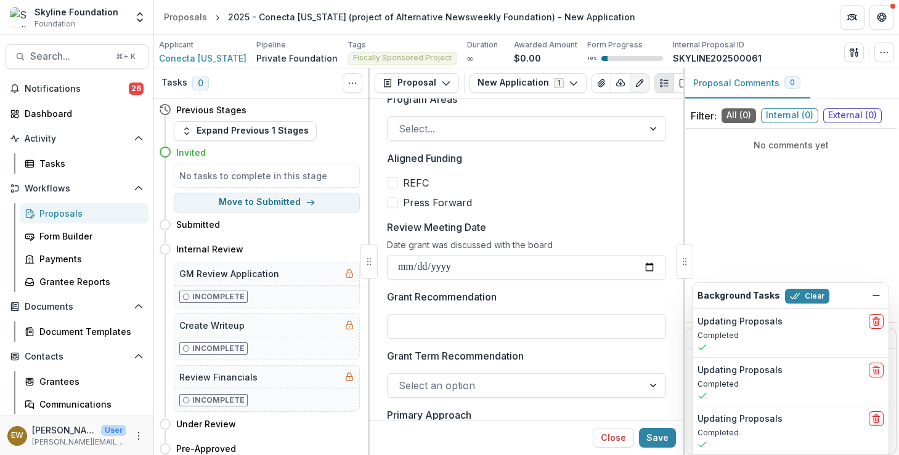
scroll to position [402, 0]
click at [644, 265] on input "Review Meeting Date" at bounding box center [526, 265] width 279 height 25
type input "**********"
click at [661, 436] on button "Save" at bounding box center [657, 438] width 37 height 20
click at [65, 70] on div "Search... ⌘ + K Notifications 26 Dashboard Activity Tasks Workflows Proposals F…" at bounding box center [77, 245] width 154 height 421
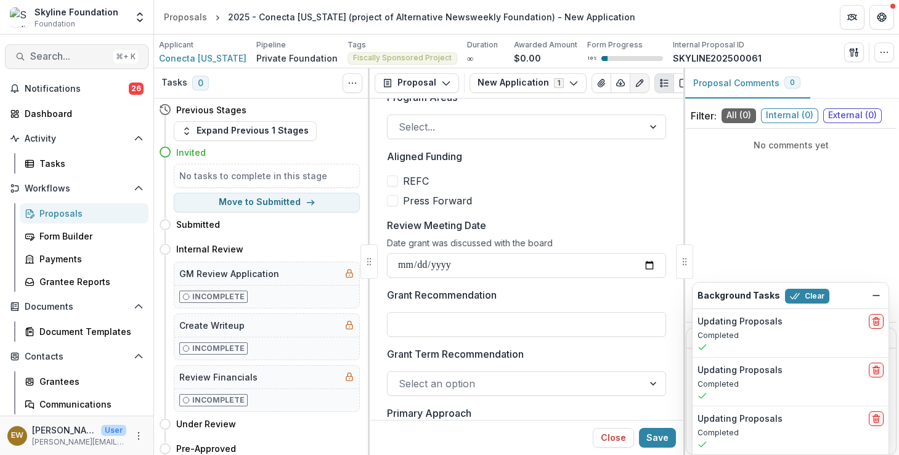
click at [70, 62] on span "Search..." at bounding box center [69, 57] width 78 height 12
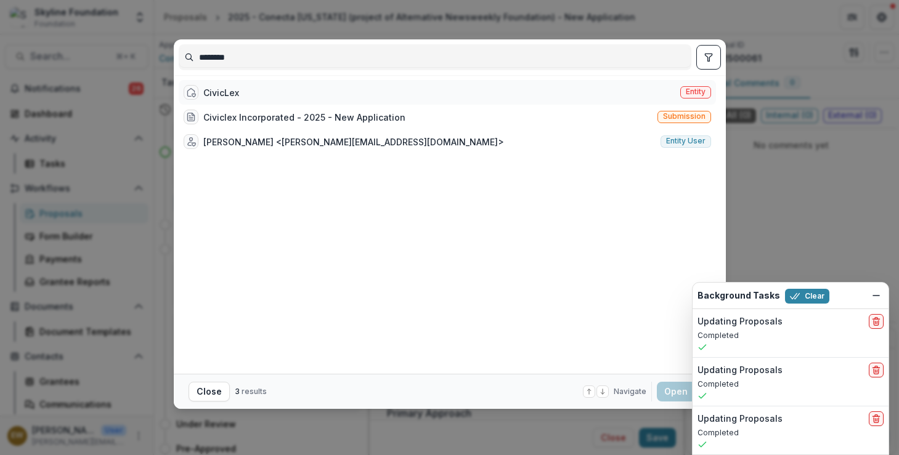
type input "********"
click at [343, 95] on div "CivicLex Entity" at bounding box center [447, 92] width 537 height 25
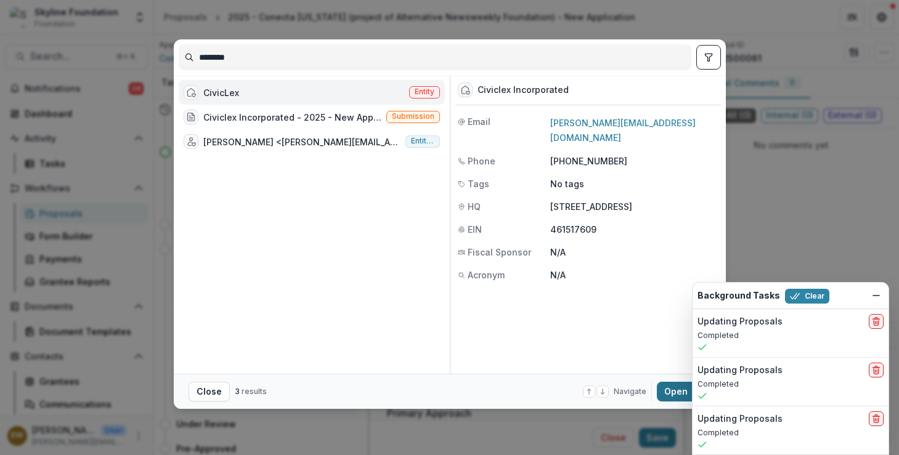
click at [674, 396] on button "Open with enter key" at bounding box center [684, 392] width 54 height 20
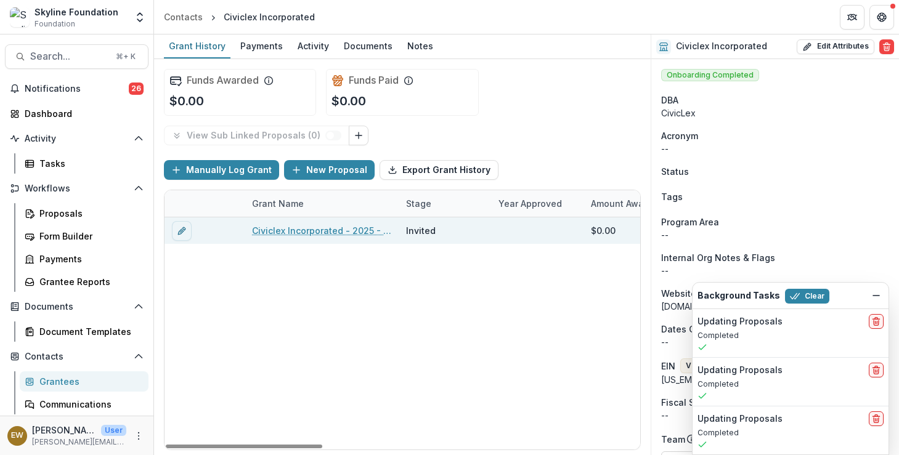
click at [296, 227] on link "Civiclex Incorporated - 2025 - New Application" at bounding box center [321, 230] width 139 height 13
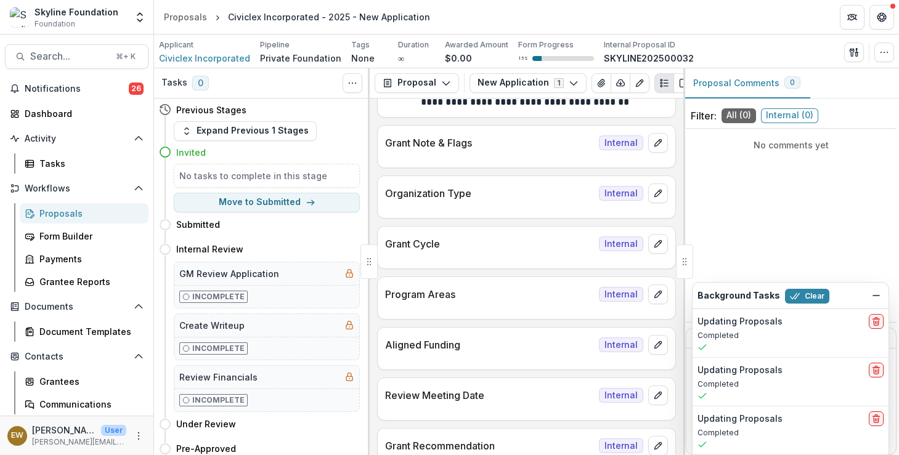
scroll to position [54, 0]
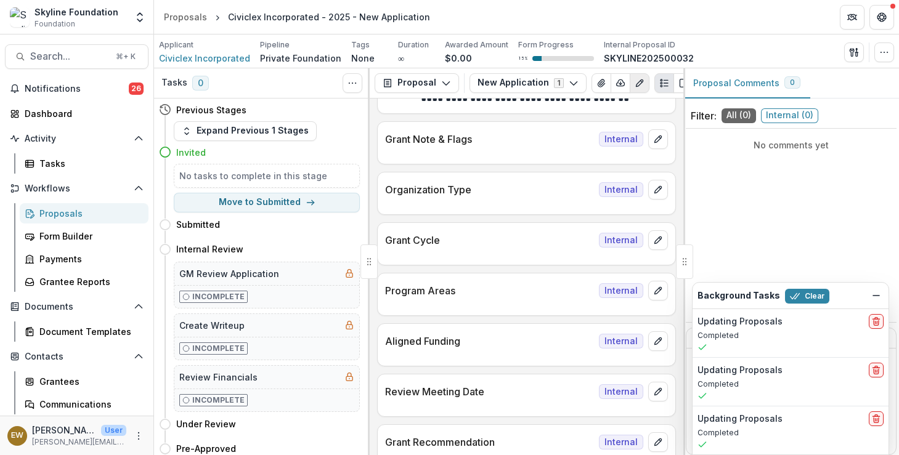
click at [635, 86] on icon "Edit as form" at bounding box center [640, 83] width 10 height 10
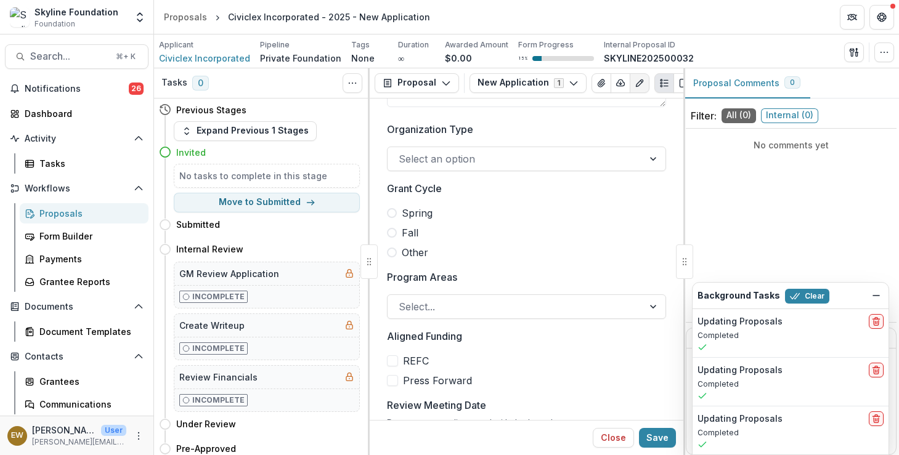
scroll to position [227, 0]
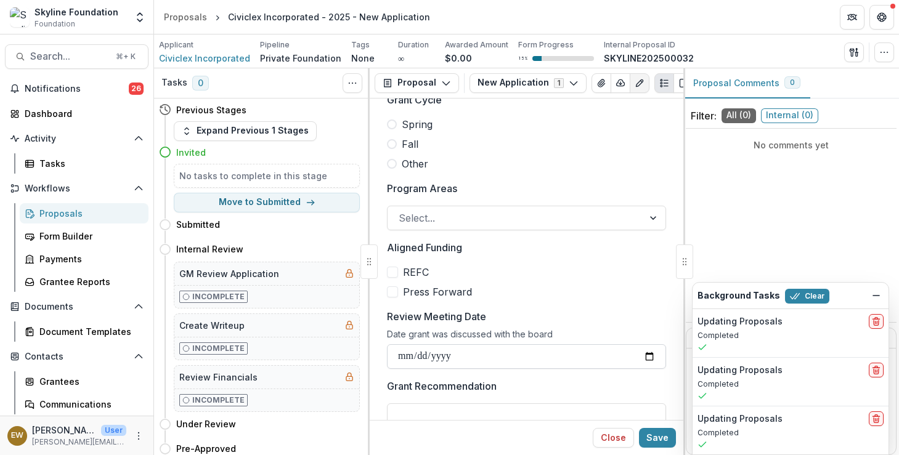
click at [646, 360] on input "Review Meeting Date" at bounding box center [526, 356] width 279 height 25
type input "**********"
click at [660, 441] on button "Save" at bounding box center [657, 438] width 37 height 20
click at [83, 62] on span "Search..." at bounding box center [69, 57] width 78 height 12
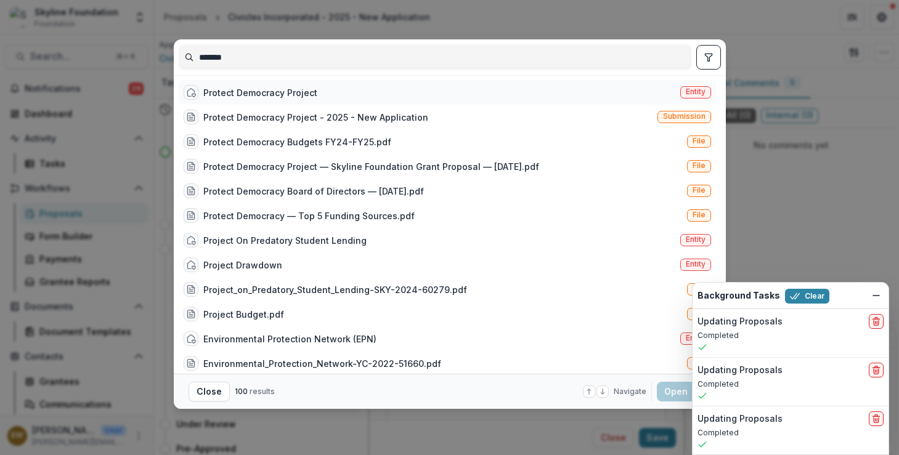
type input "*******"
click at [379, 94] on div "Protect Democracy Project Entity" at bounding box center [447, 92] width 537 height 25
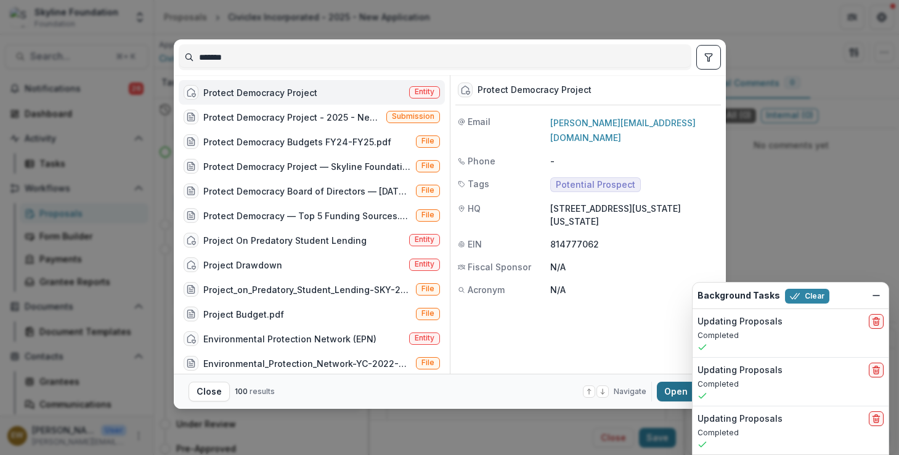
click at [665, 392] on button "Open with enter key" at bounding box center [684, 392] width 54 height 20
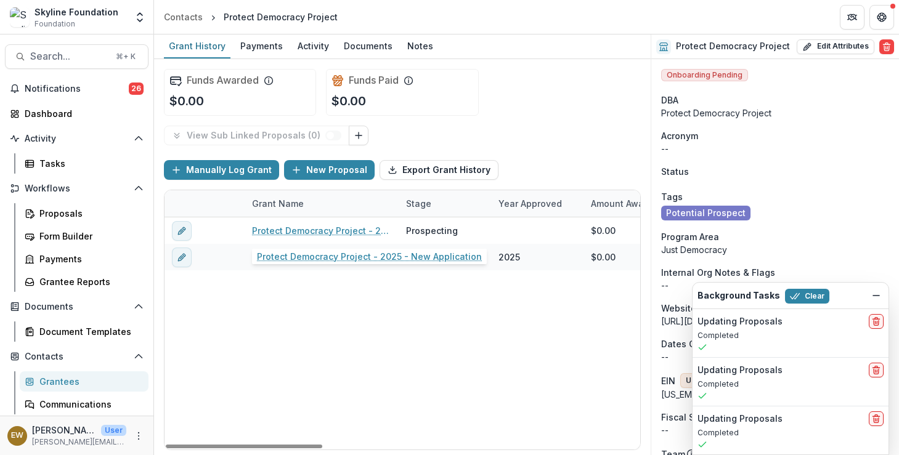
click at [380, 285] on div "Protect Democracy Project - 2025 - New Application Prospecting $0.00 Just Democ…" at bounding box center [883, 333] width 1436 height 232
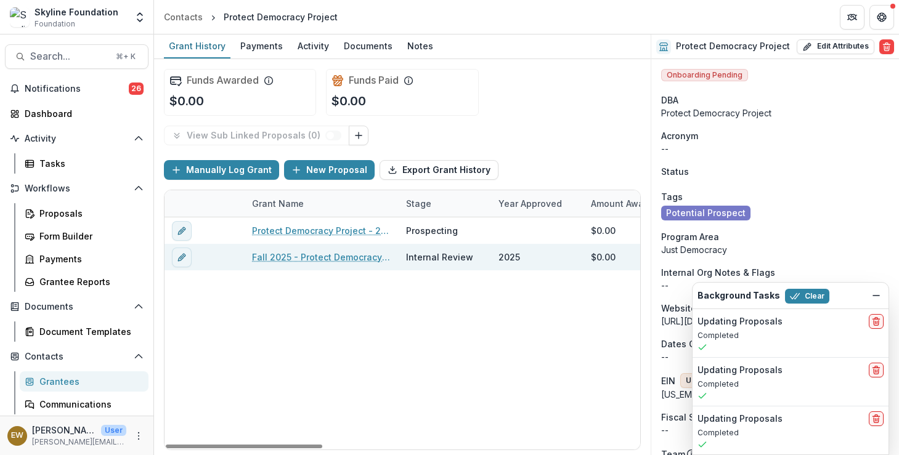
click at [367, 260] on link "Fall 2025 - Protect Democracy - New Application" at bounding box center [321, 257] width 139 height 13
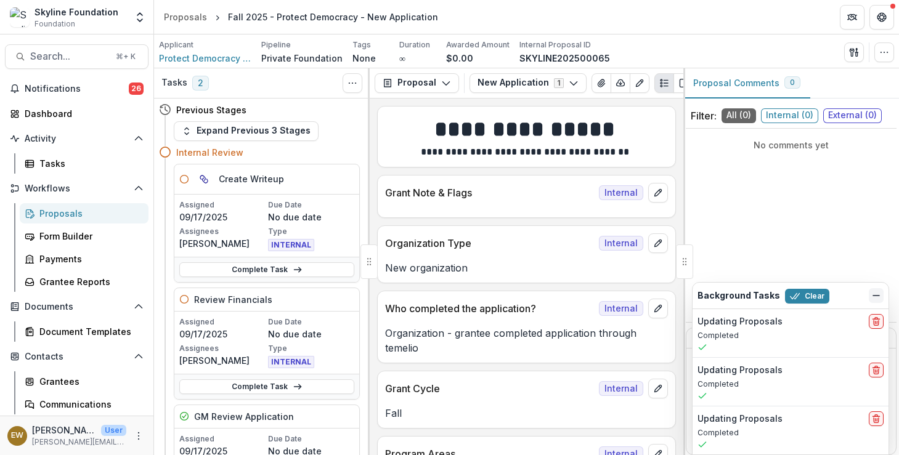
click at [876, 296] on icon "Dismiss" at bounding box center [876, 296] width 10 height 10
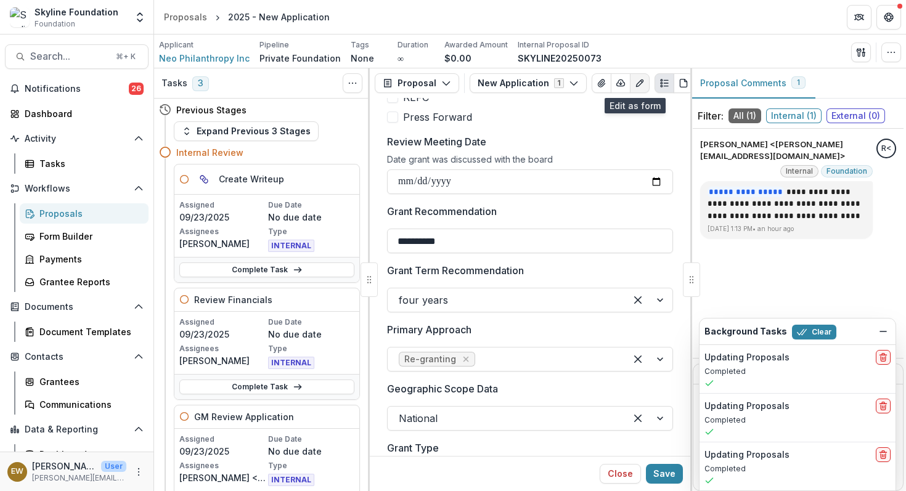
scroll to position [603, 0]
click at [404, 243] on input "**********" at bounding box center [530, 241] width 286 height 25
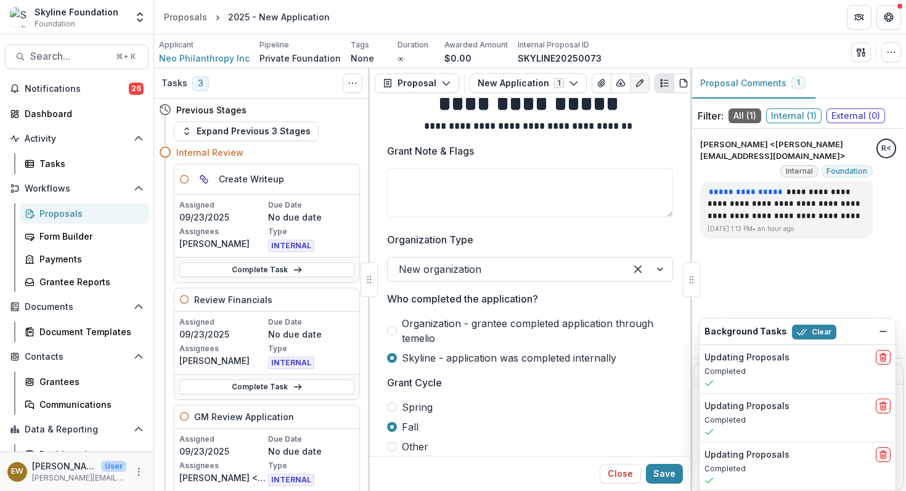
scroll to position [32, 0]
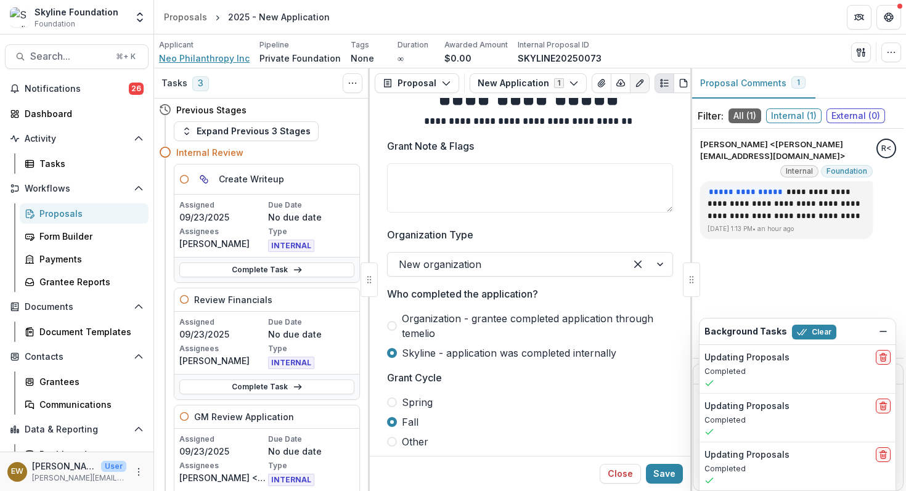
type input "**********"
click at [215, 57] on span "Neo Philanthropy Inc" at bounding box center [204, 58] width 91 height 13
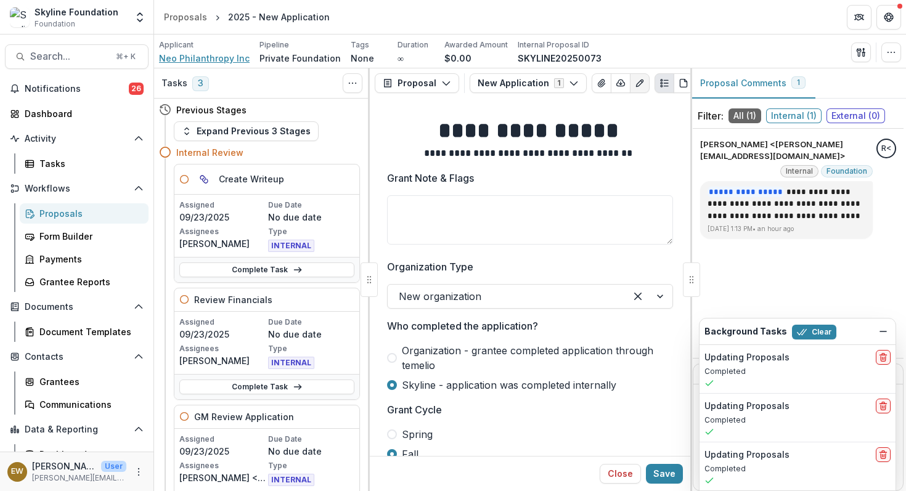
click at [213, 56] on span "Neo Philanthropy Inc" at bounding box center [204, 58] width 91 height 13
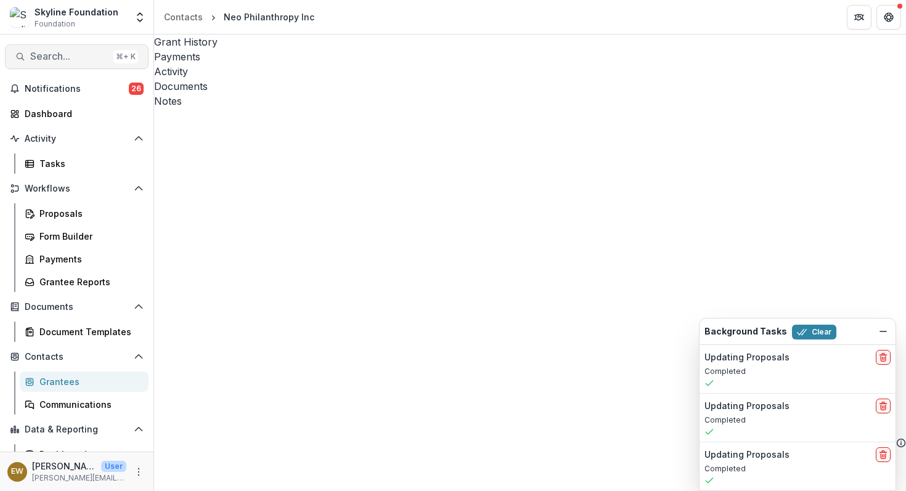
click at [68, 62] on span "Search..." at bounding box center [69, 57] width 78 height 12
type input "**********"
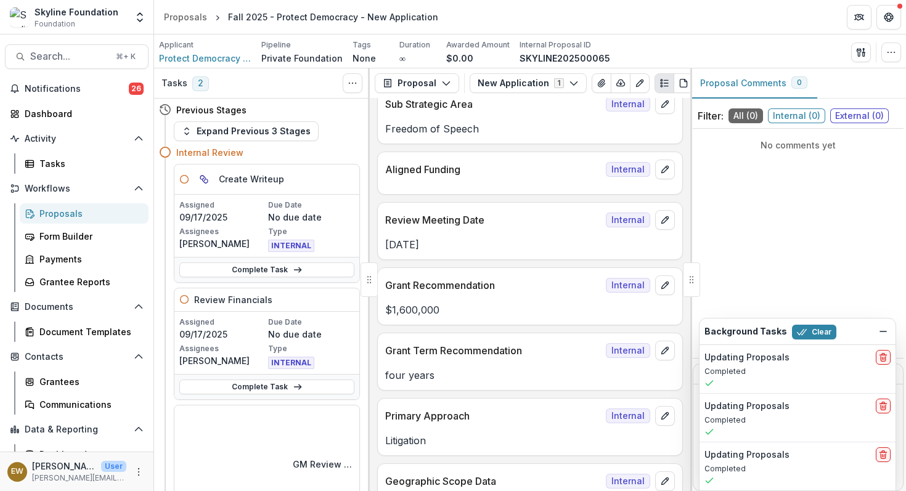
scroll to position [486, 0]
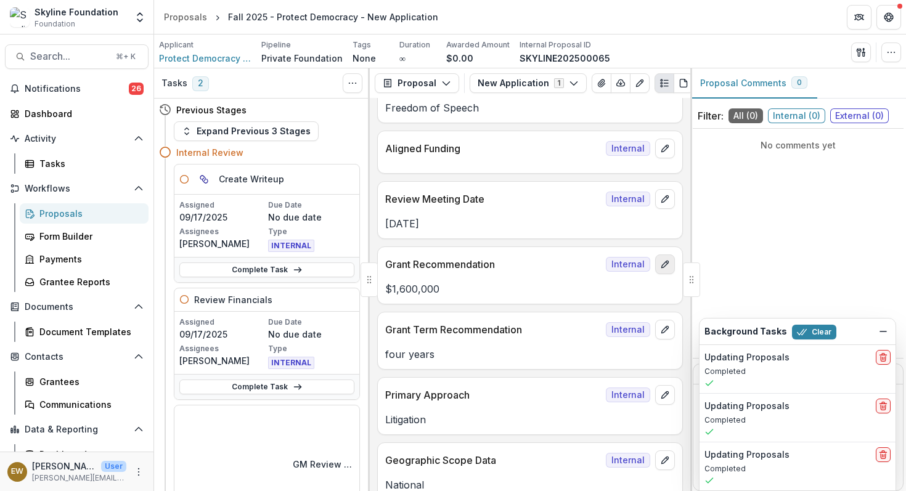
click at [664, 269] on icon "edit" at bounding box center [665, 264] width 10 height 10
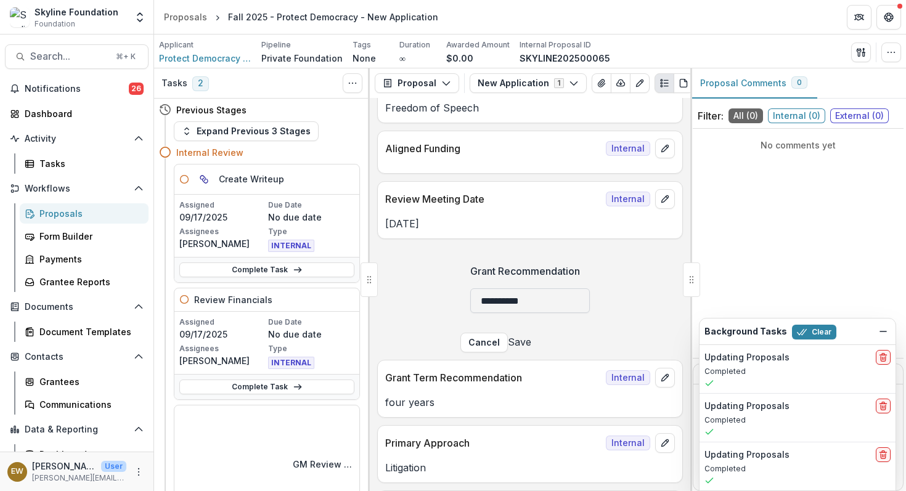
click at [470, 313] on input "**********" at bounding box center [530, 300] width 120 height 25
type input "**********"
click at [531, 349] on button "Save" at bounding box center [519, 342] width 23 height 15
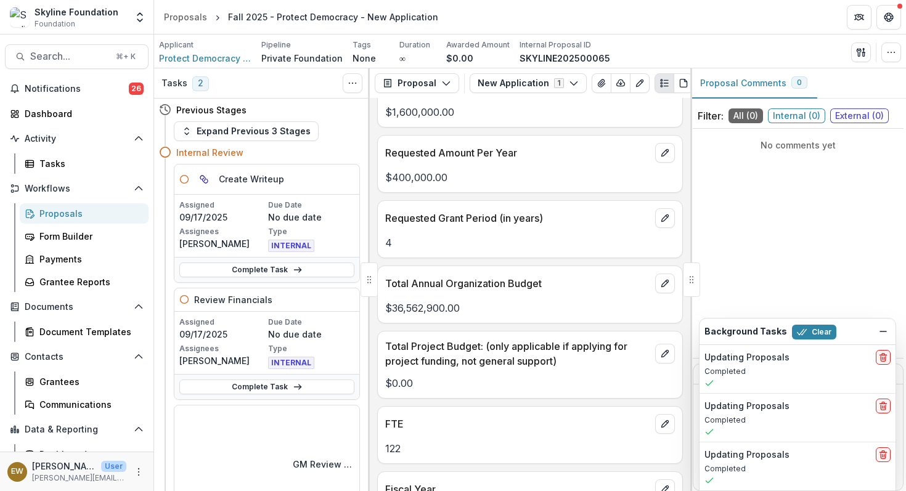
scroll to position [2511, 0]
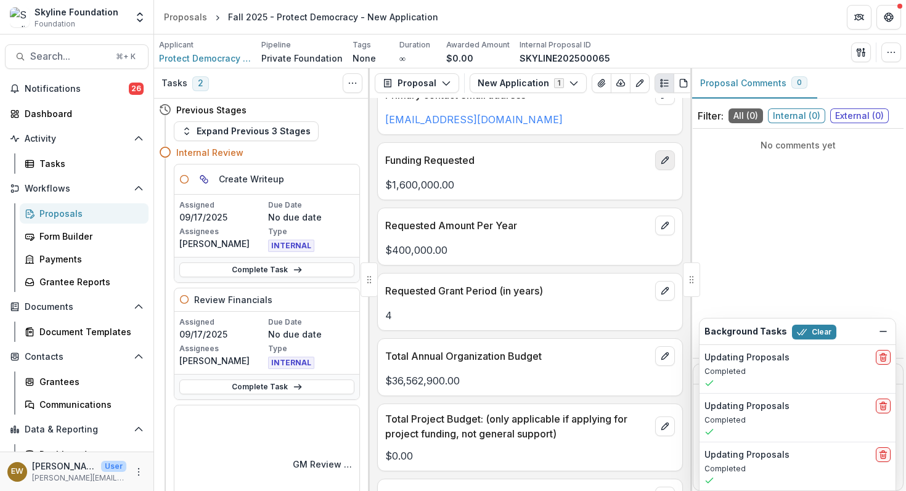
click at [660, 165] on icon "edit" at bounding box center [665, 160] width 10 height 10
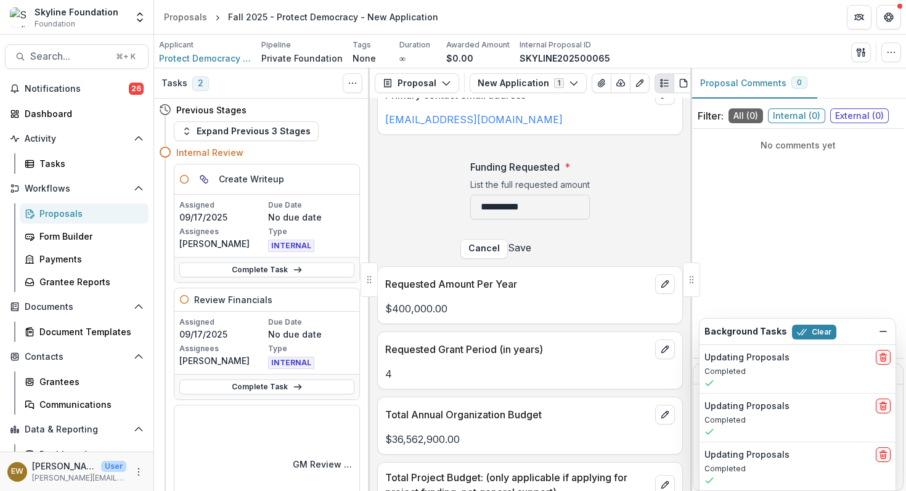
click at [503, 219] on input "**********" at bounding box center [530, 207] width 120 height 25
type input "**********"
click at [531, 255] on button "Save" at bounding box center [519, 247] width 23 height 15
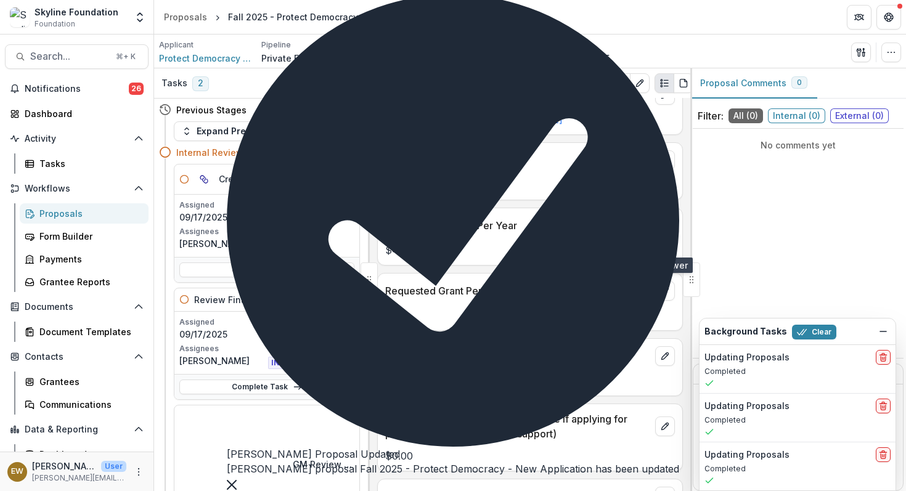
click at [666, 235] on button "edit" at bounding box center [665, 226] width 20 height 20
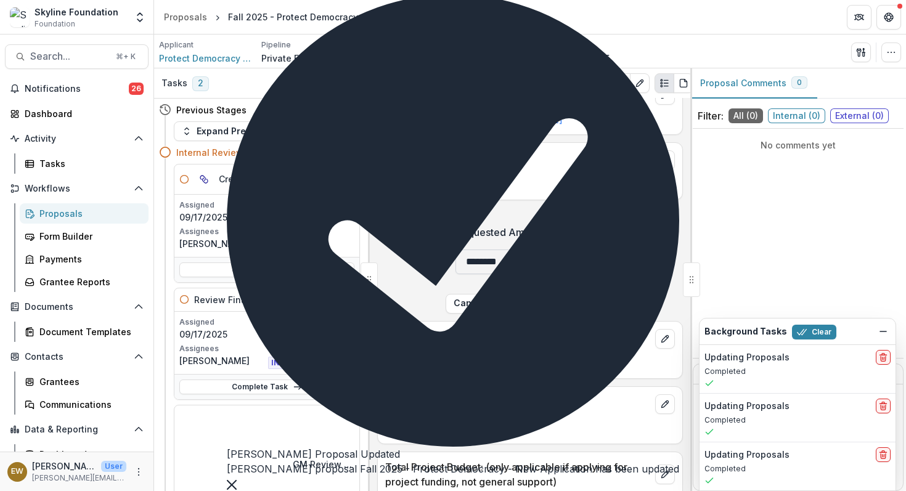
click at [455, 274] on input "********" at bounding box center [530, 262] width 150 height 25
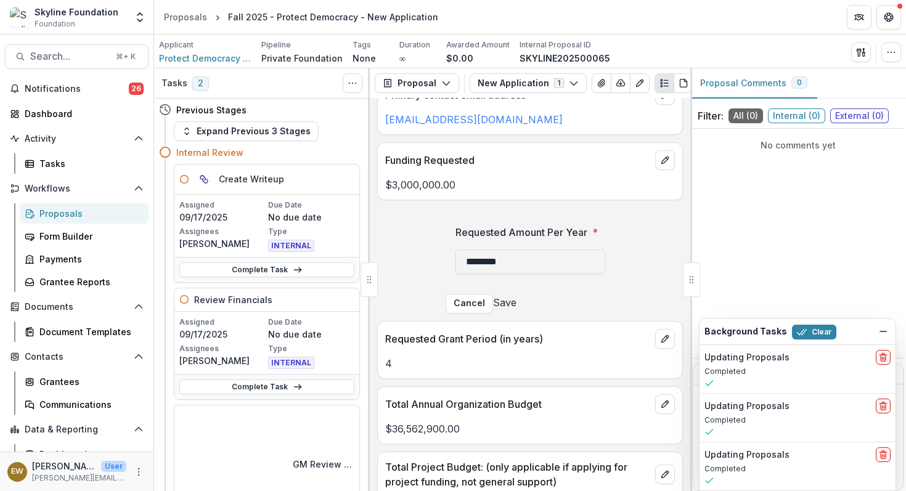
type input "********"
click at [516, 310] on button "Save" at bounding box center [504, 302] width 23 height 15
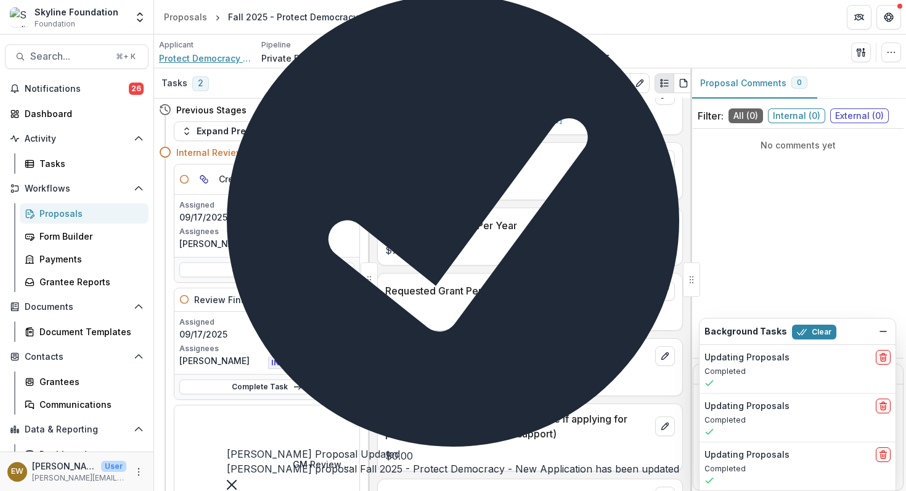
click at [210, 60] on span "Protect Democracy Project" at bounding box center [205, 58] width 92 height 13
